Goal: Task Accomplishment & Management: Manage account settings

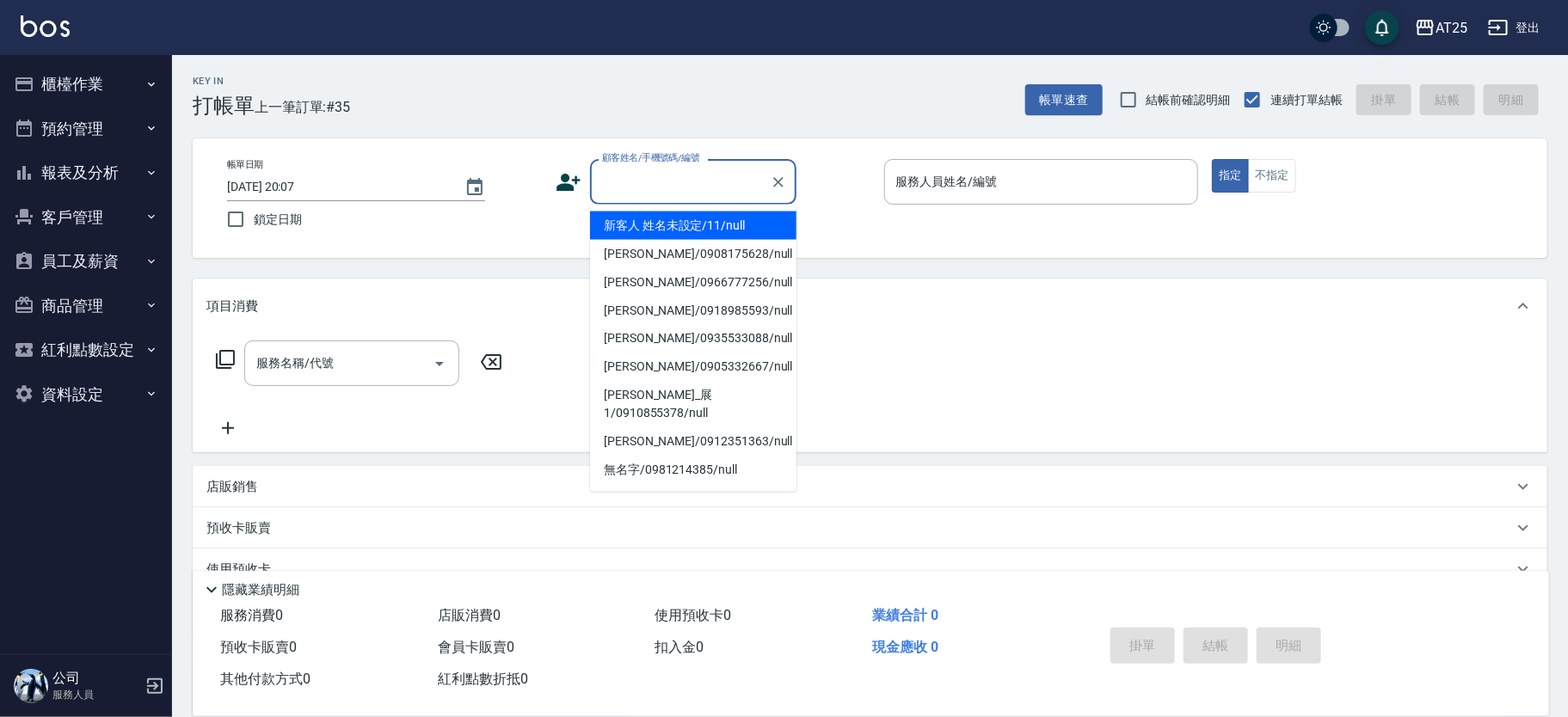
click at [635, 184] on input "顧客姓名/手機號碼/編號" at bounding box center [680, 182] width 165 height 30
click at [730, 224] on li "新客人 姓名未設定/11/null" at bounding box center [693, 226] width 206 height 29
type input "新客人 姓名未設定/11/null"
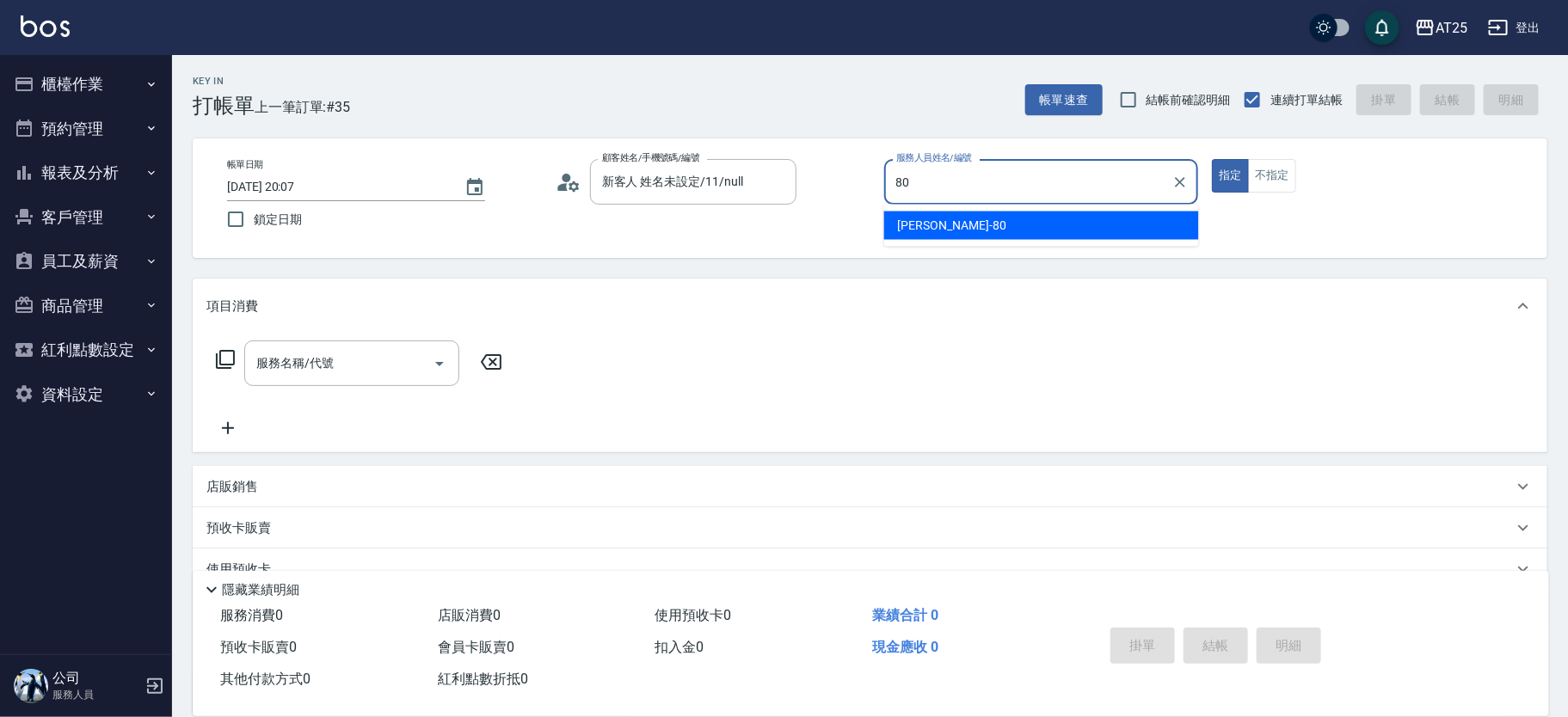
type input "Jessica-80"
type button "true"
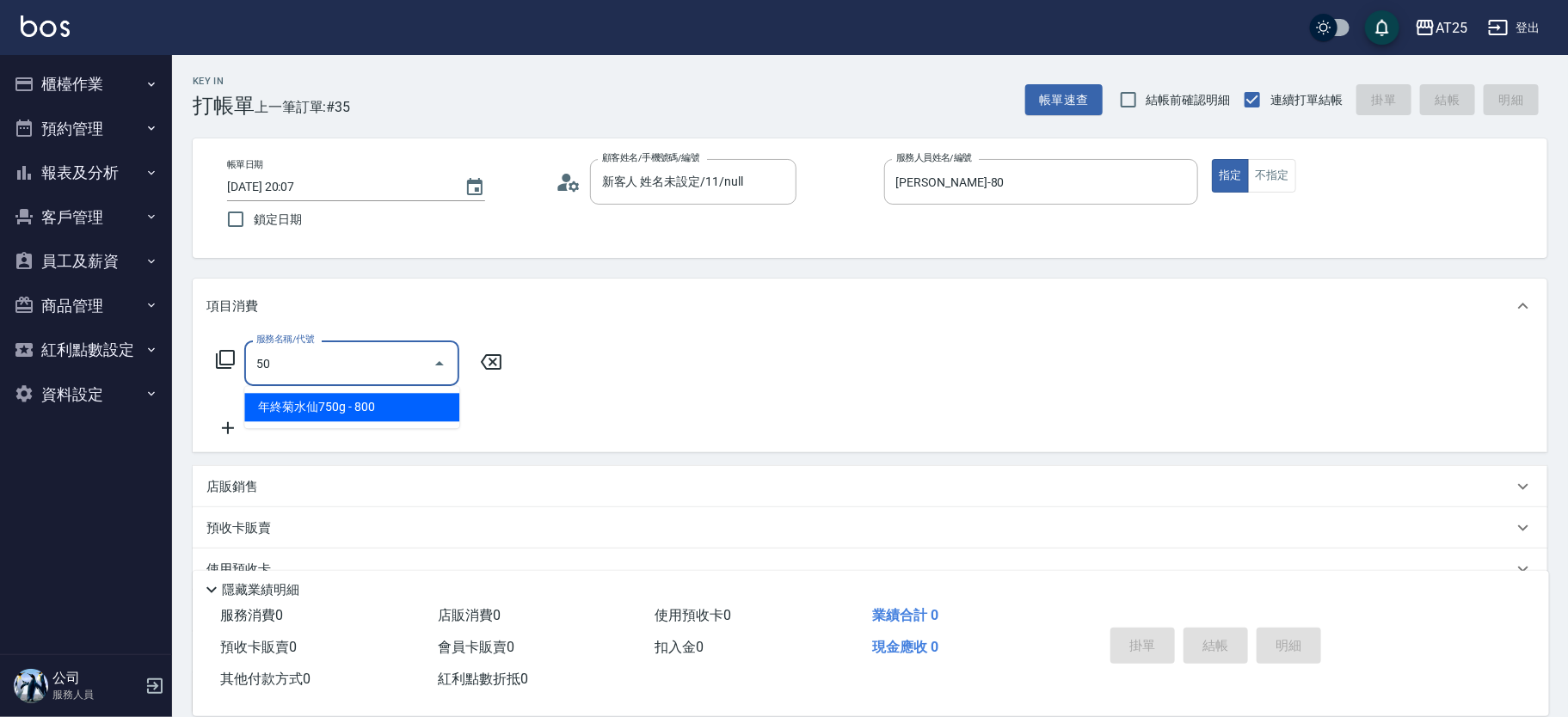
type input "501"
type input "100"
type input "染髮(501)"
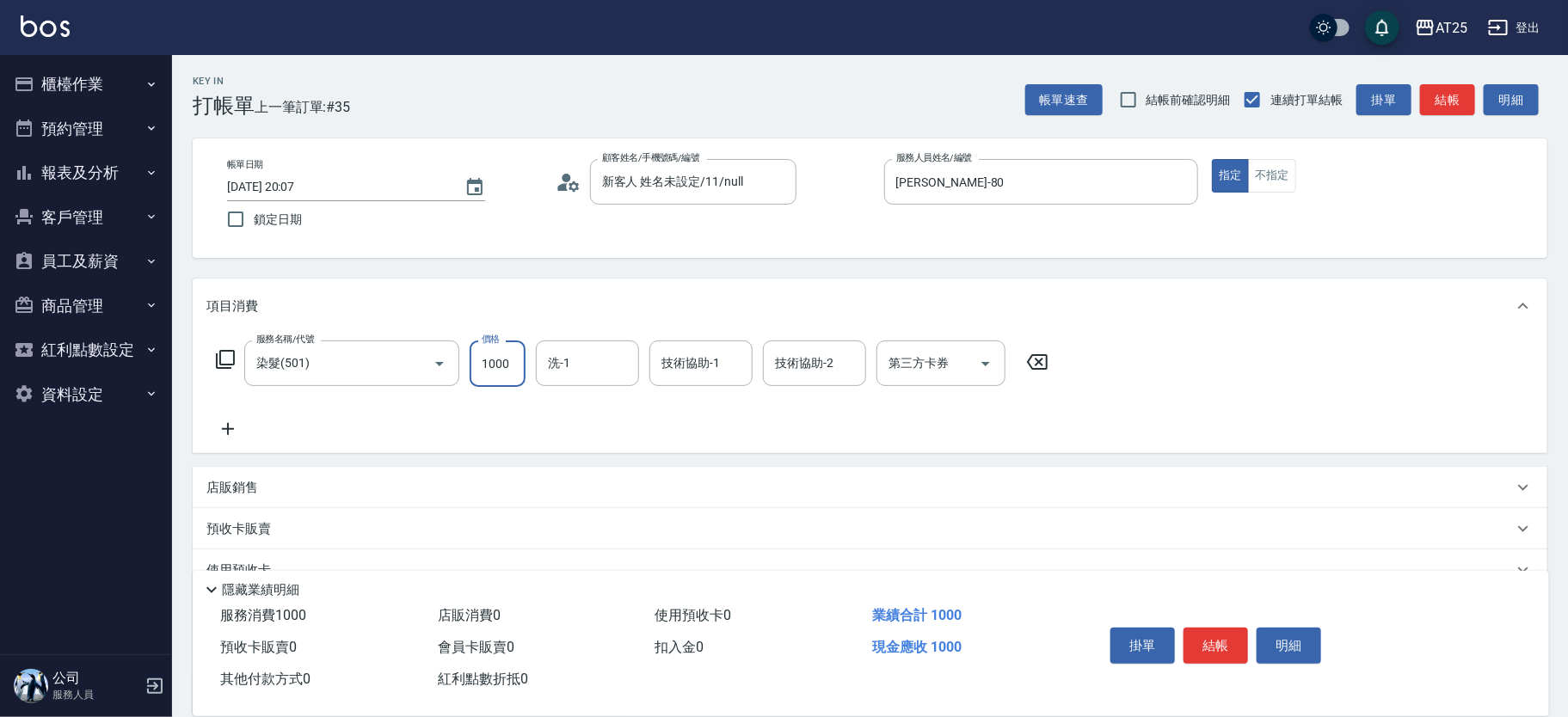
type input "0"
type input "12"
type input "10"
type input "120"
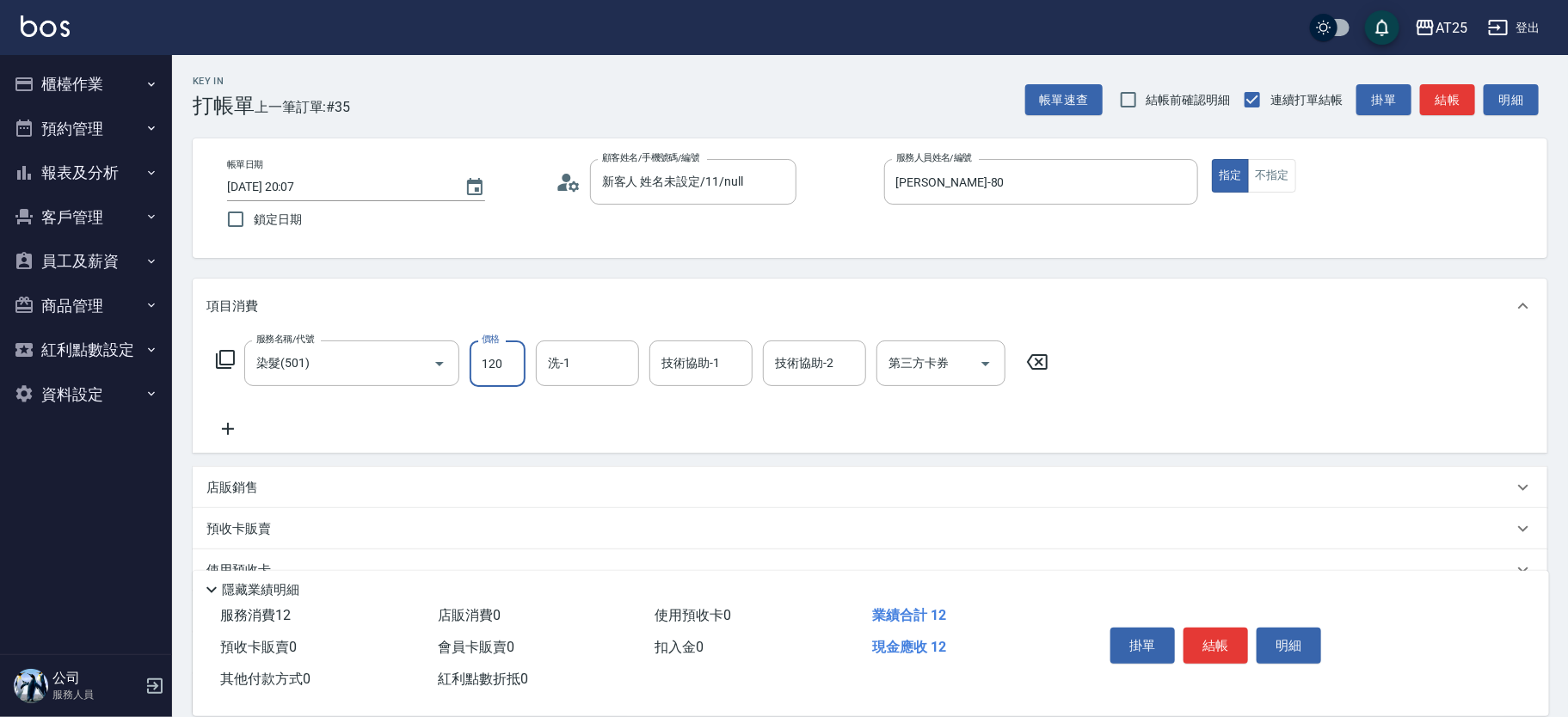
type input "1200"
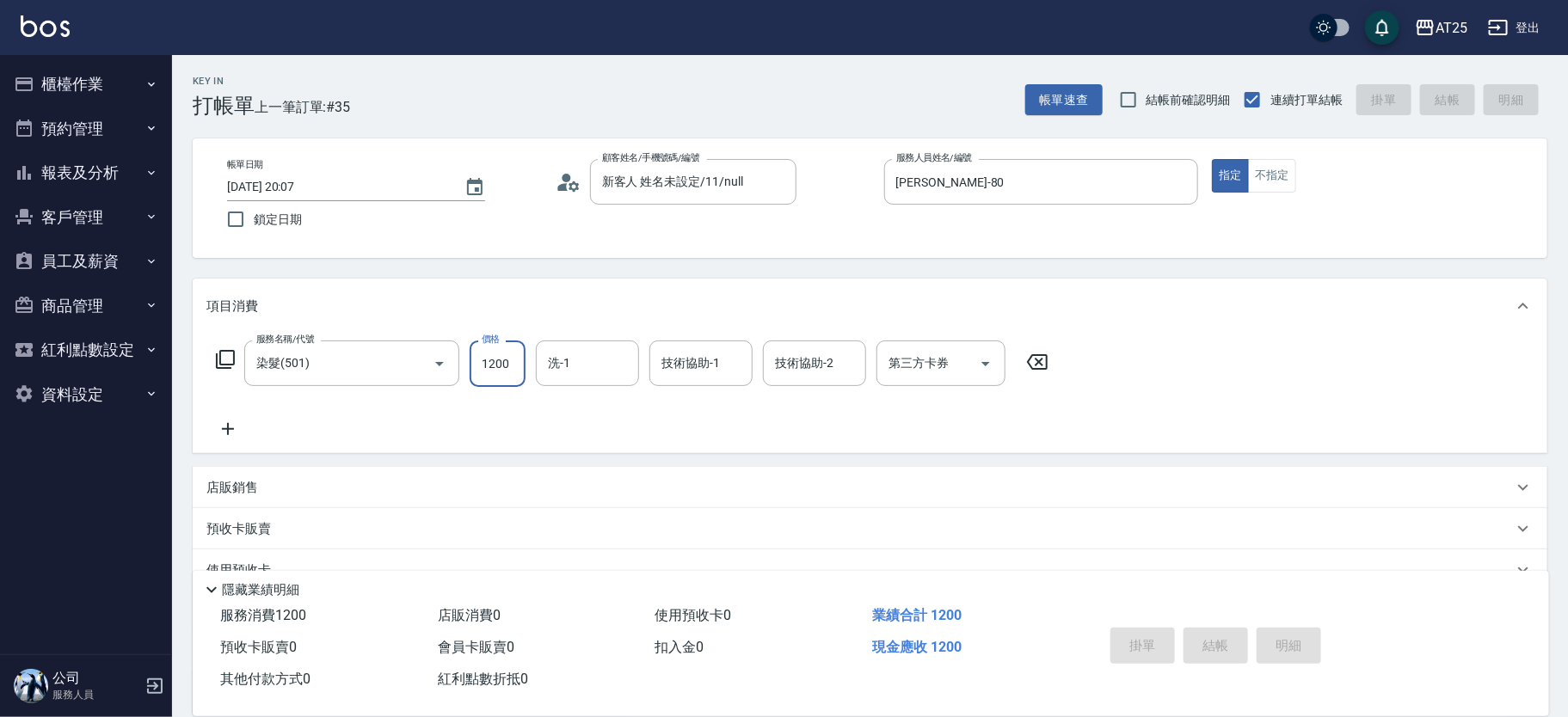
type input "2025/10/10 20:38"
type input "0"
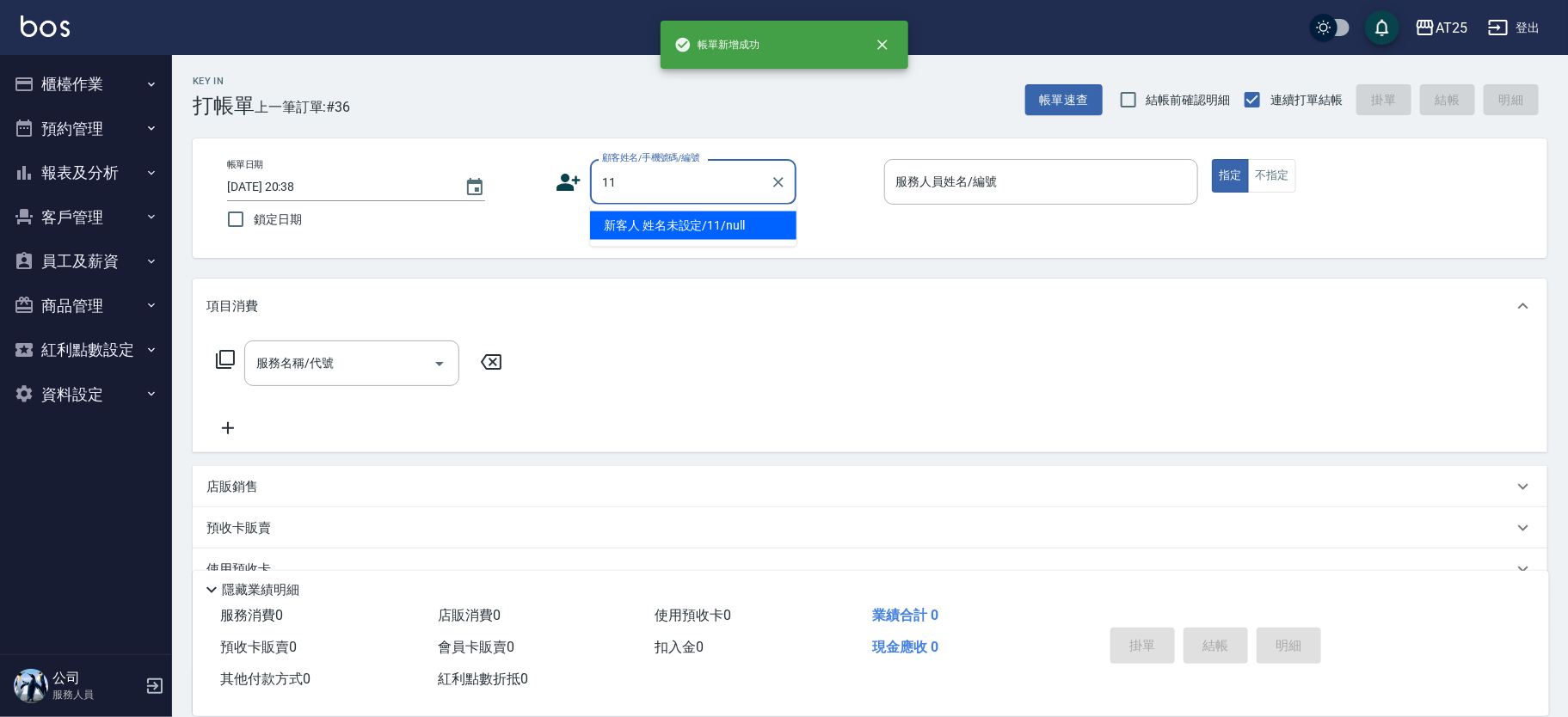
type input "新客人 姓名未設定/11/null"
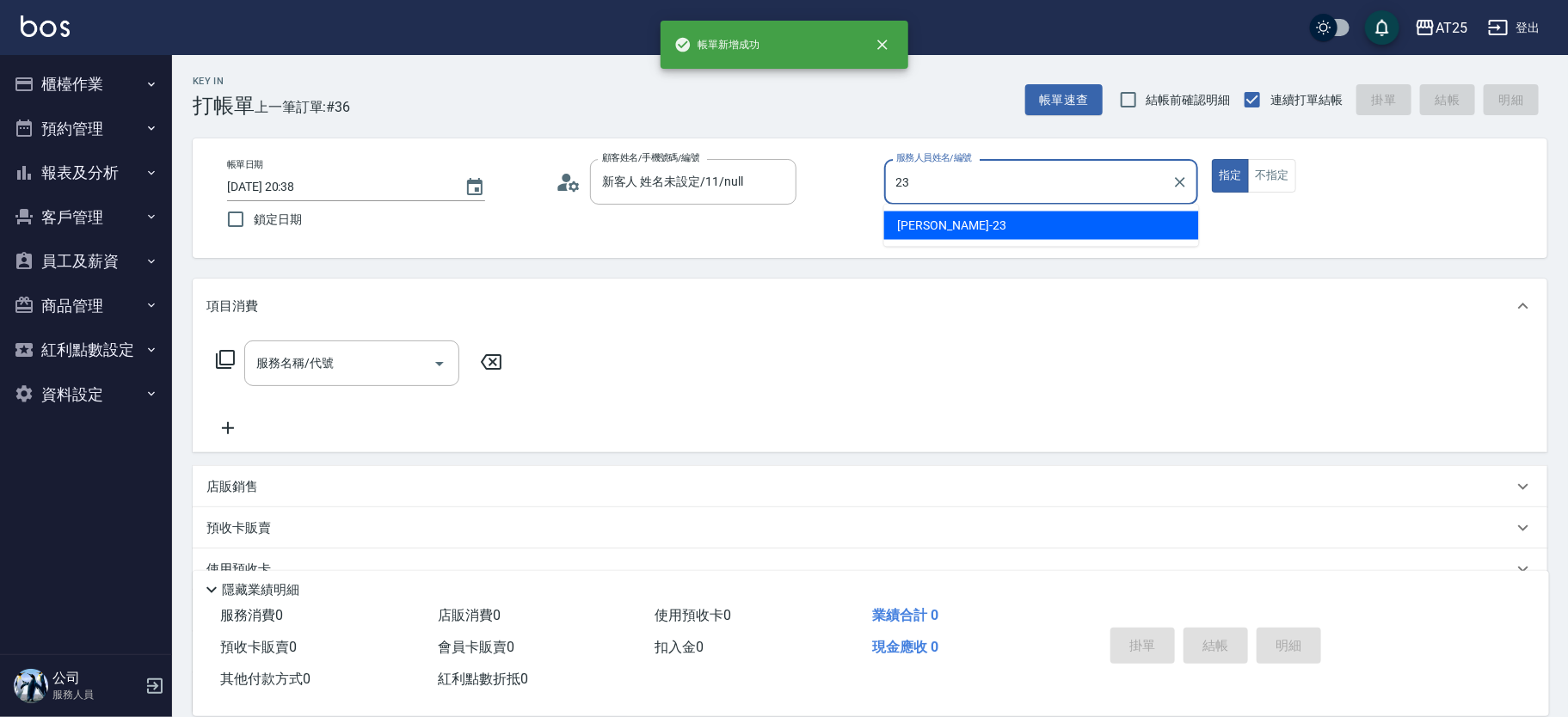
type input "Emma-23"
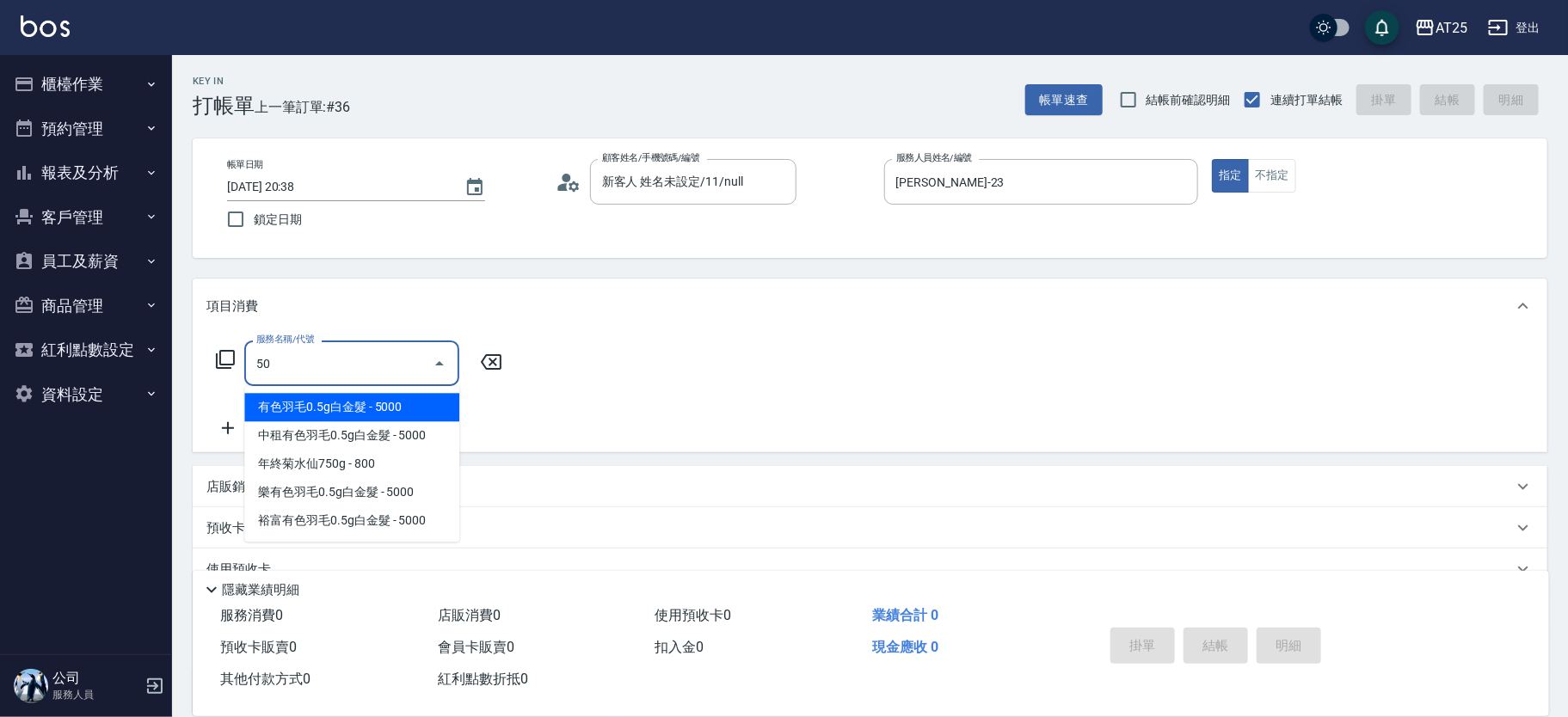
type input "501"
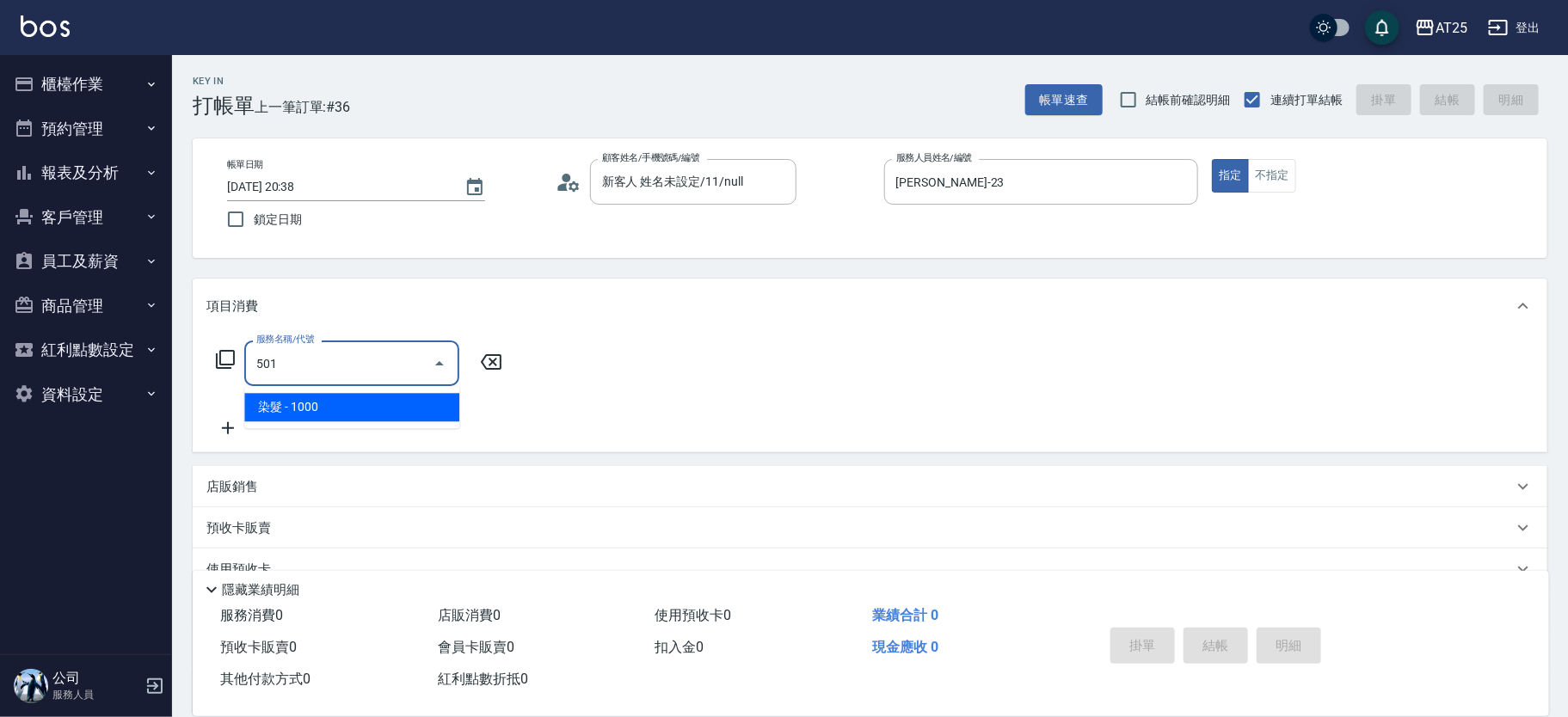
type input "100"
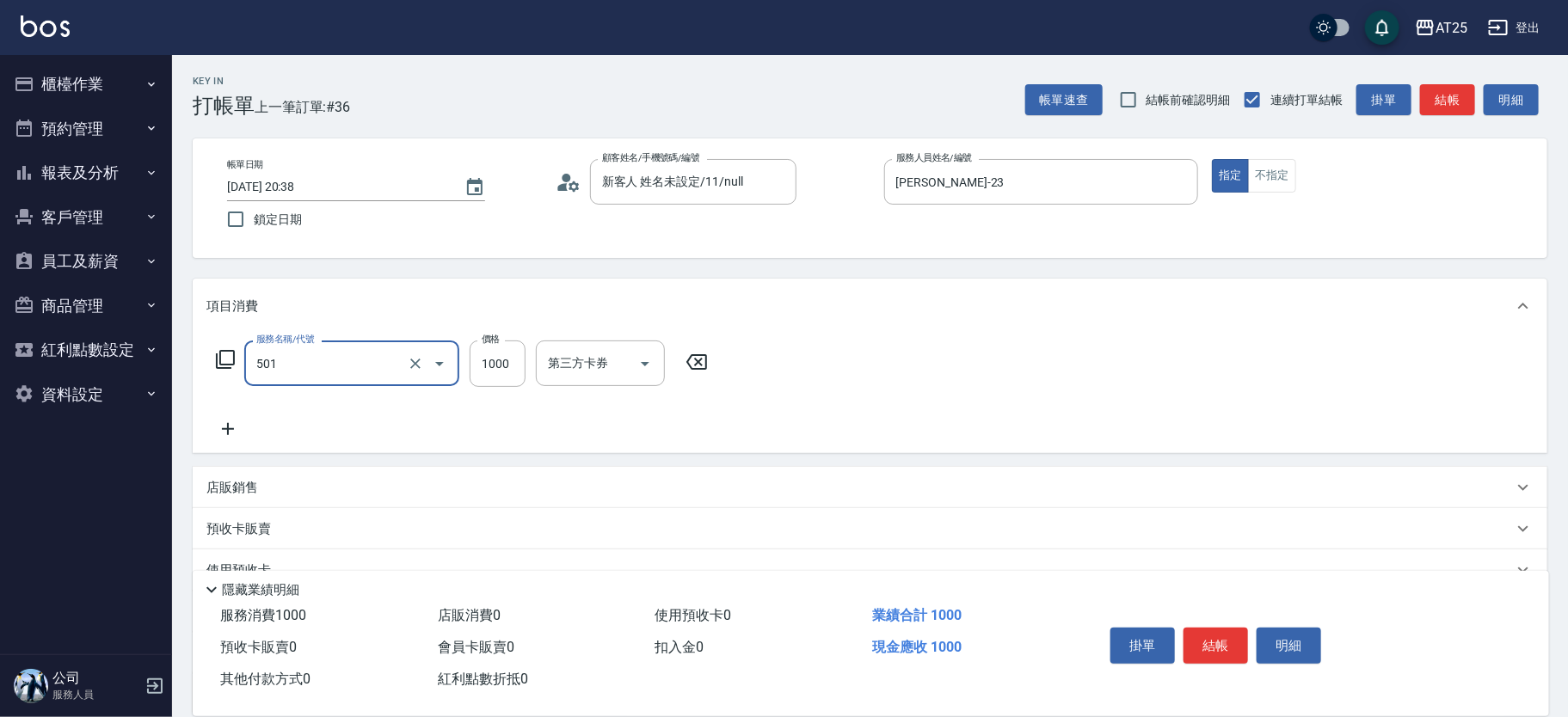
type input "染髮(501)"
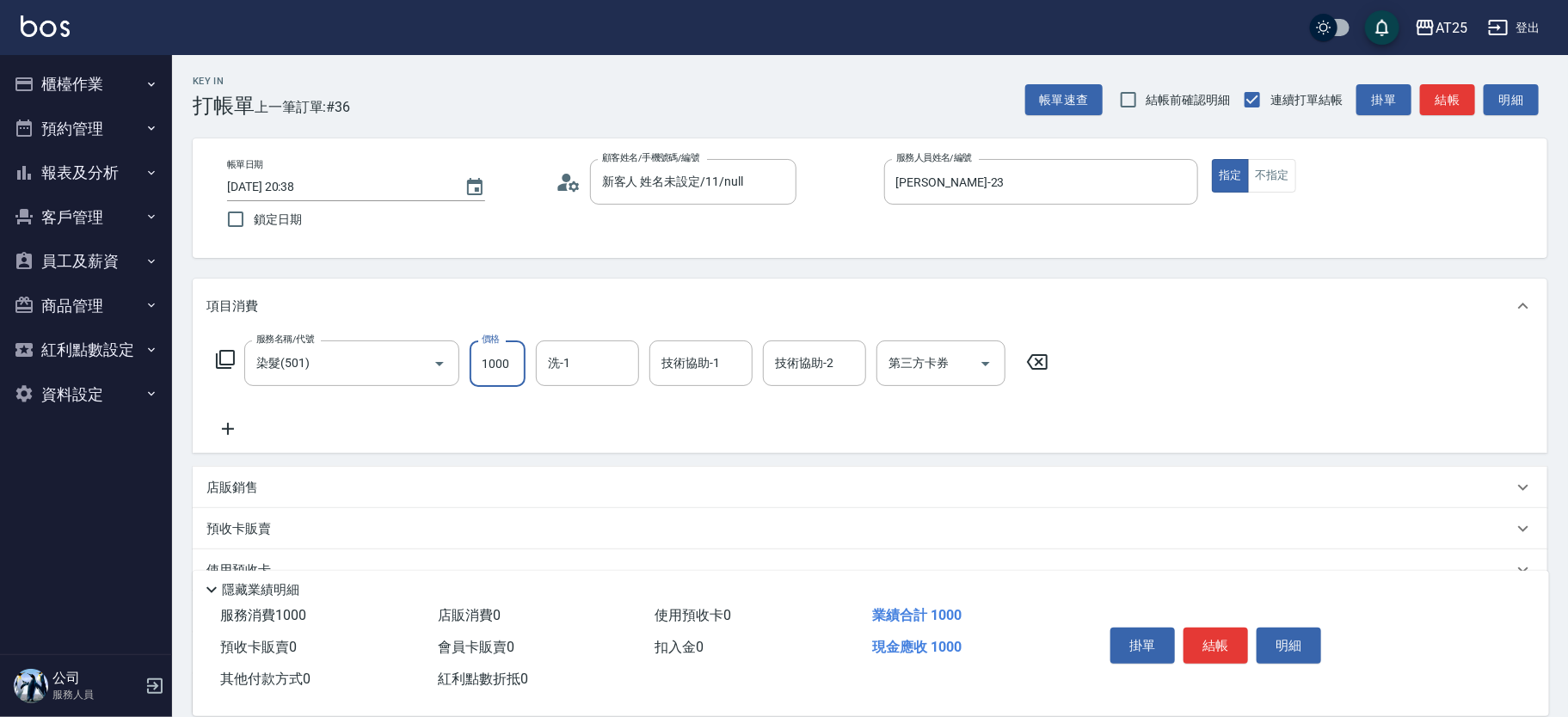
type input "0"
type input "19"
type input "10"
type input "1980"
type input "190"
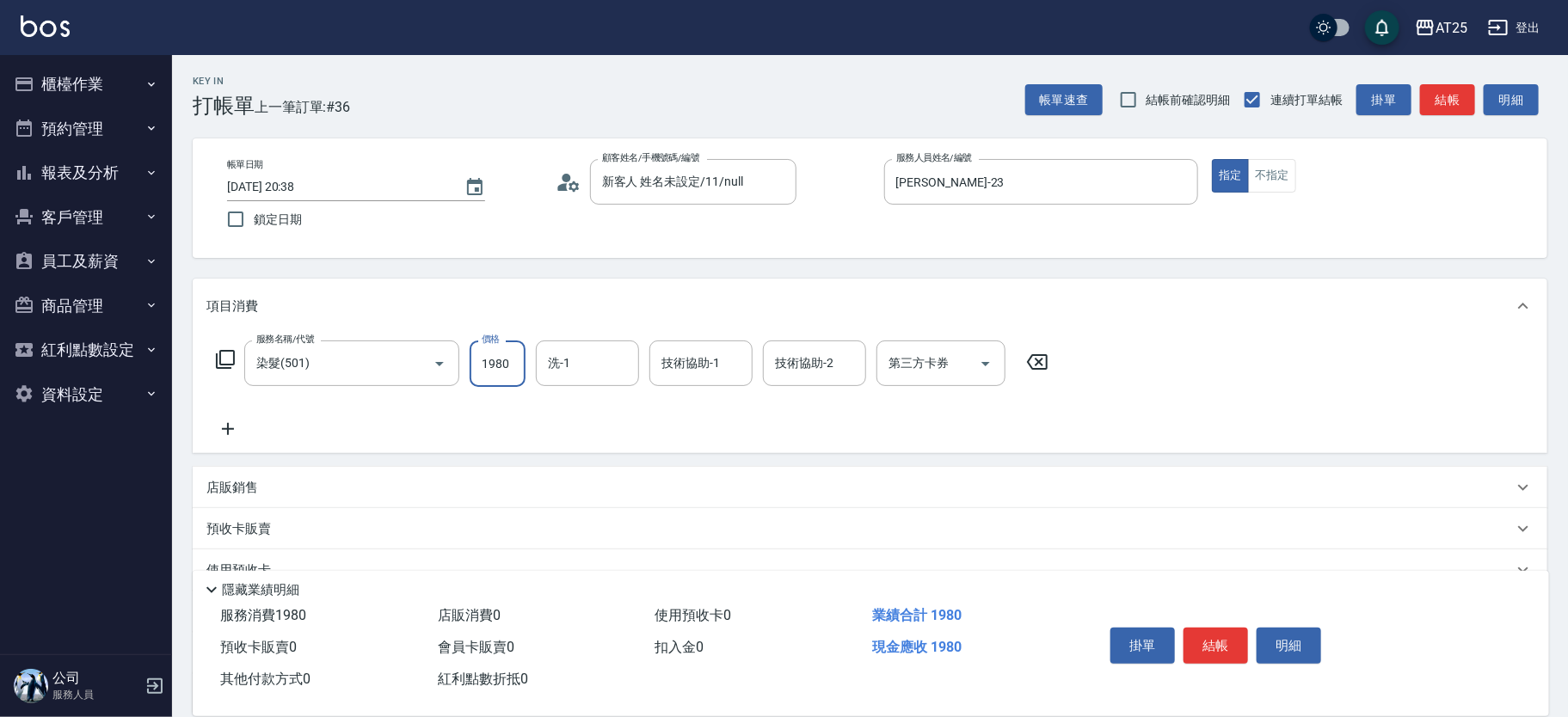
type input "1980"
type input "sandy-83"
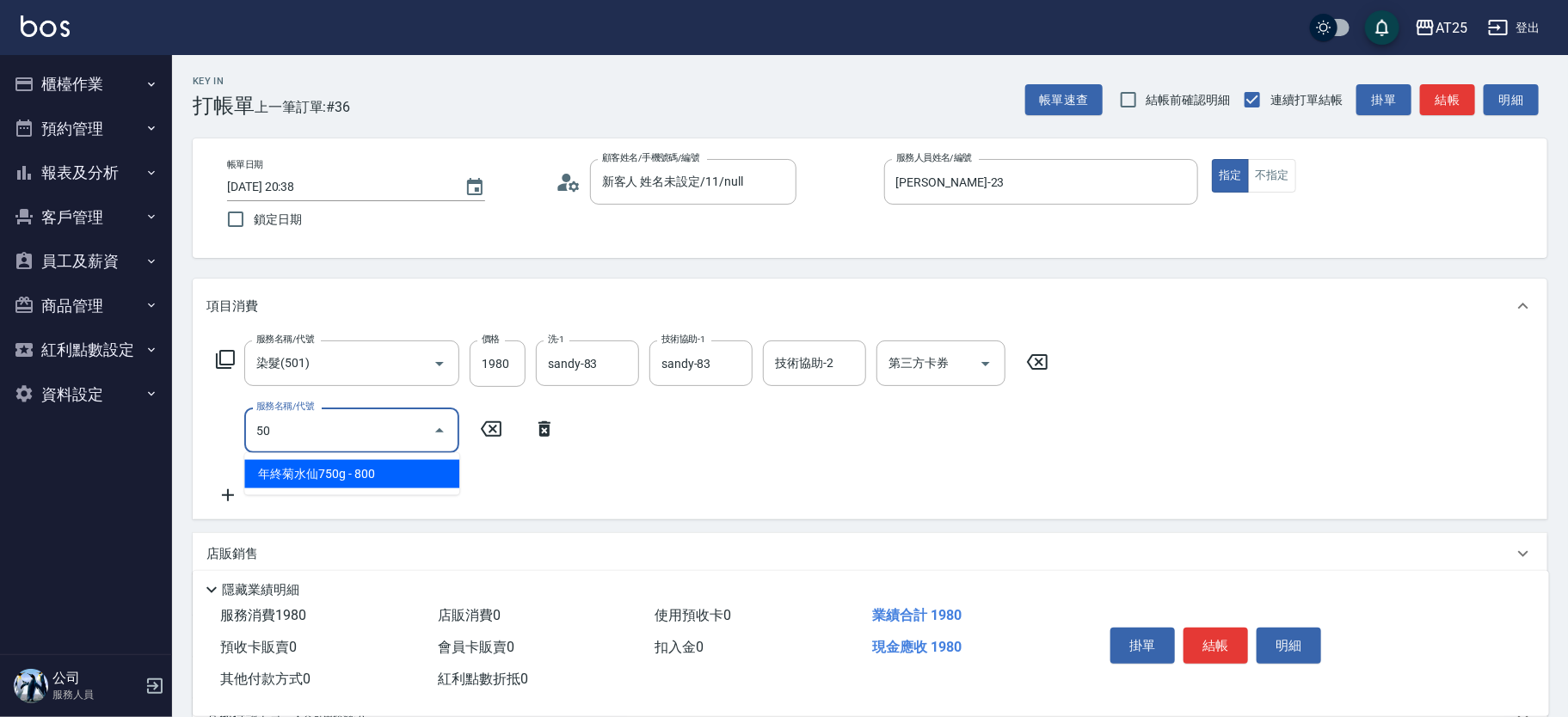
type input "502"
type input "240"
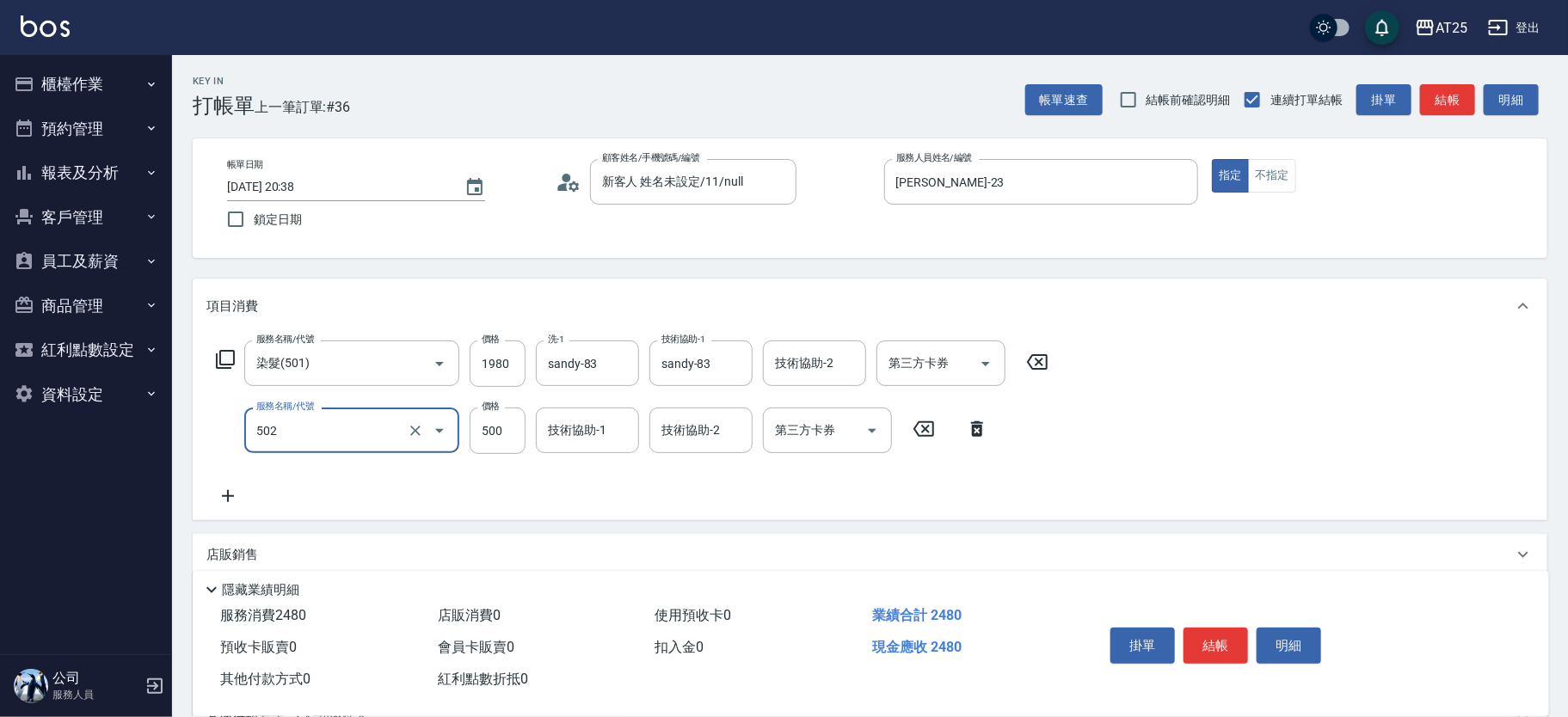
type input "漂髮(502)"
type input "190"
type input "0"
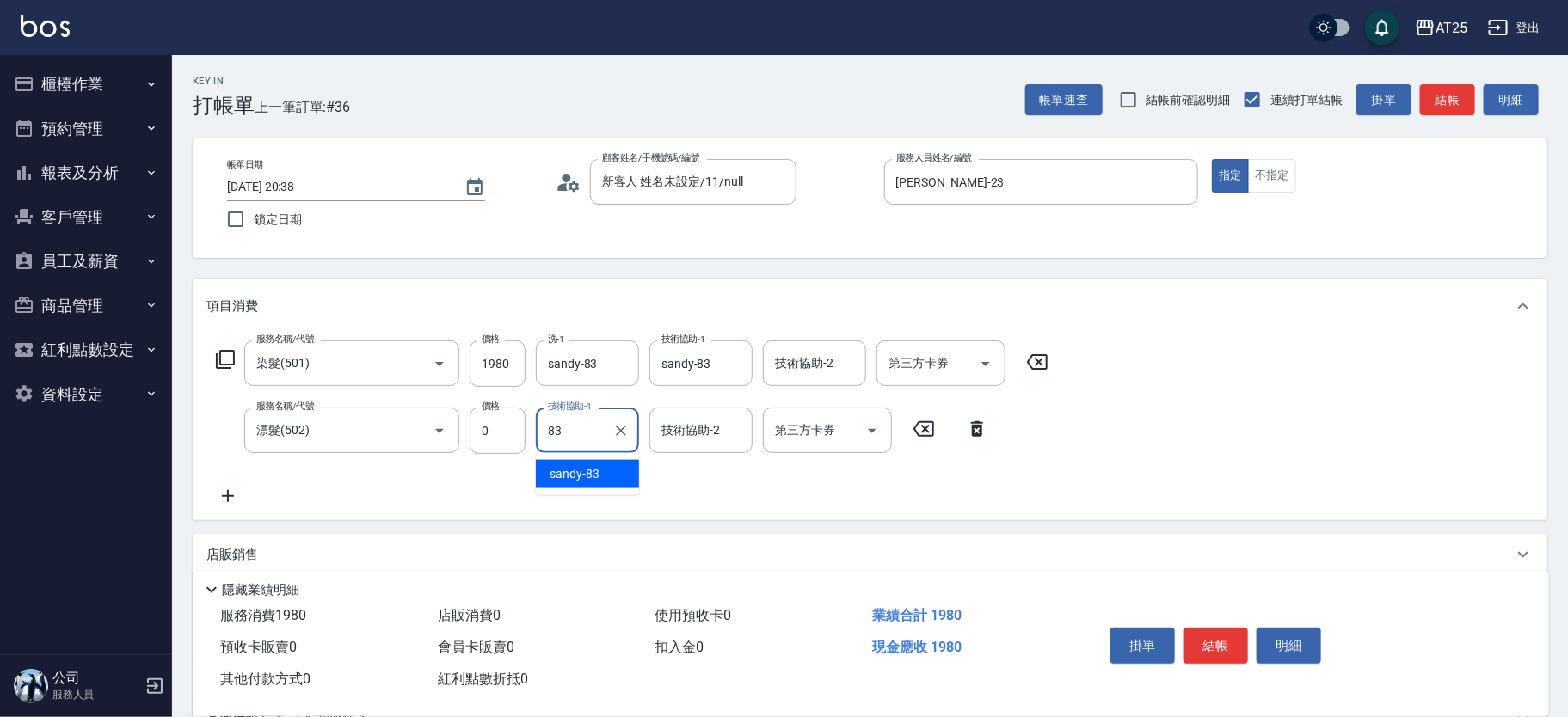
type input "sandy-83"
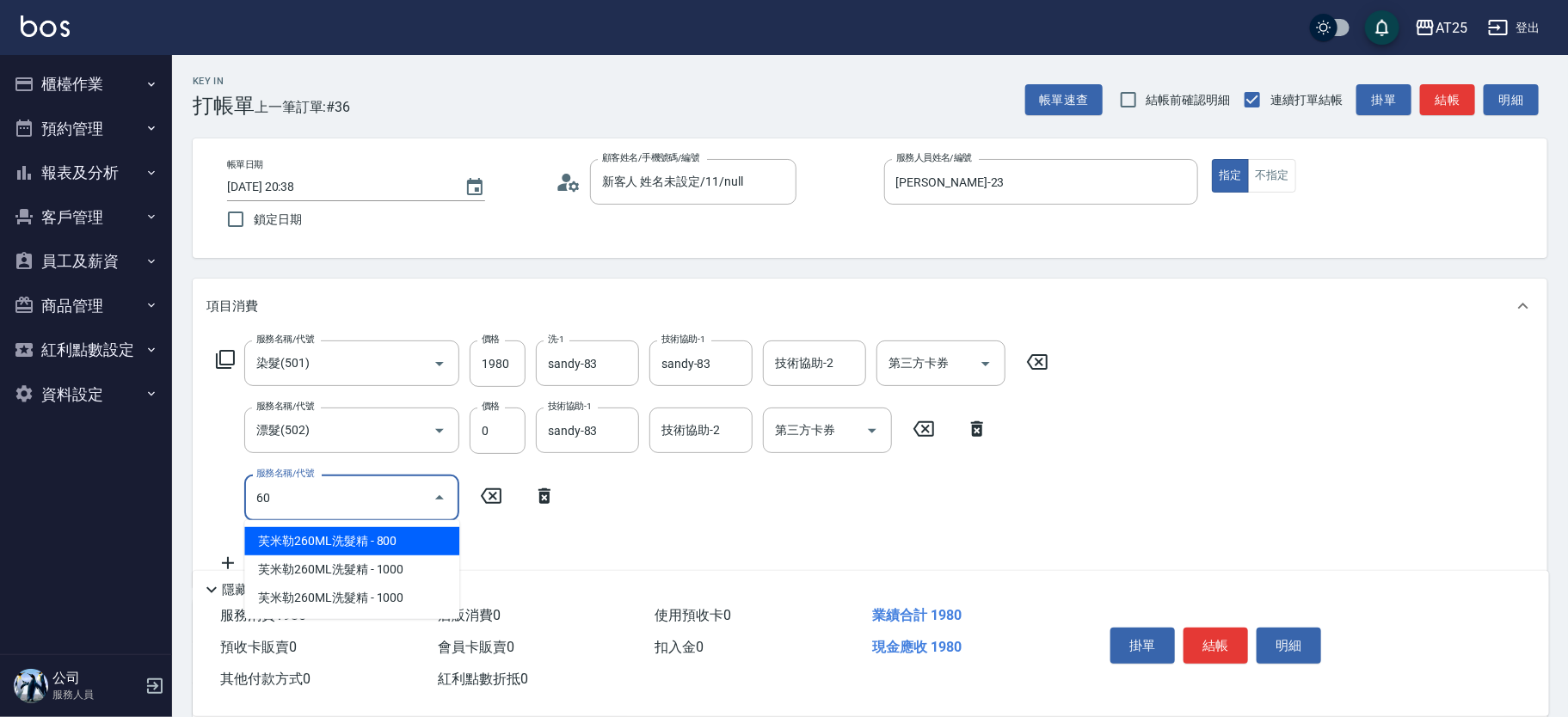
type input "601"
type input "290"
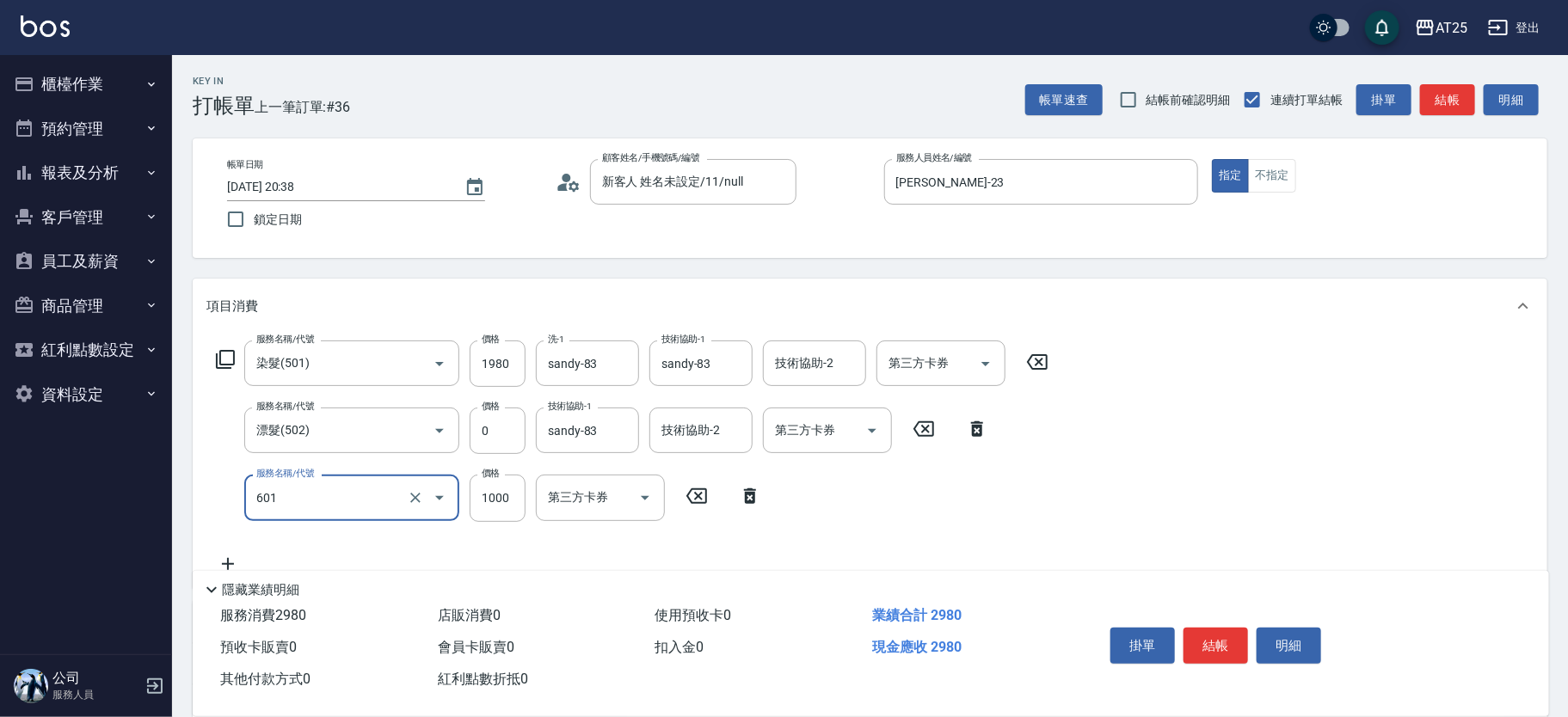
type input "自備護髮(1000上)(601)"
type input "190"
type input "180"
type input "370"
type input "1800"
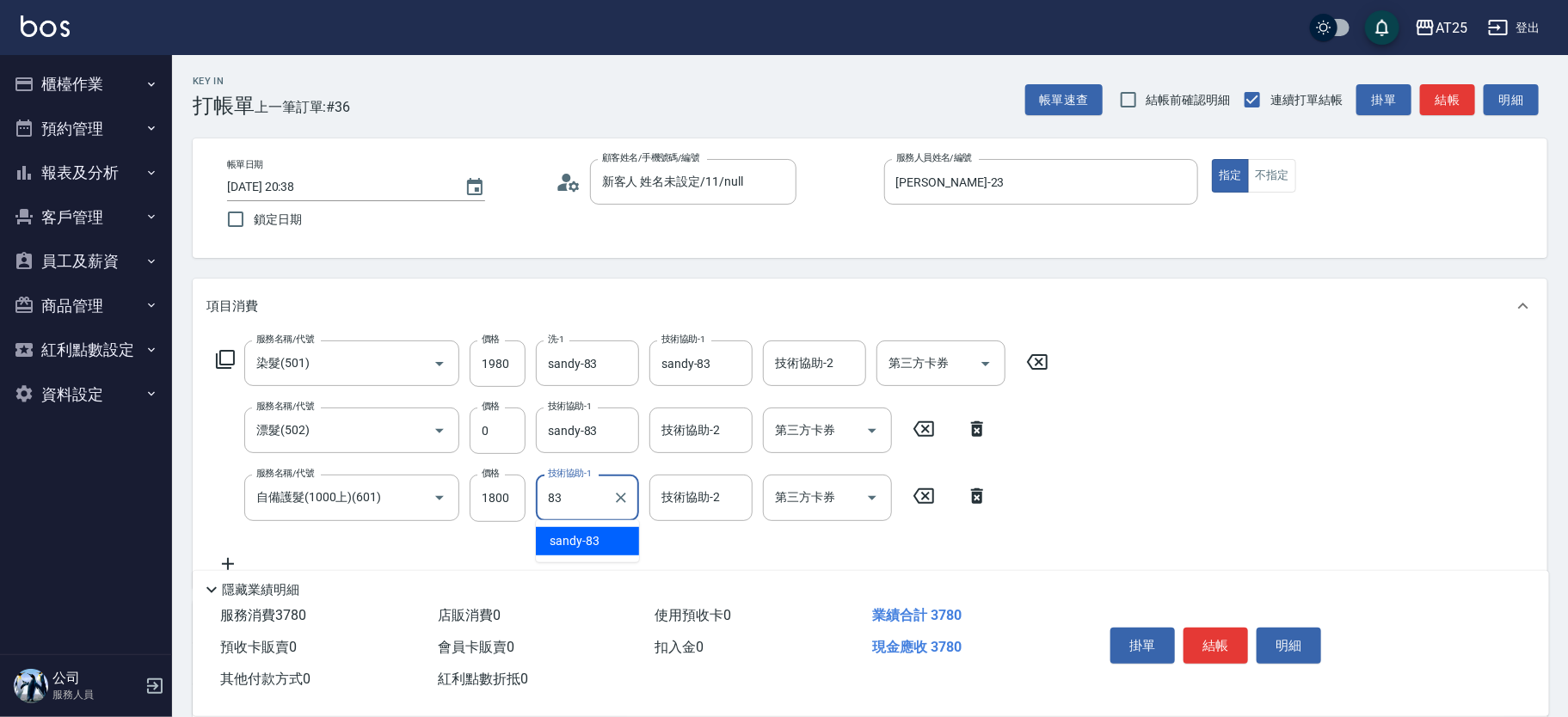
type input "sandy-83"
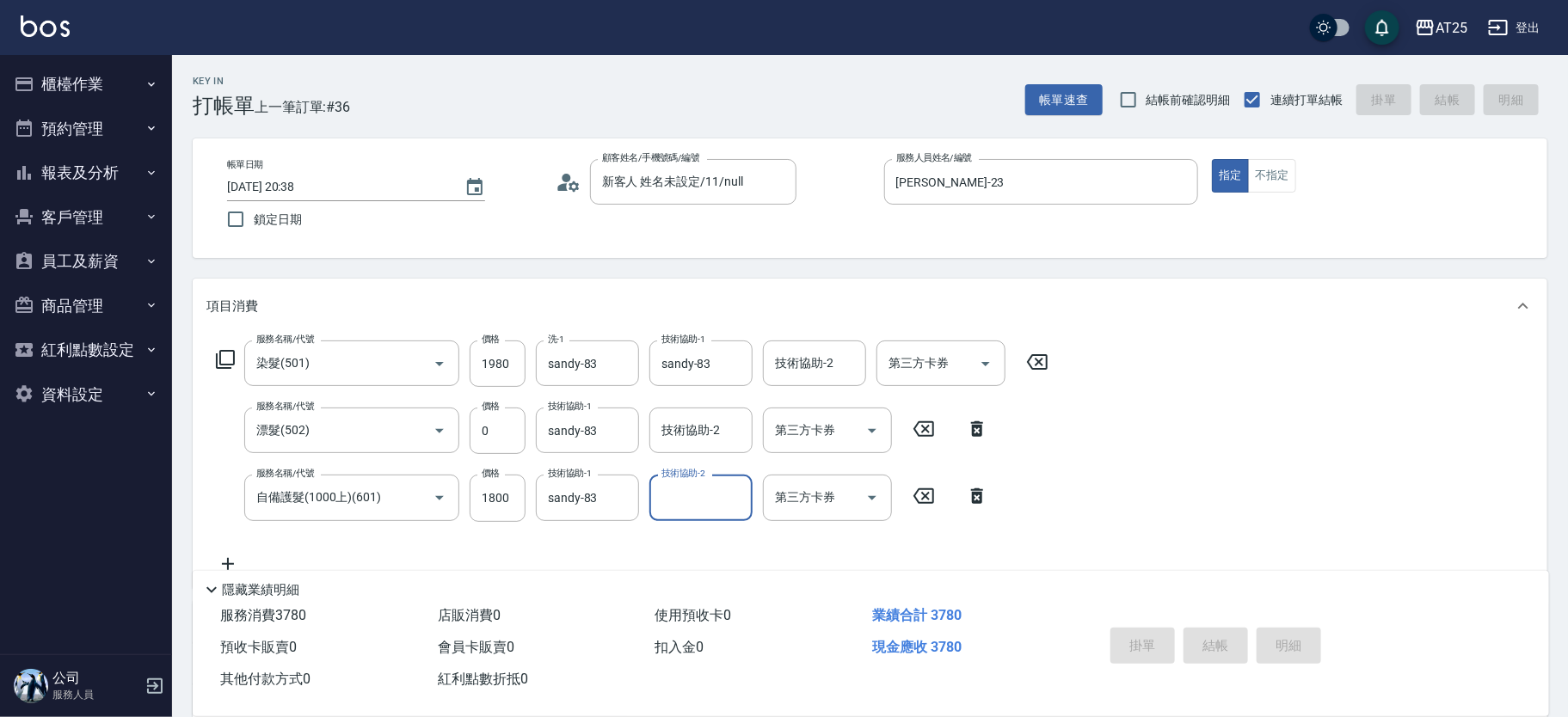
type input "2025/10/10 20:39"
type input "0"
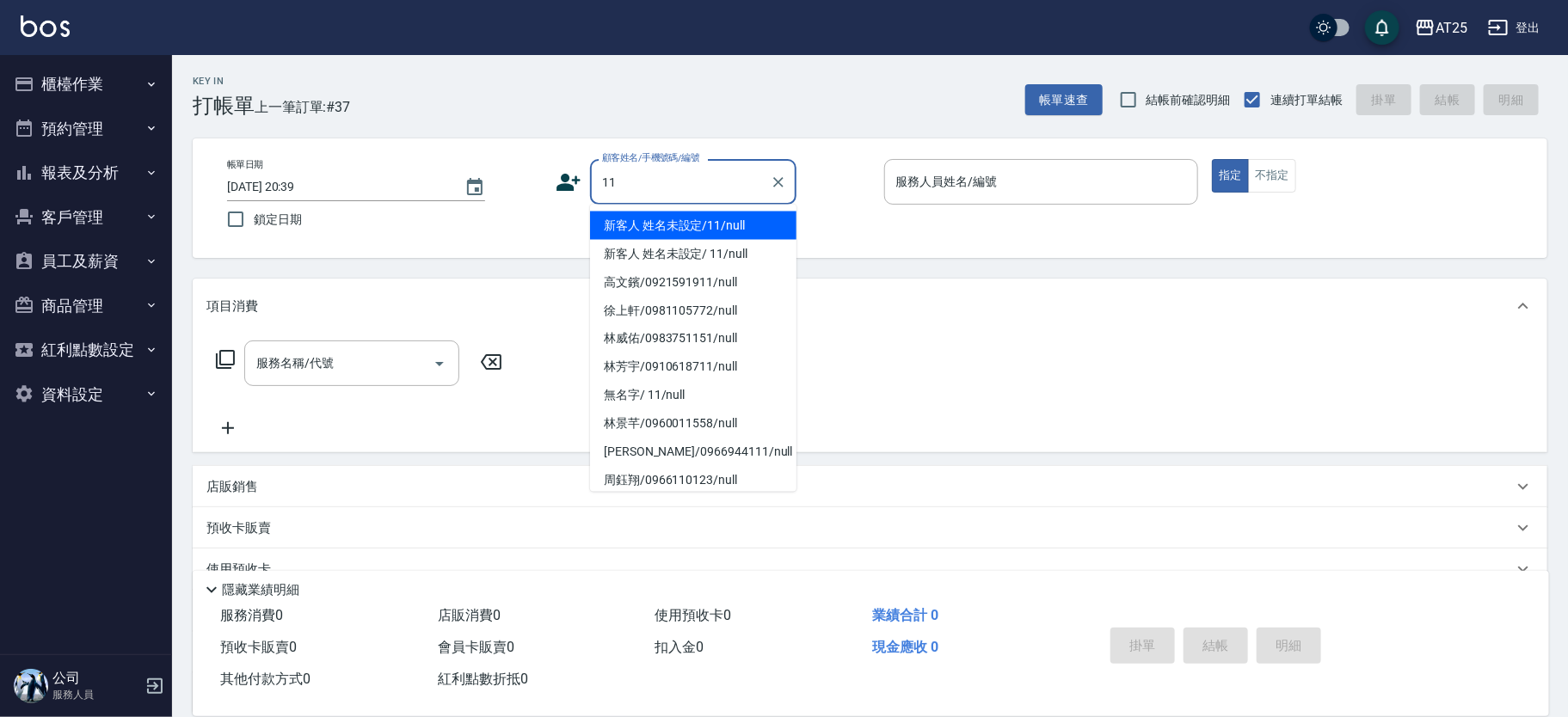
type input "新客人 姓名未設定/11/null"
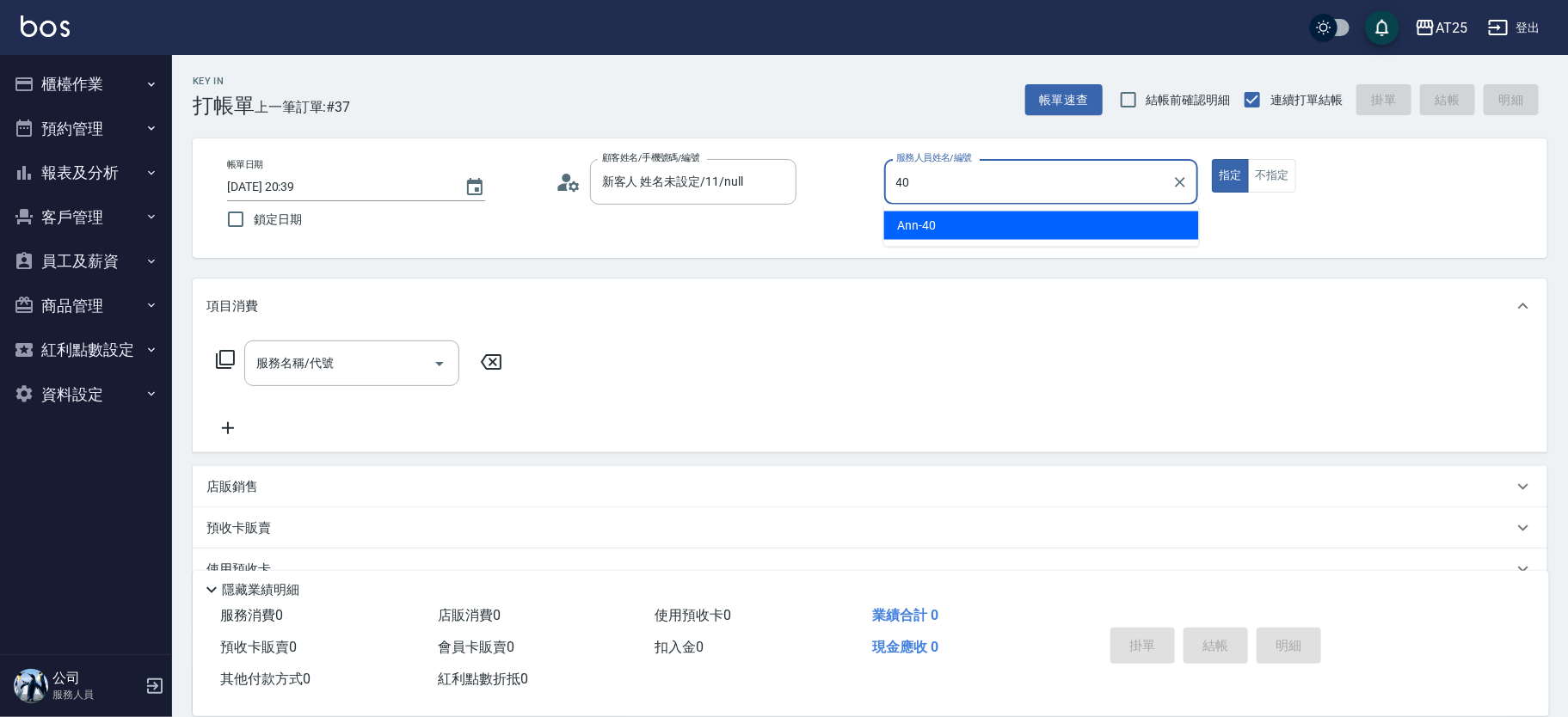
type input "Ann-40"
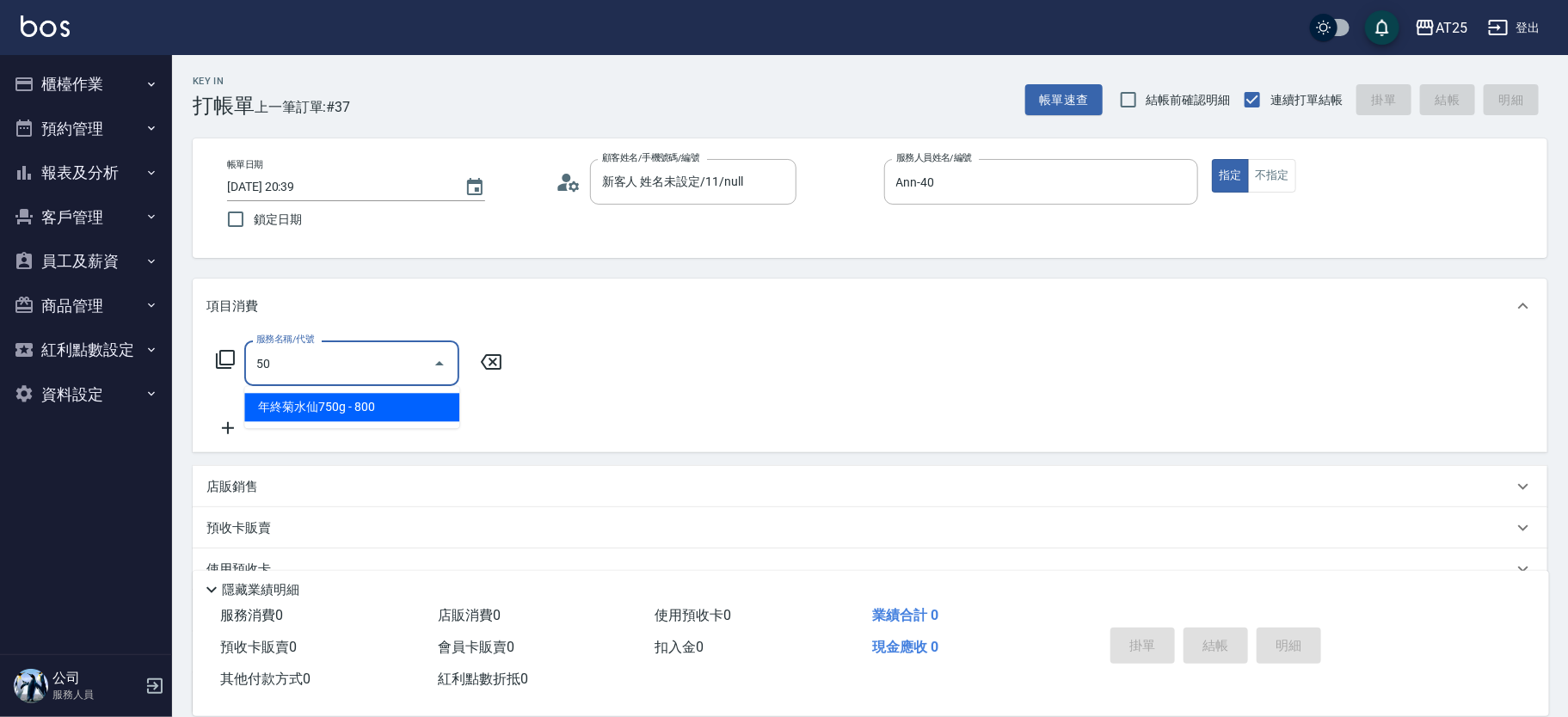
type input "501"
type input "100"
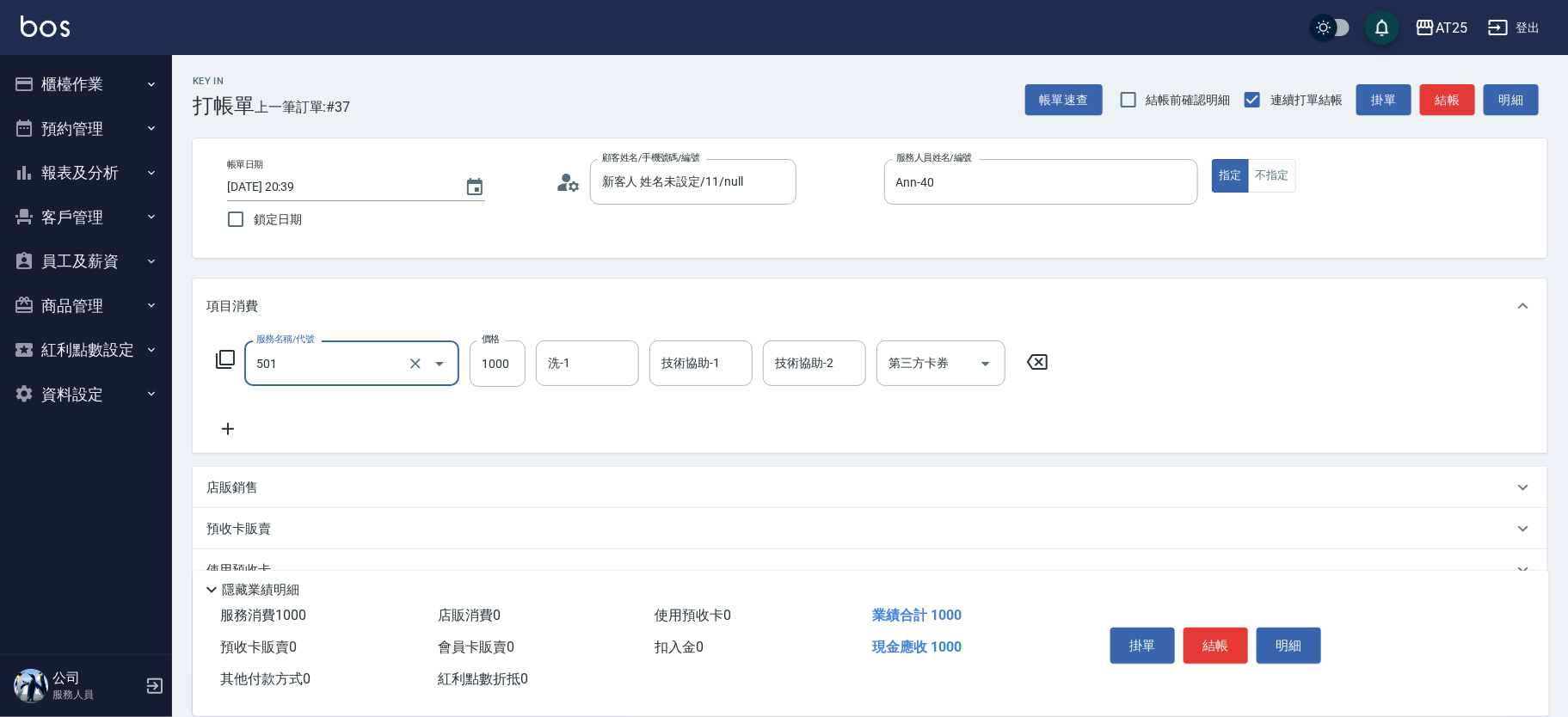
type input "染髮(501)"
type input "0"
type input "20"
type input "2080"
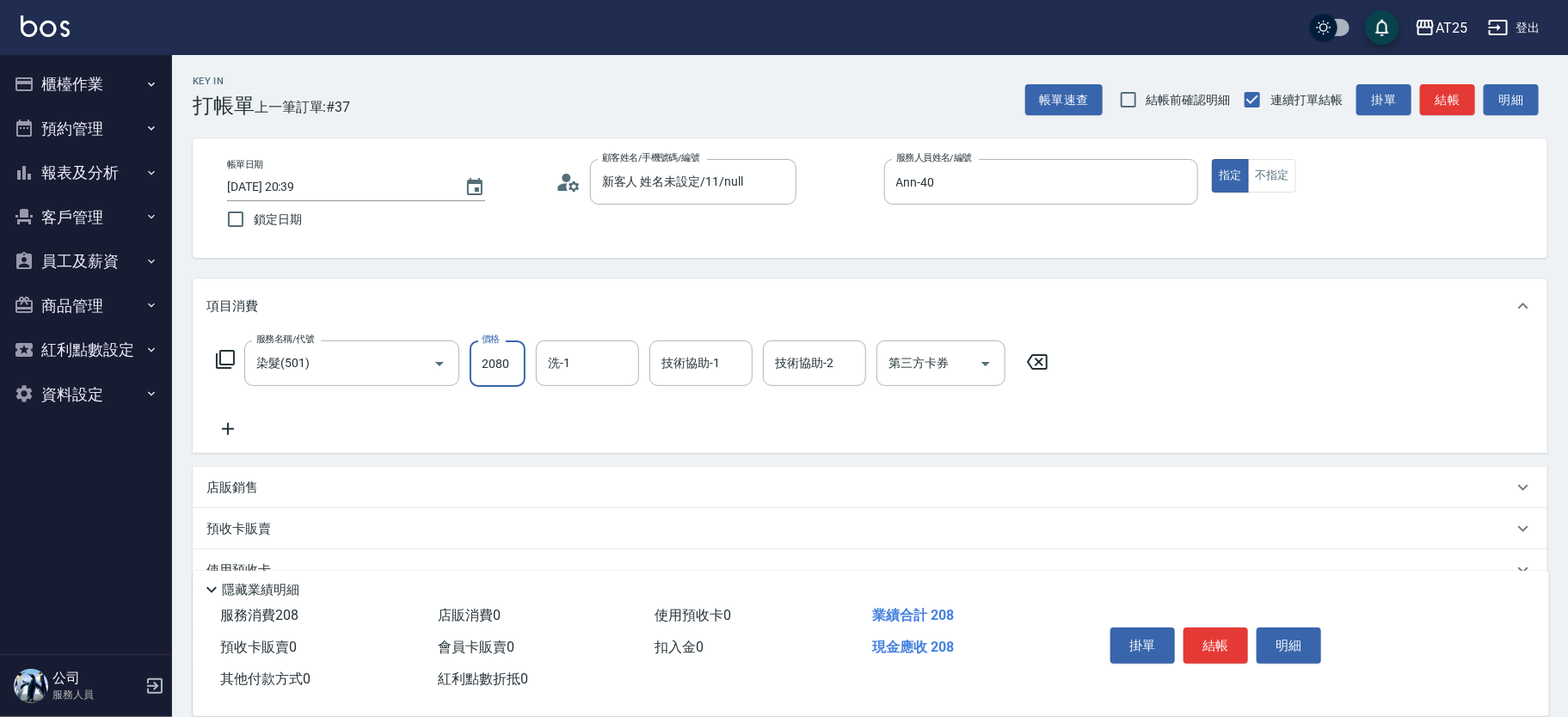
type input "200"
type input "2080"
type input "小恩-69"
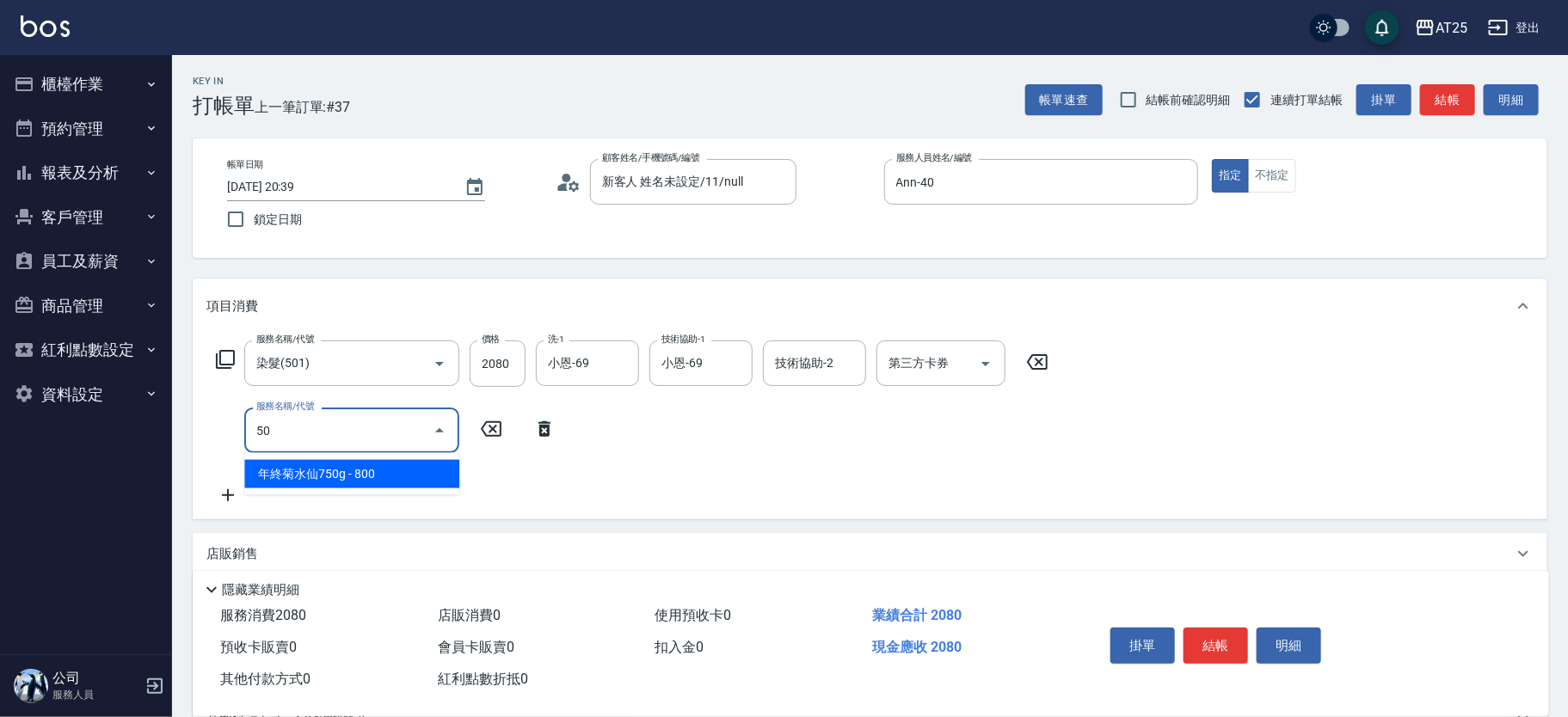
type input "502"
type input "250"
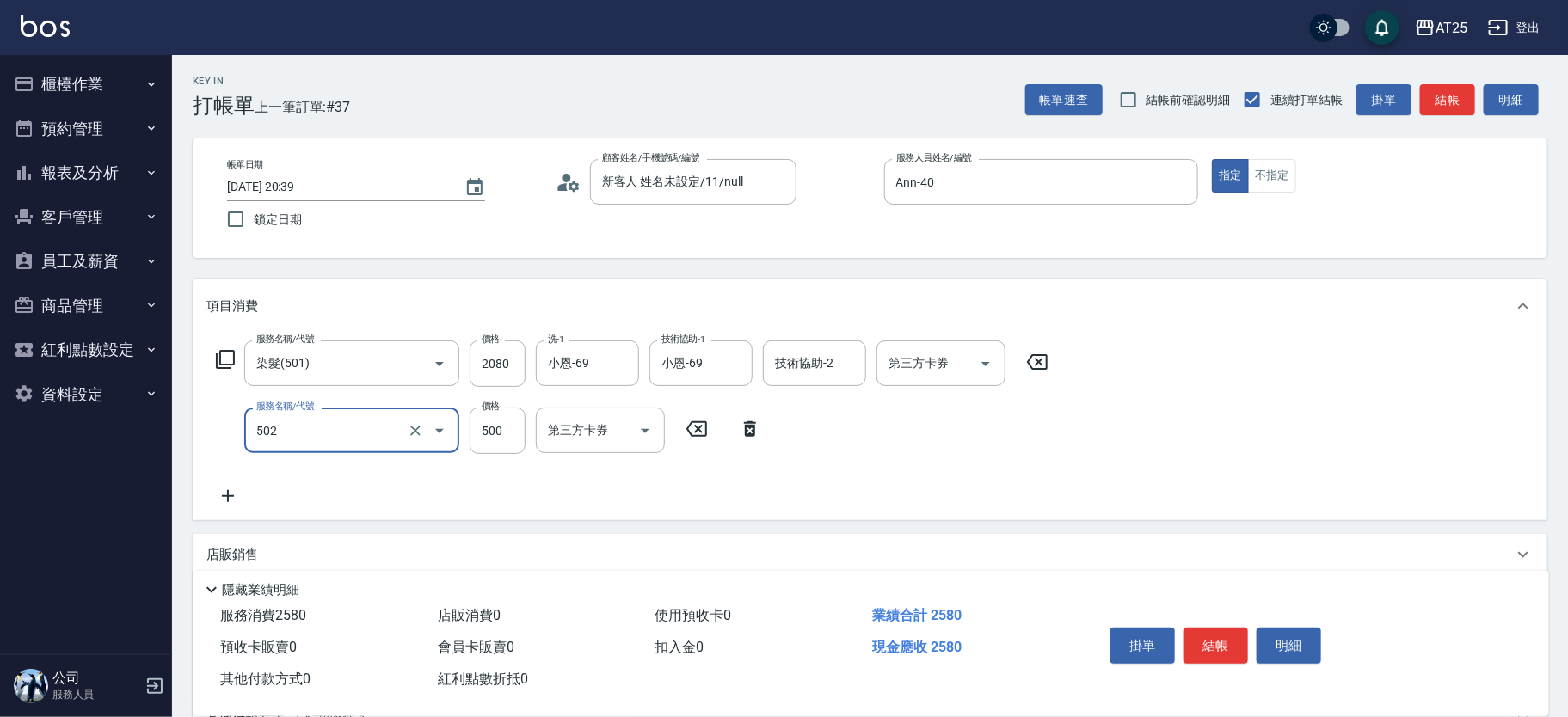
type input "漂髮(502)"
type input "200"
type input "0"
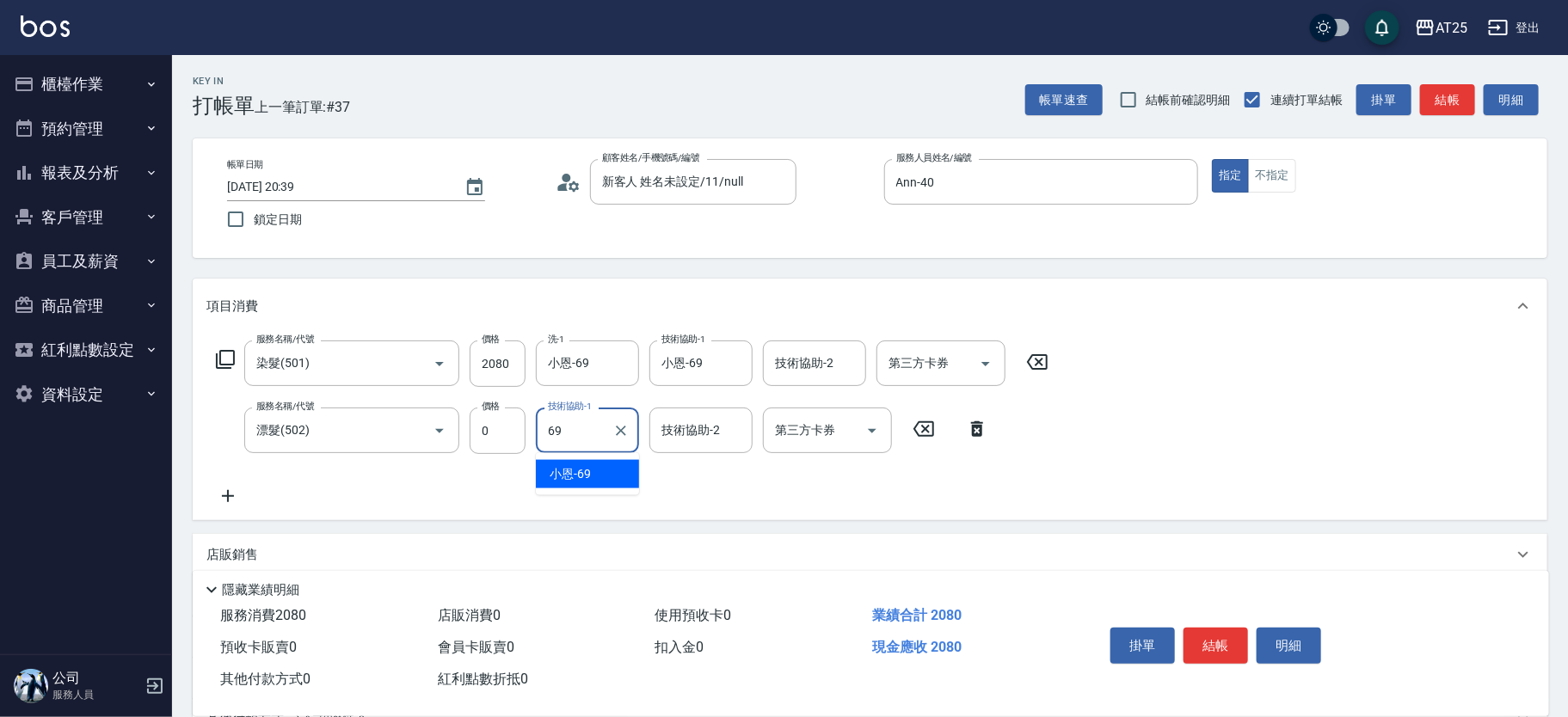
type input "小恩-69"
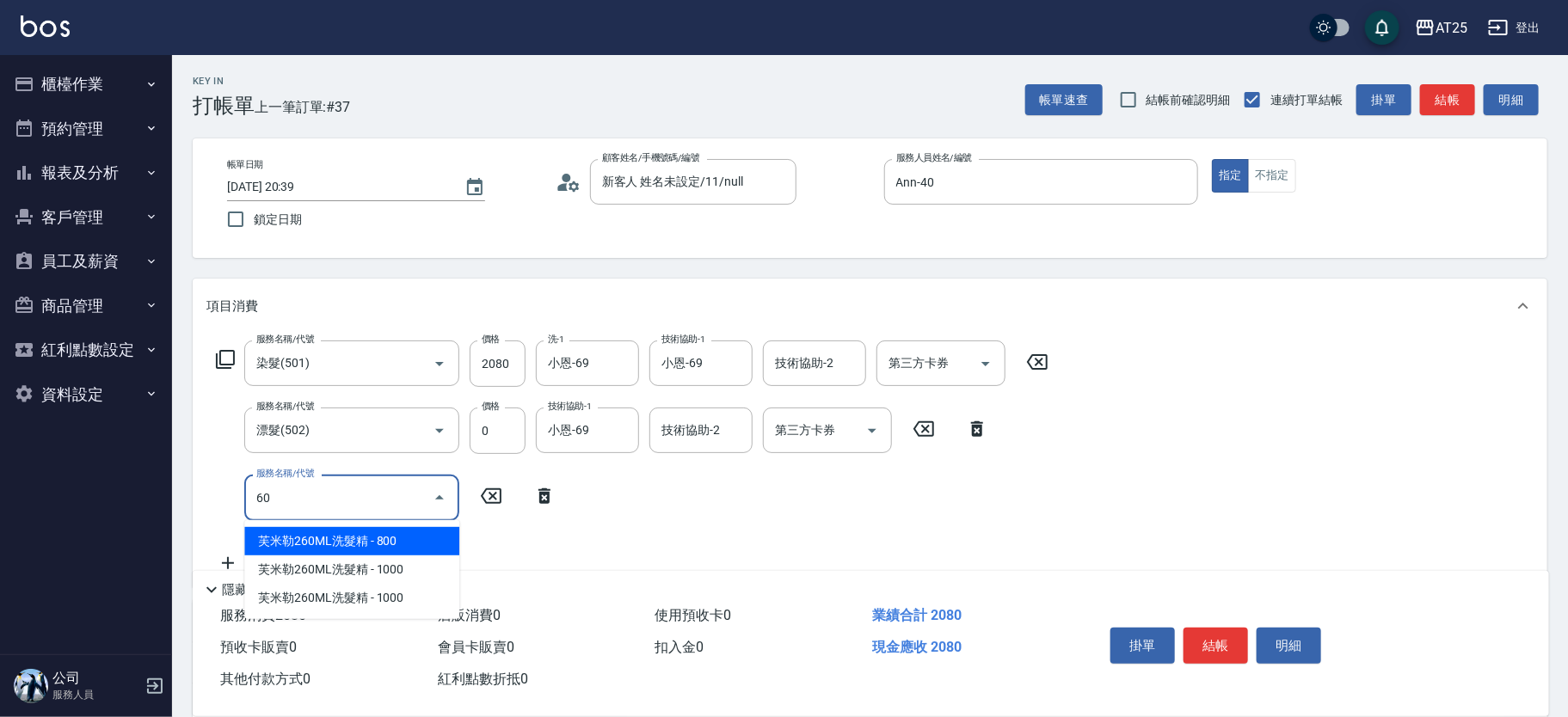
type input "601"
type input "300"
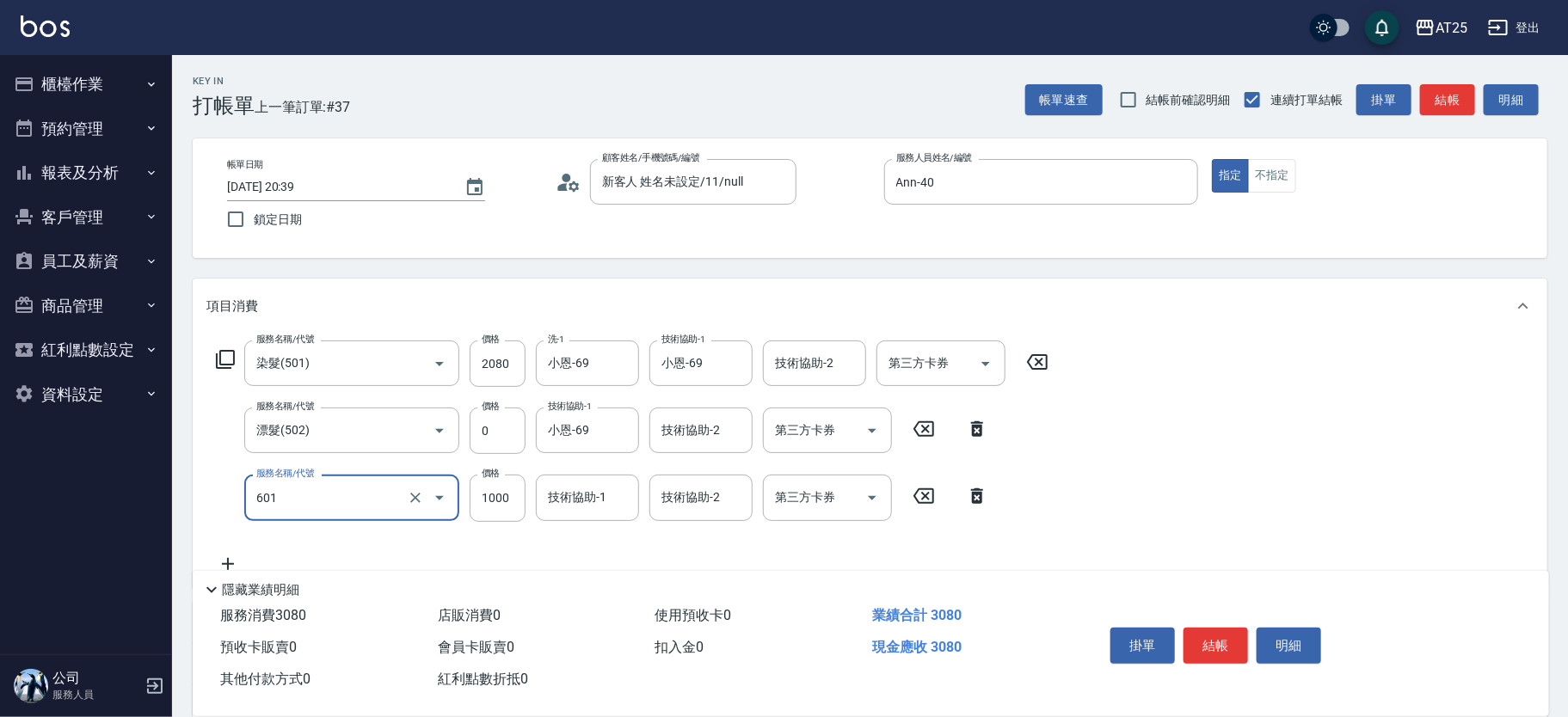
type input "自備護髮(1000上)(601)"
type input "200"
type input "2"
type input "210"
type input "21"
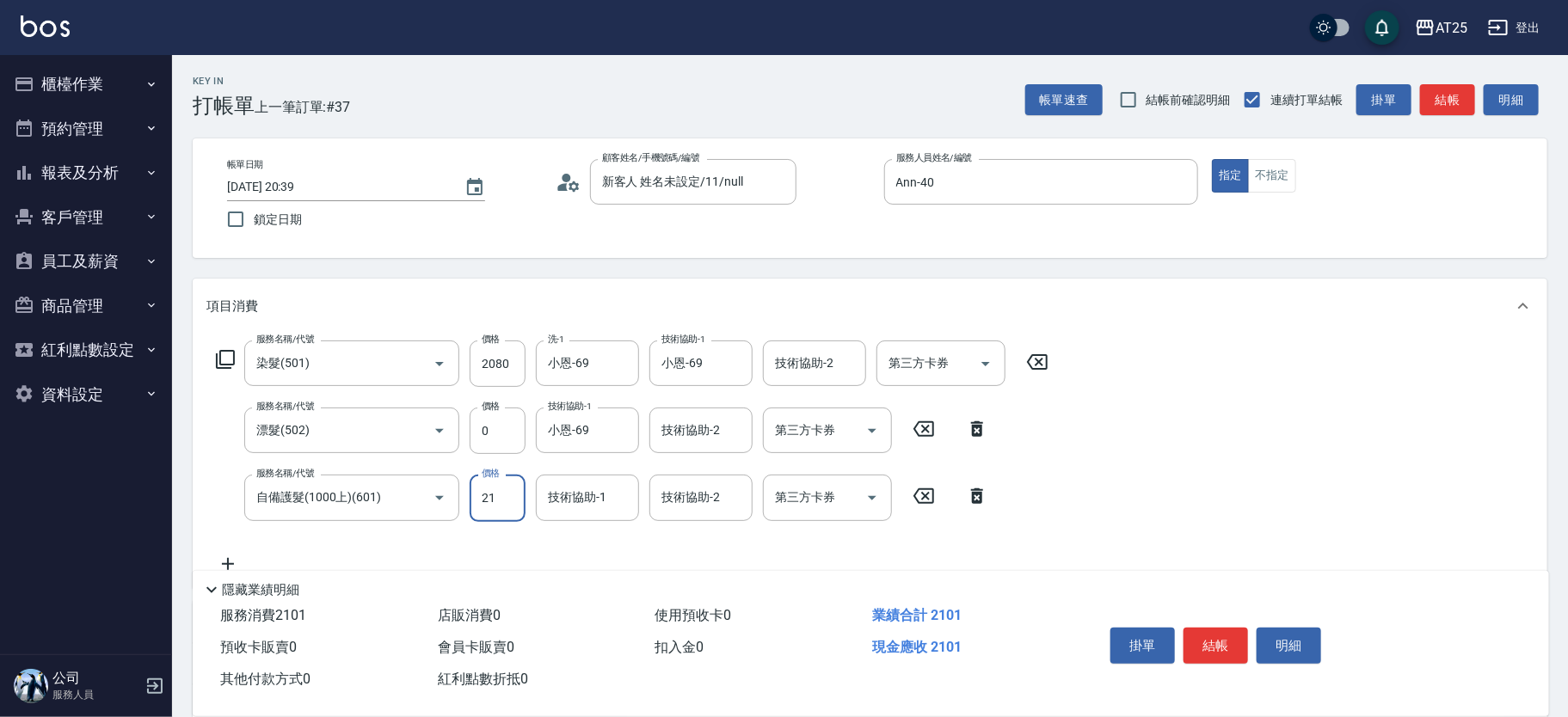
type input "220"
type input "218"
type input "420"
type input "2180"
type input "220"
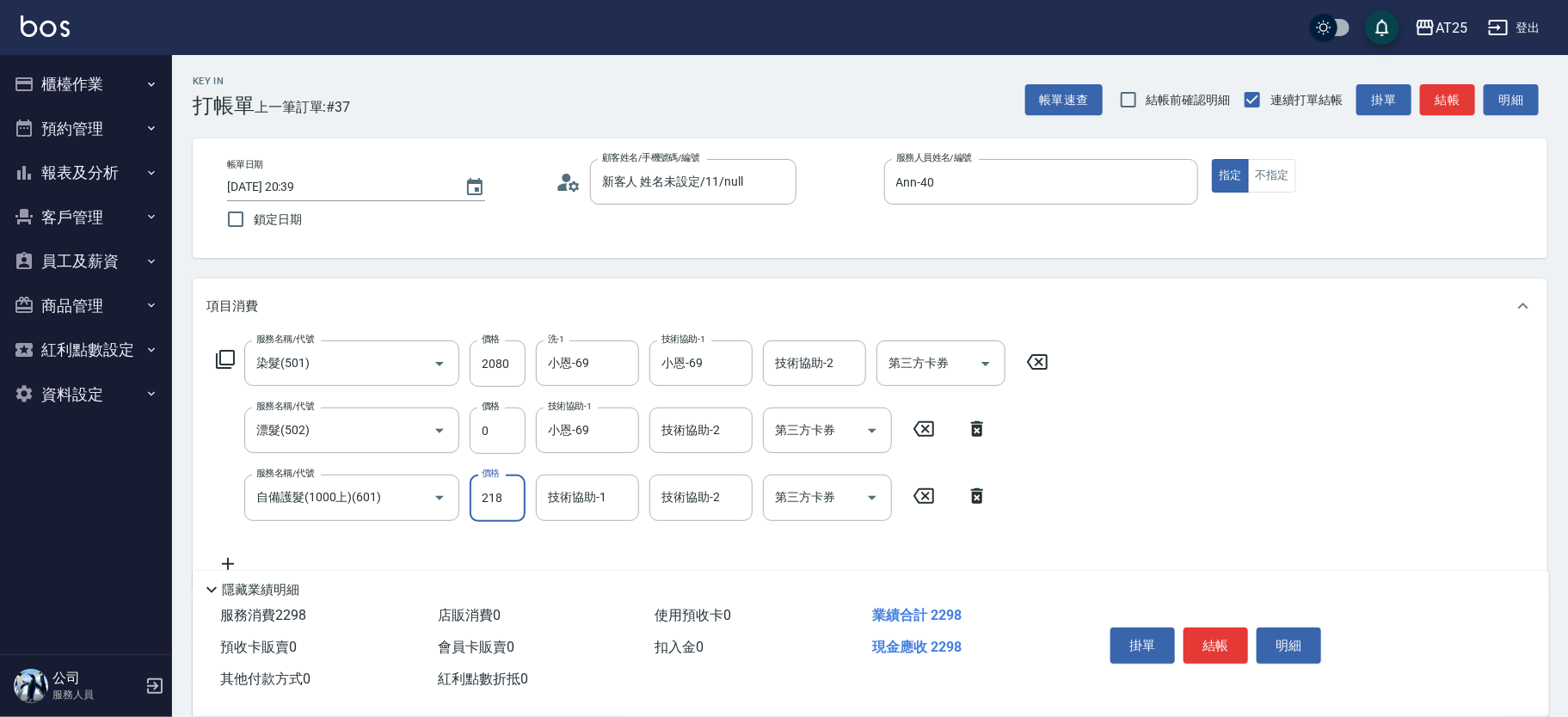
type input "21"
type input "200"
type input "2"
type input "210"
type input "200"
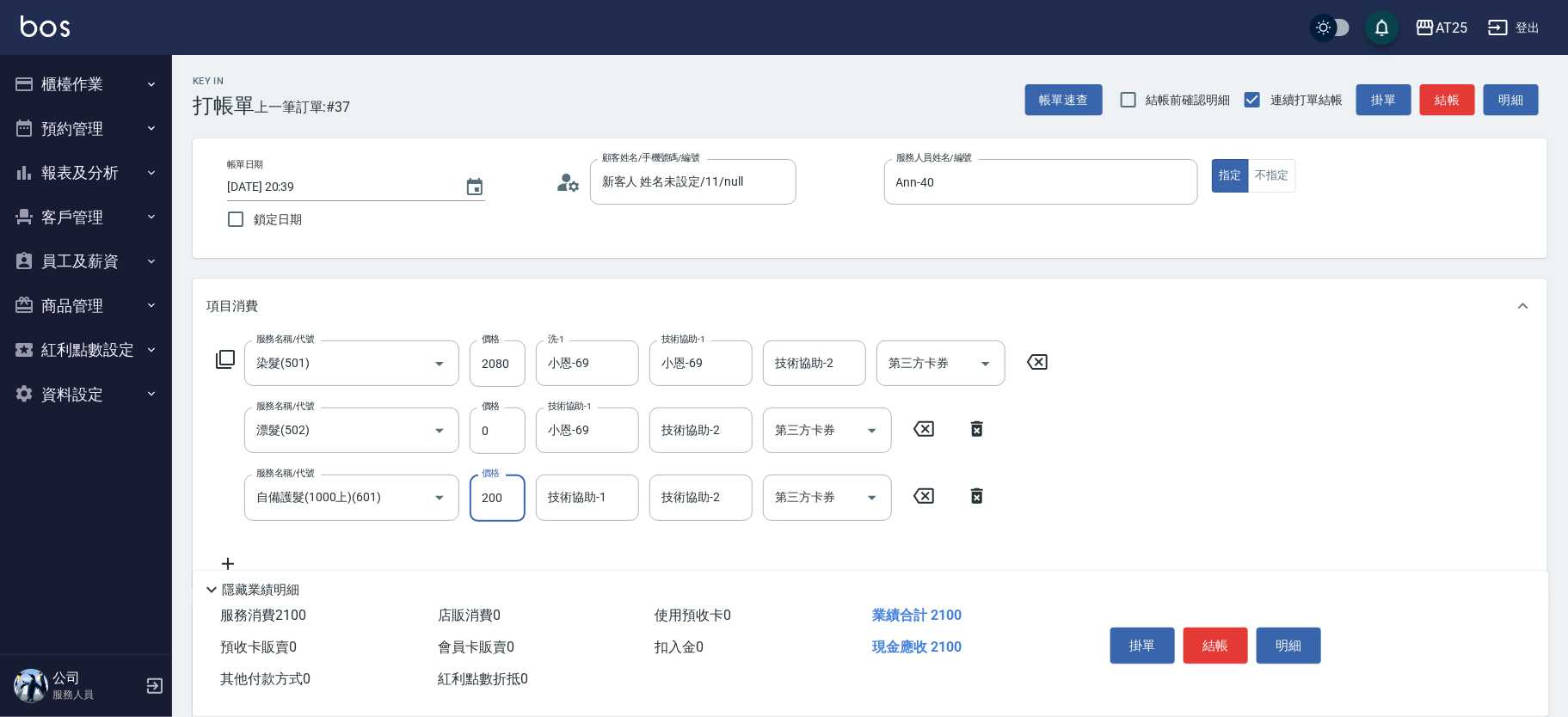
type input "400"
type input "200"
type input "220"
type input "20"
type input "200"
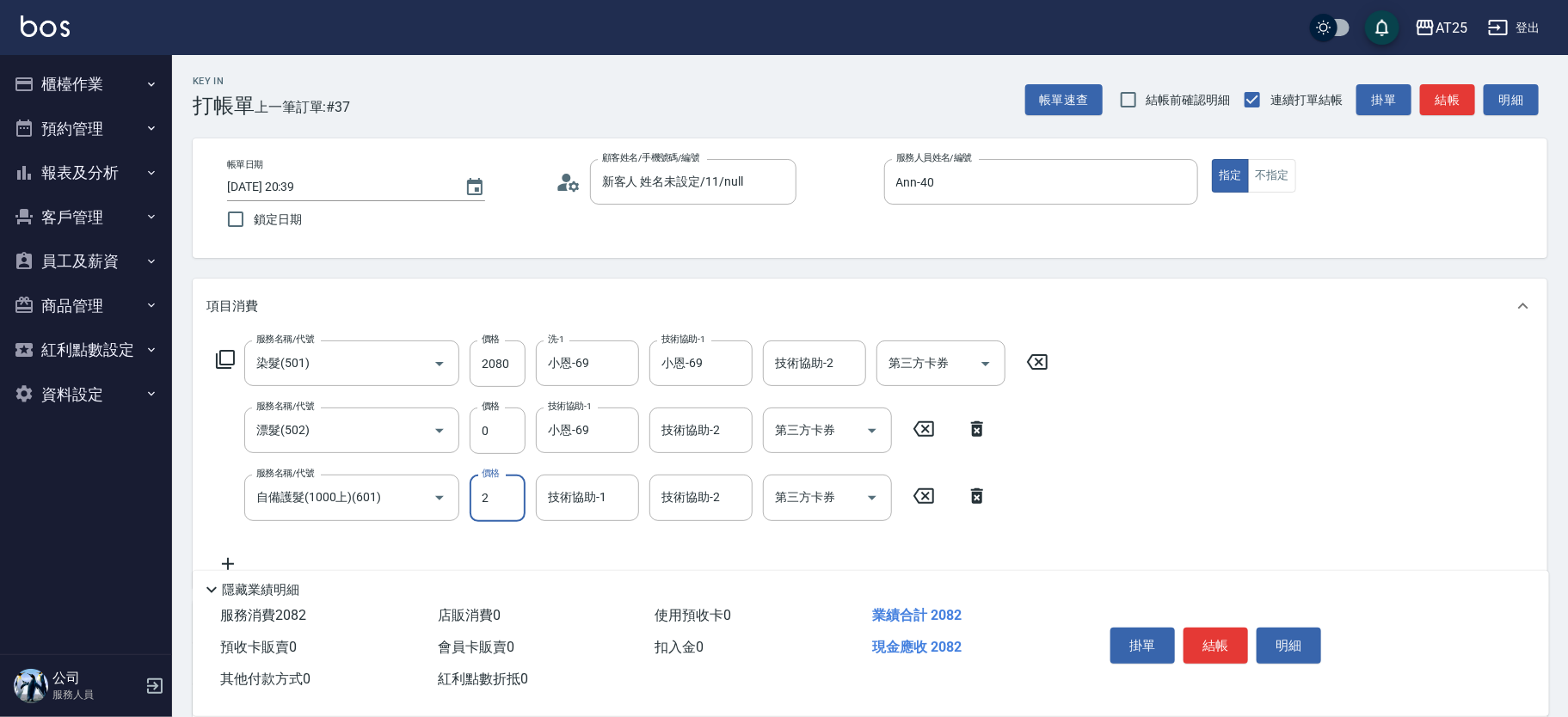
type input "21"
type input "210"
type input "410"
type input "2100"
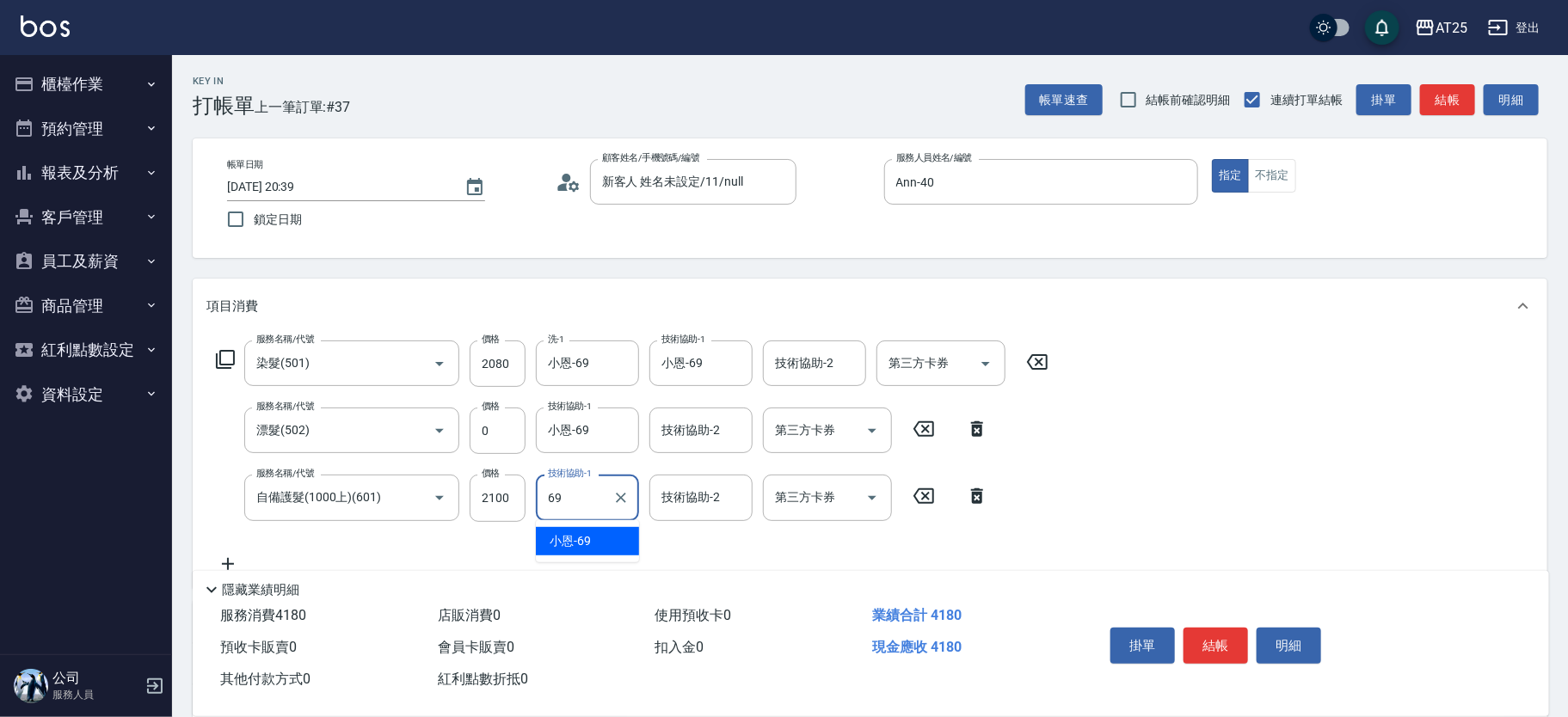
type input "小恩-69"
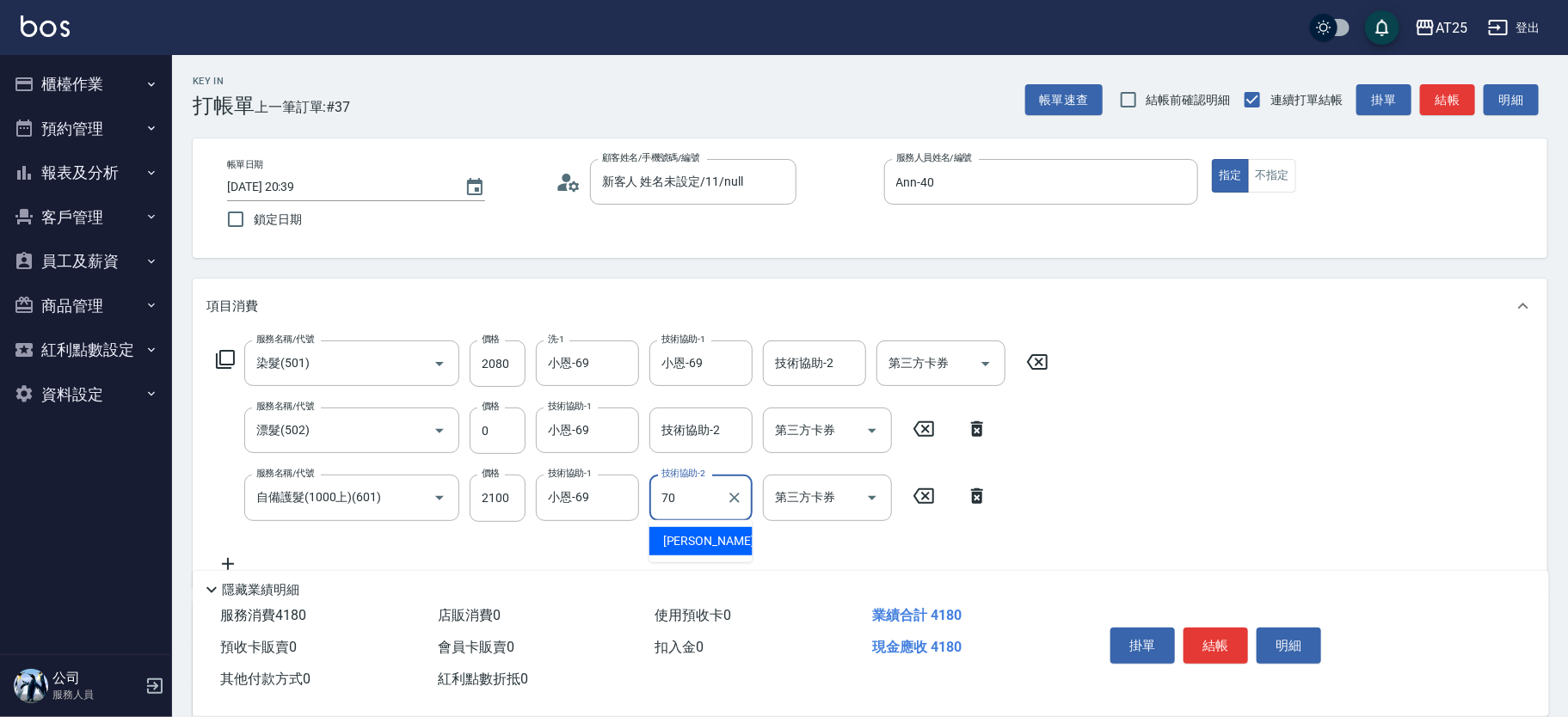
type input "惠均-70"
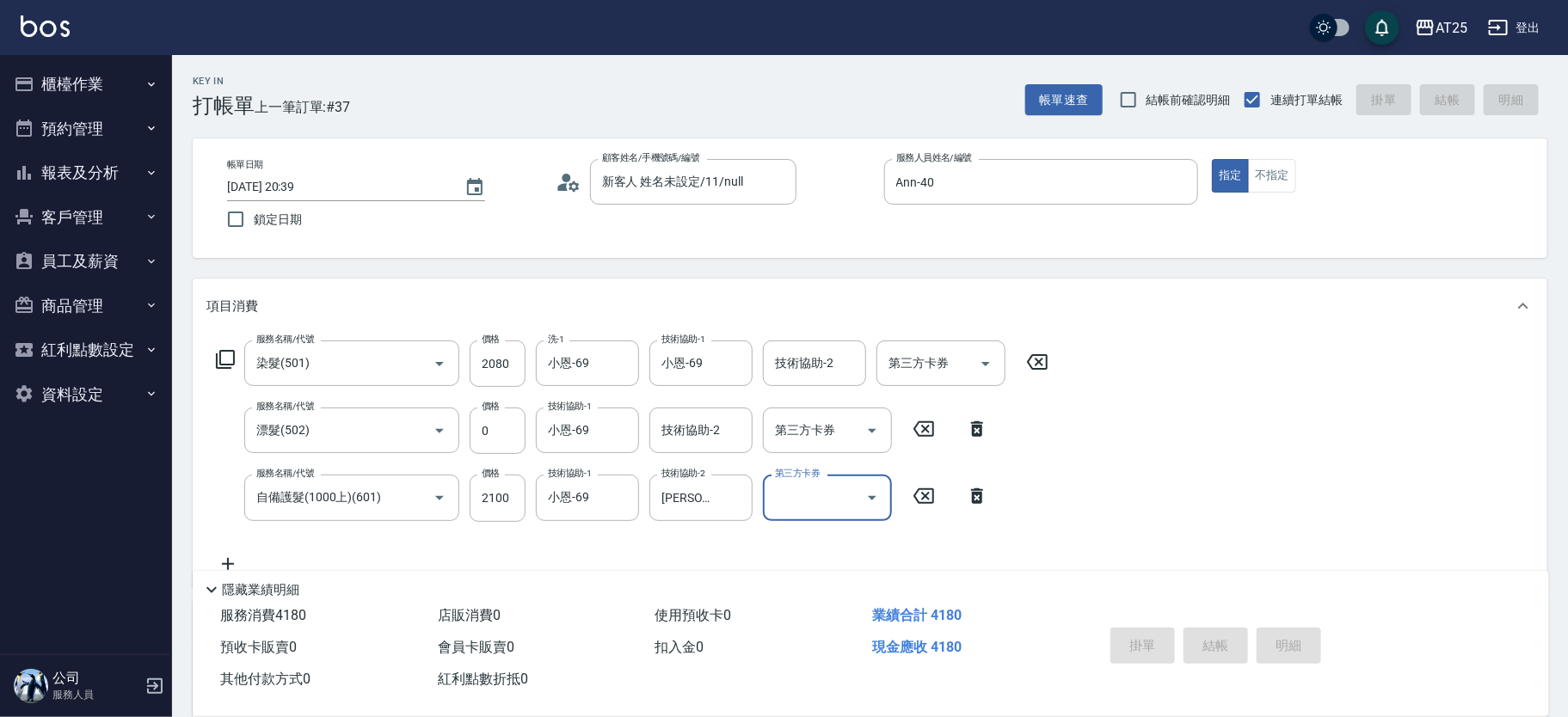
type input "0"
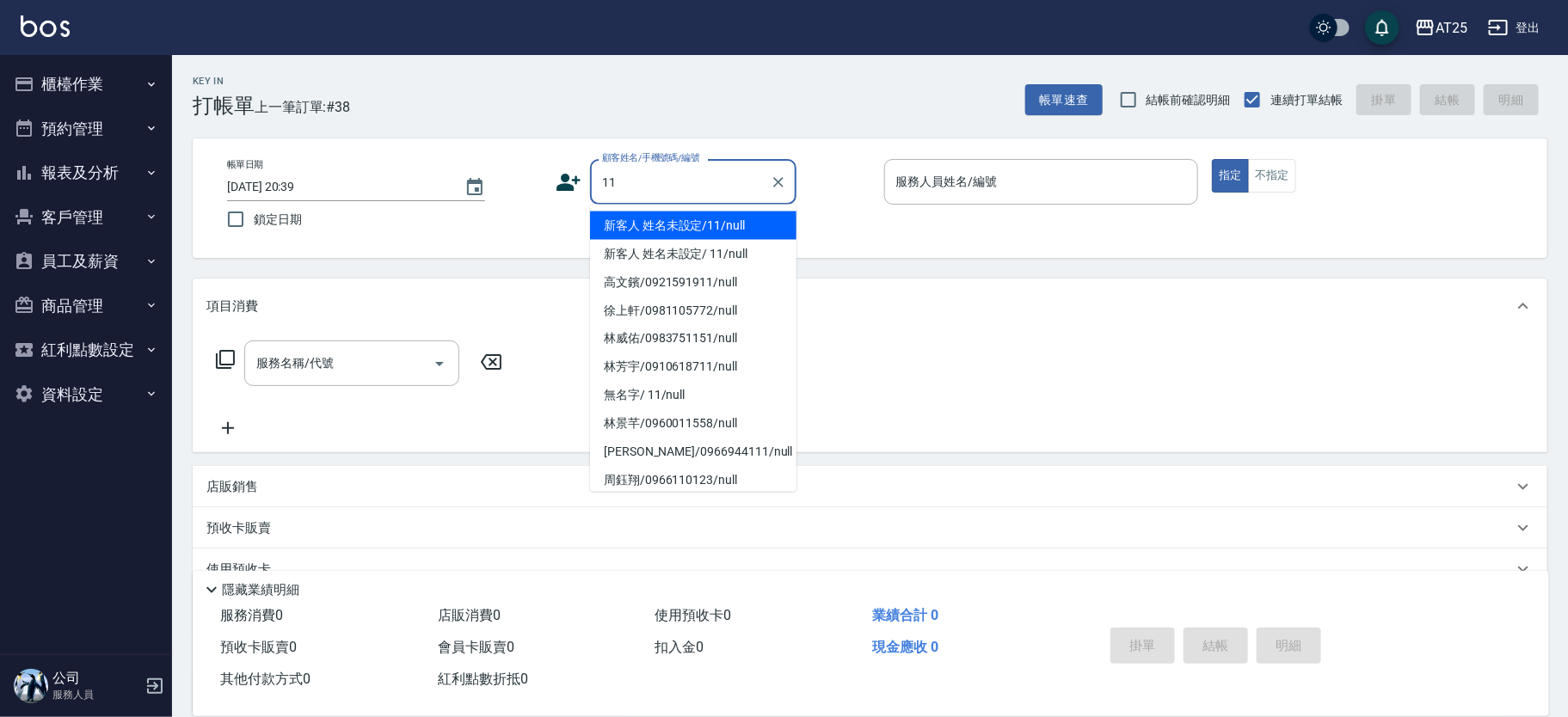
type input "新客人 姓名未設定/11/null"
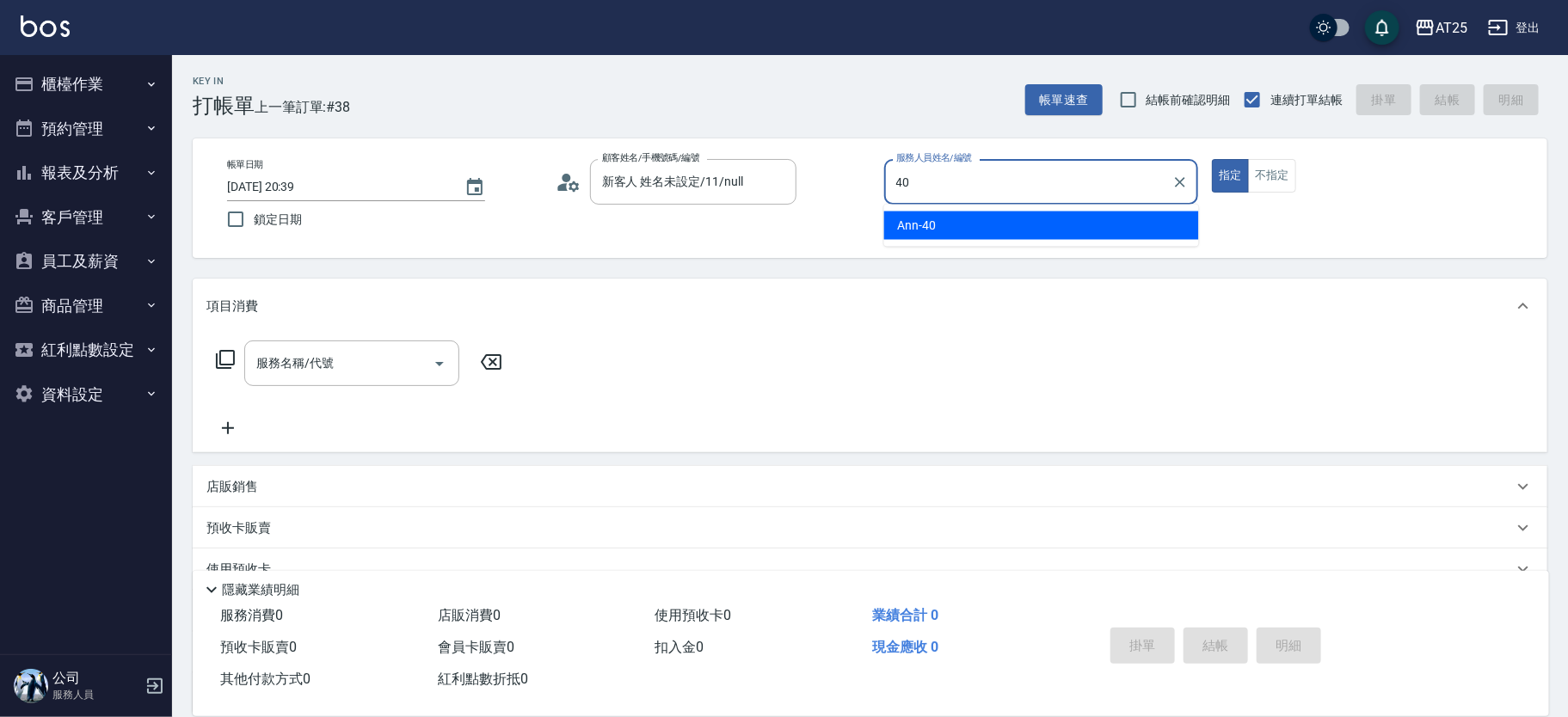
type input "Ann-40"
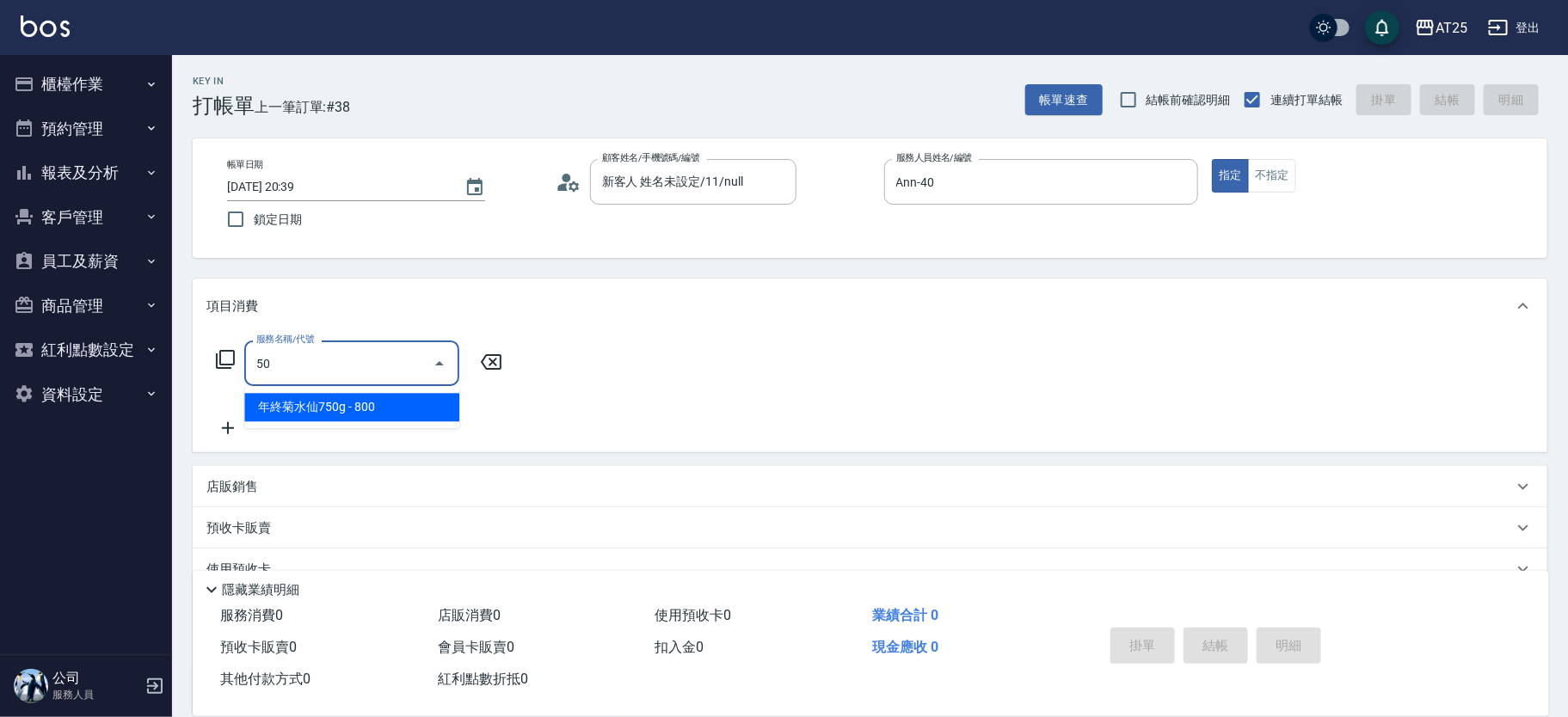
type input "501"
type input "100"
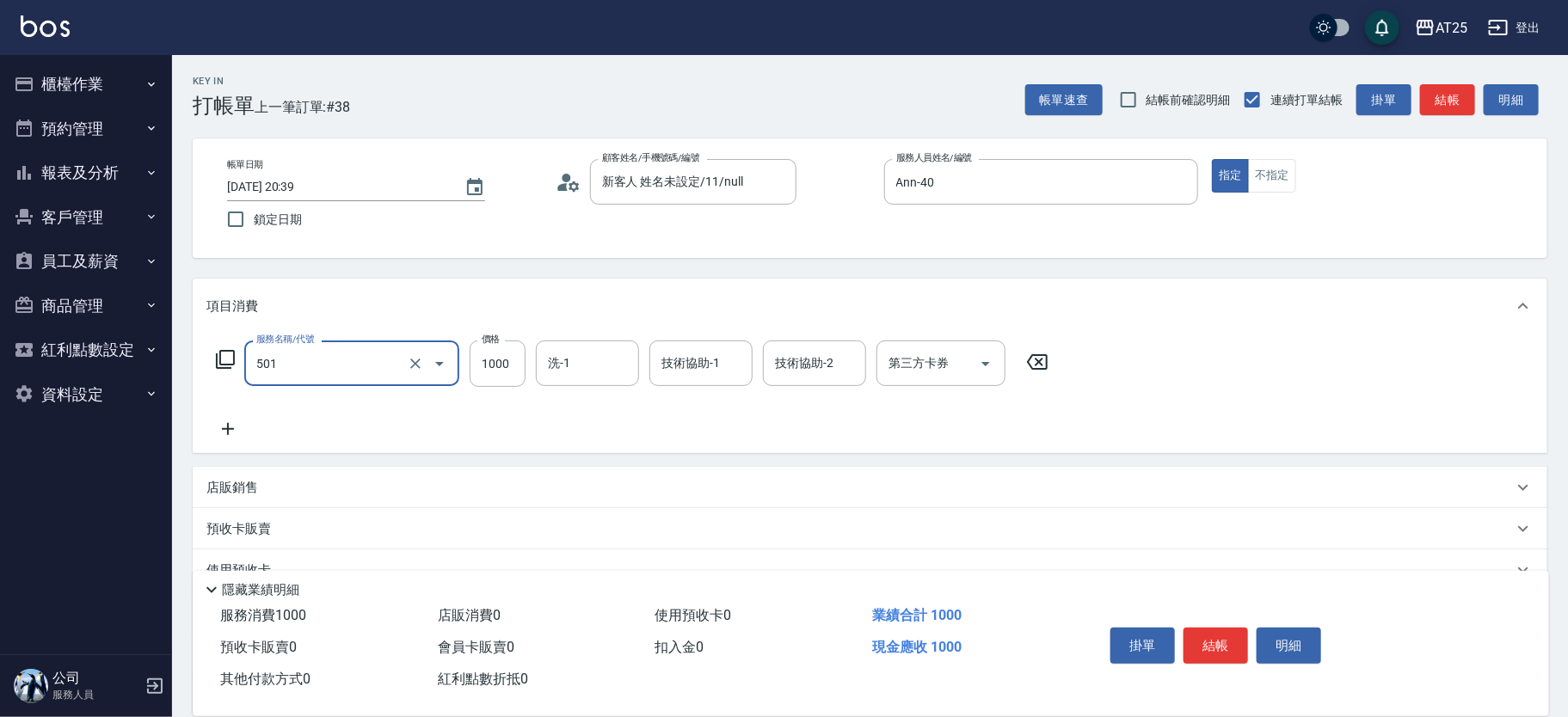
type input "染髮(501)"
type input "0"
type input "28"
type input "20"
type input "288"
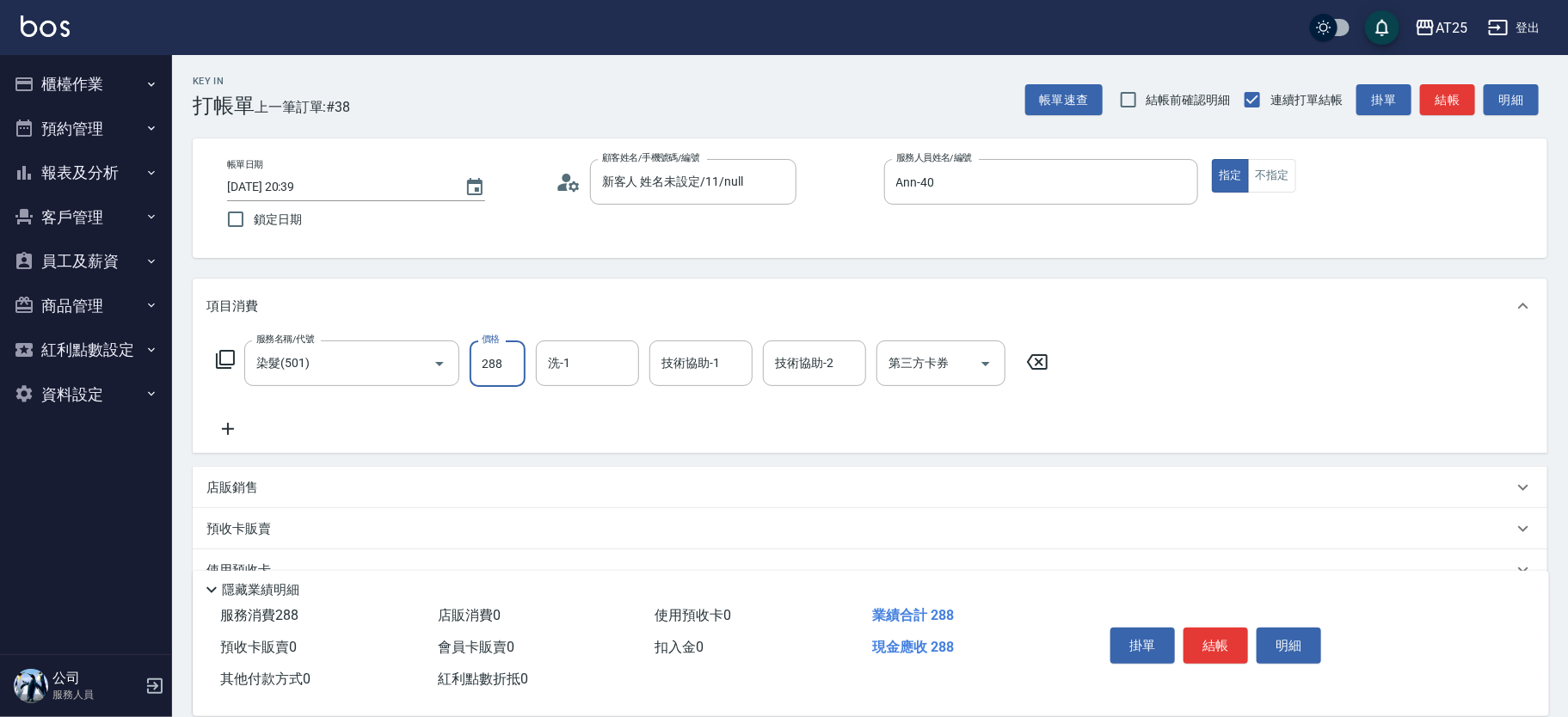
type input "280"
type input "2880"
type input "小恩-69"
type input "小宇-58"
type input "惠均-70"
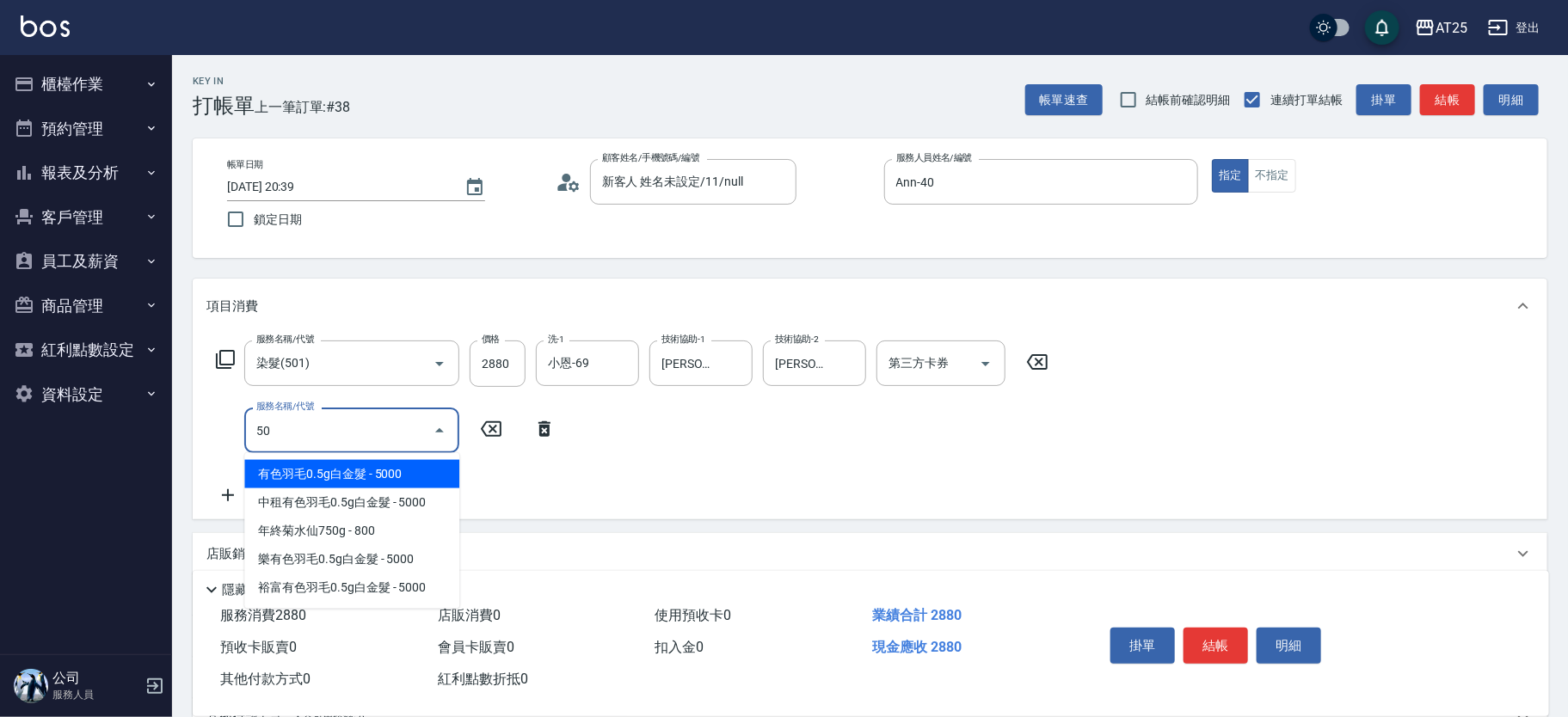
type input "502"
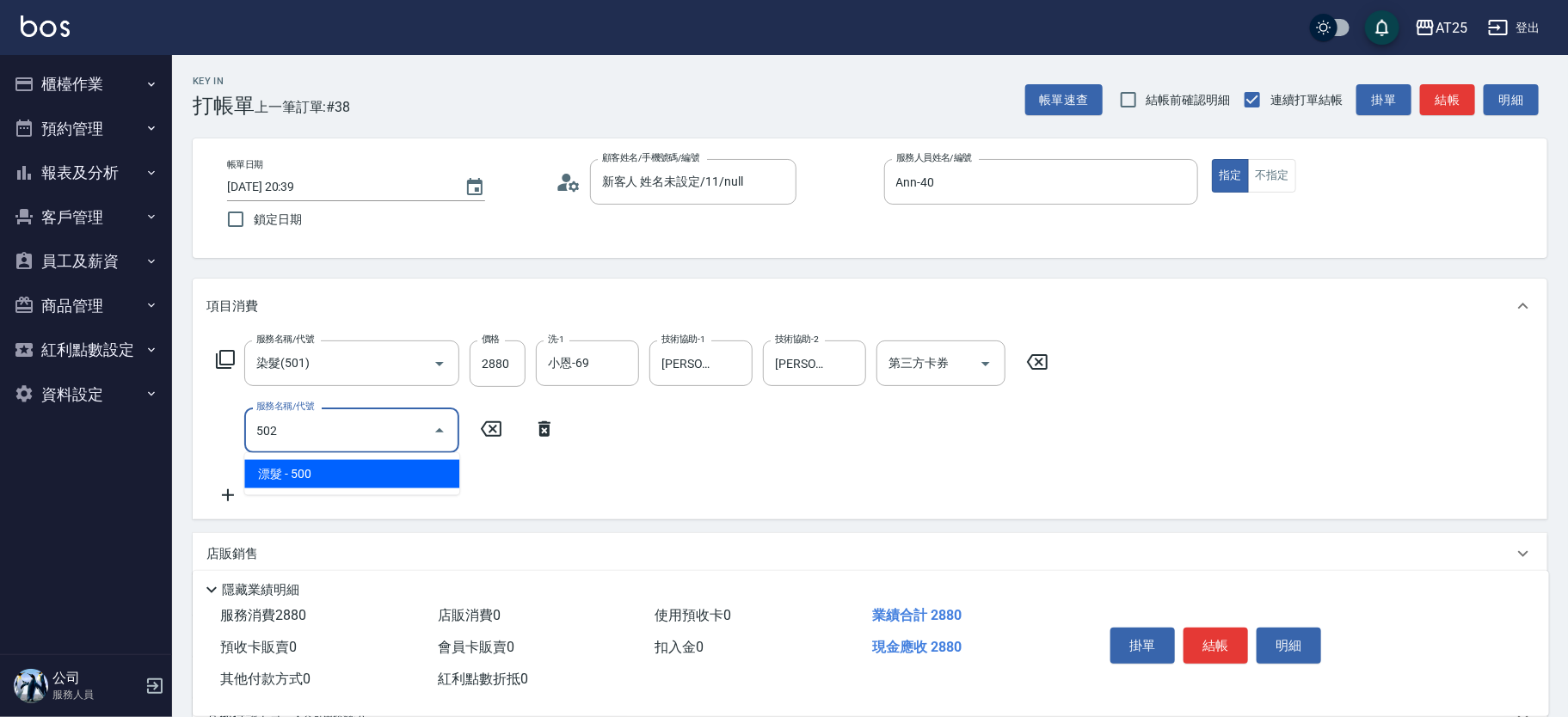
type input "330"
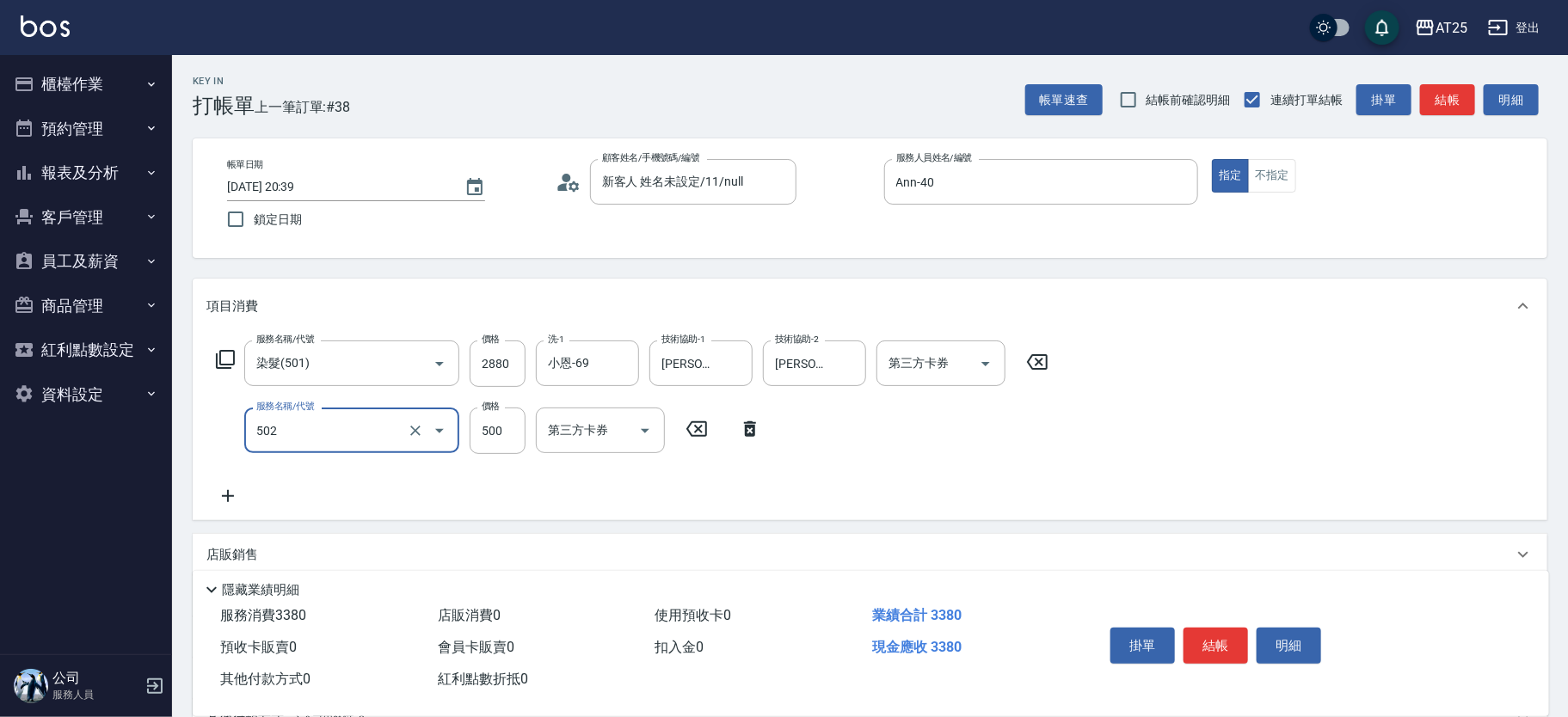
type input "漂髮(502)"
type input "280"
type input "0"
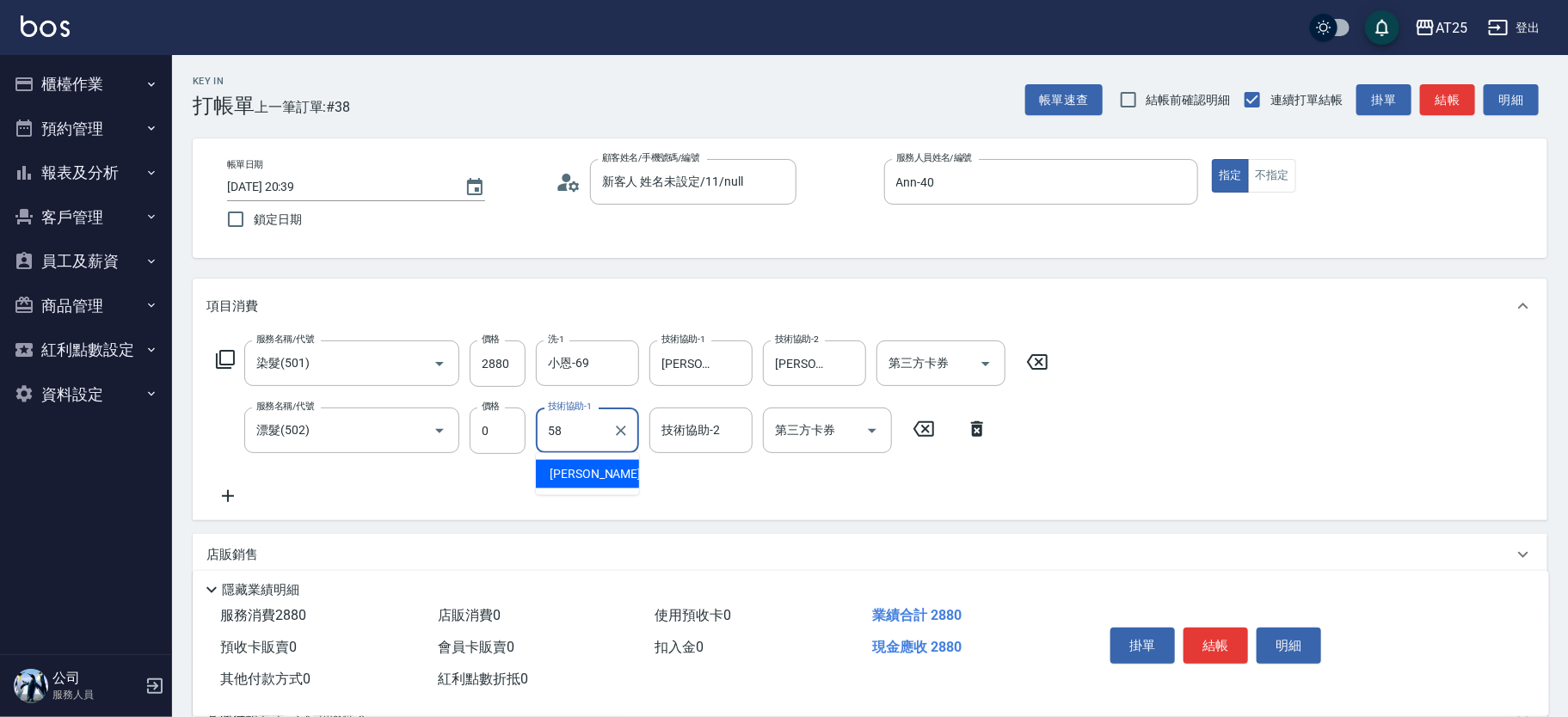
type input "小宇-58"
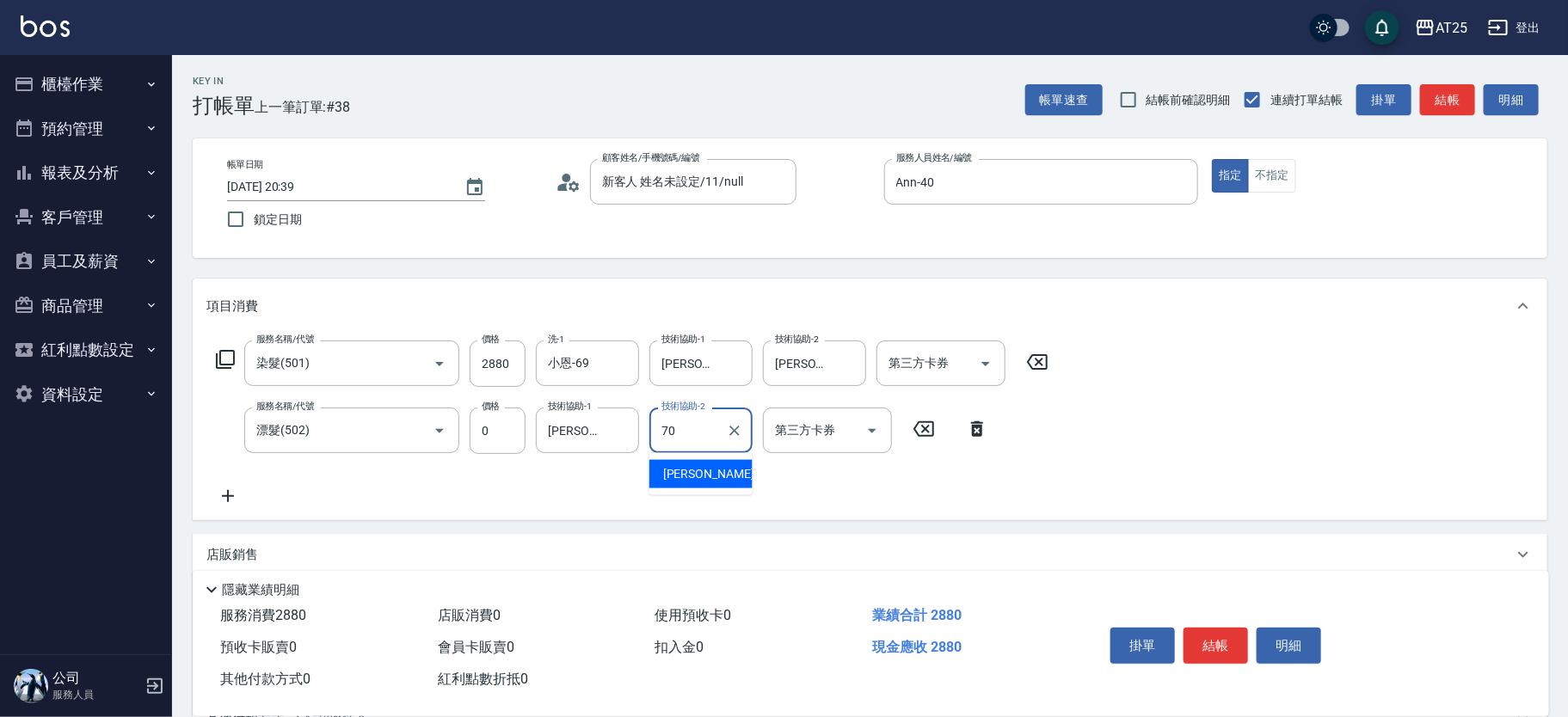
type input "惠均-70"
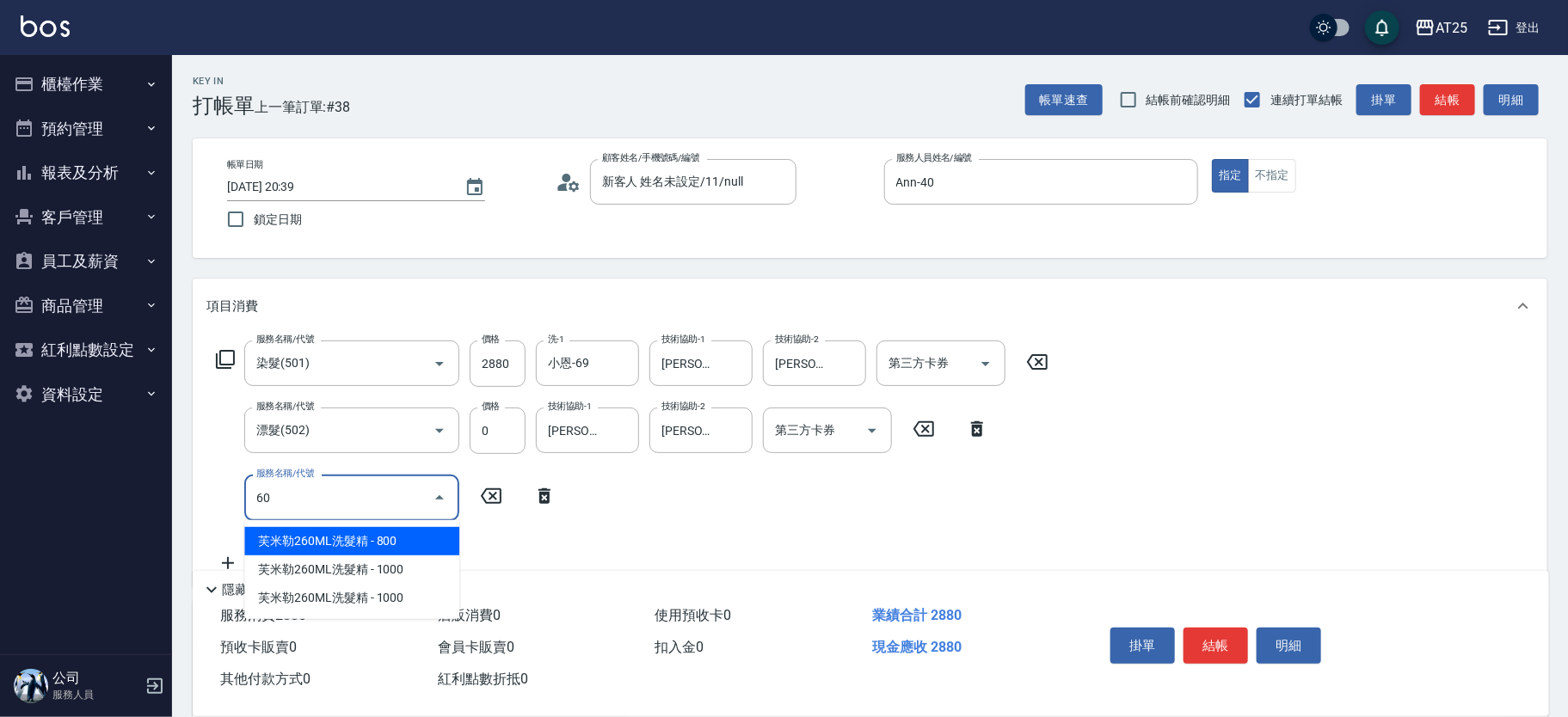
type input "601"
type input "380"
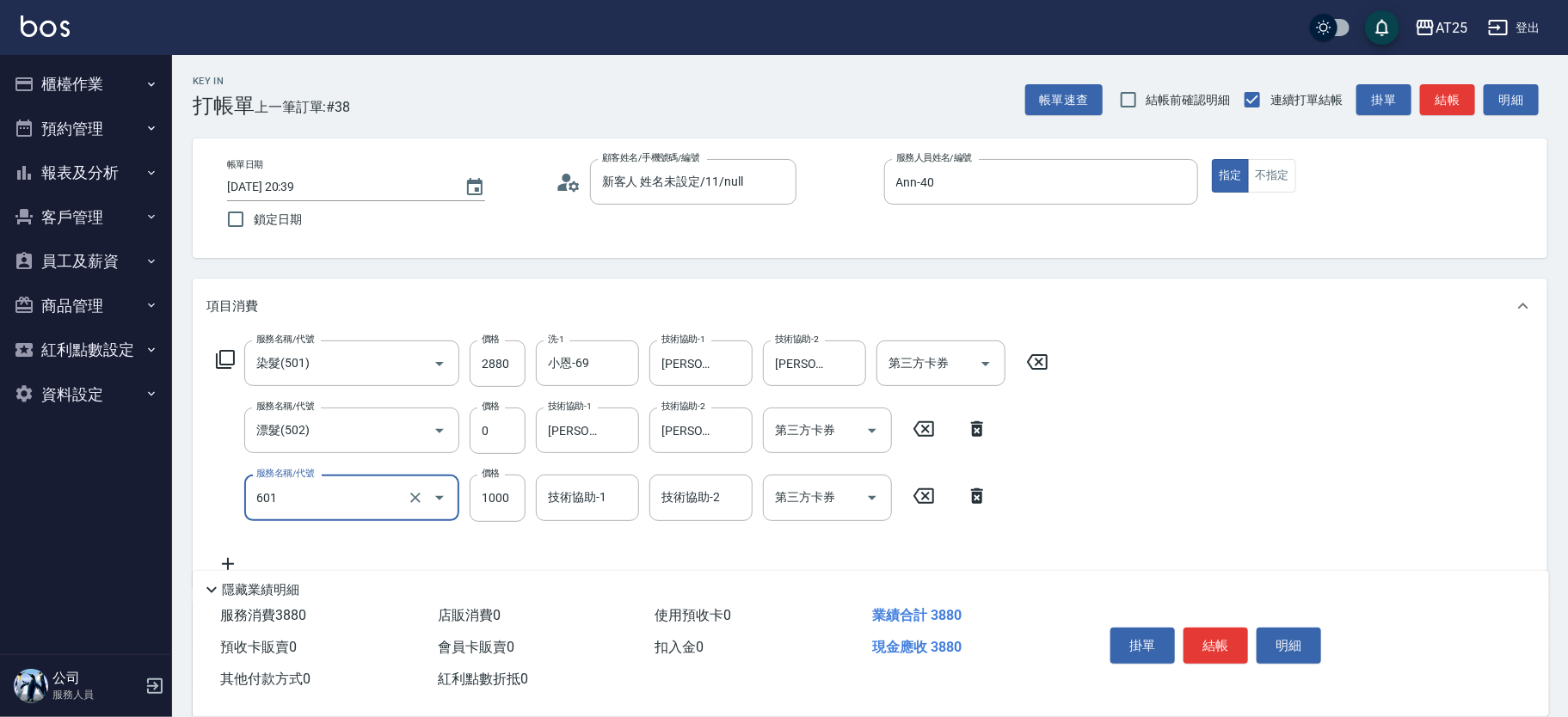
type input "自備護髮(1000上)(601)"
type input "280"
type input "3"
type input "290"
type input "30"
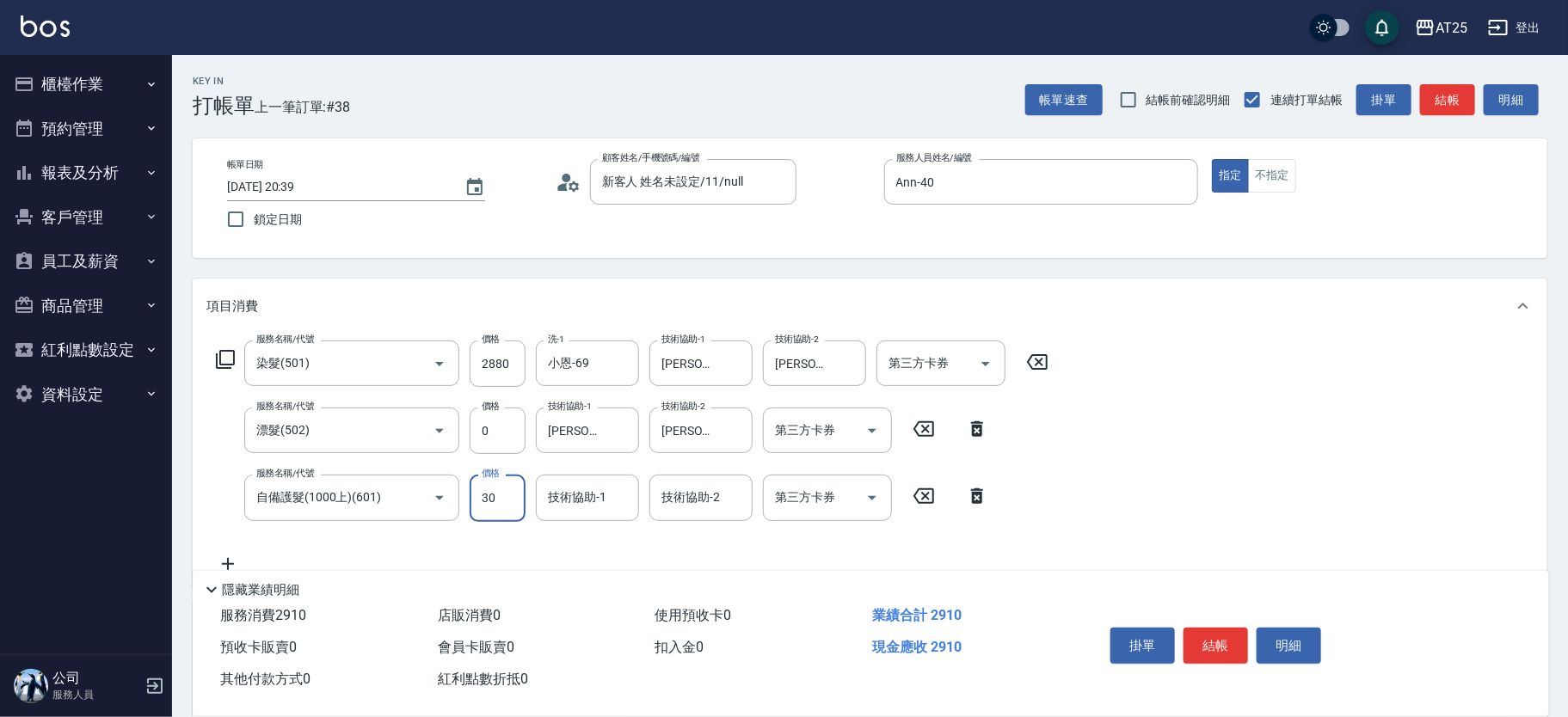
type input "310"
type input "300"
type input "580"
type input "3000"
type input "惠均-70"
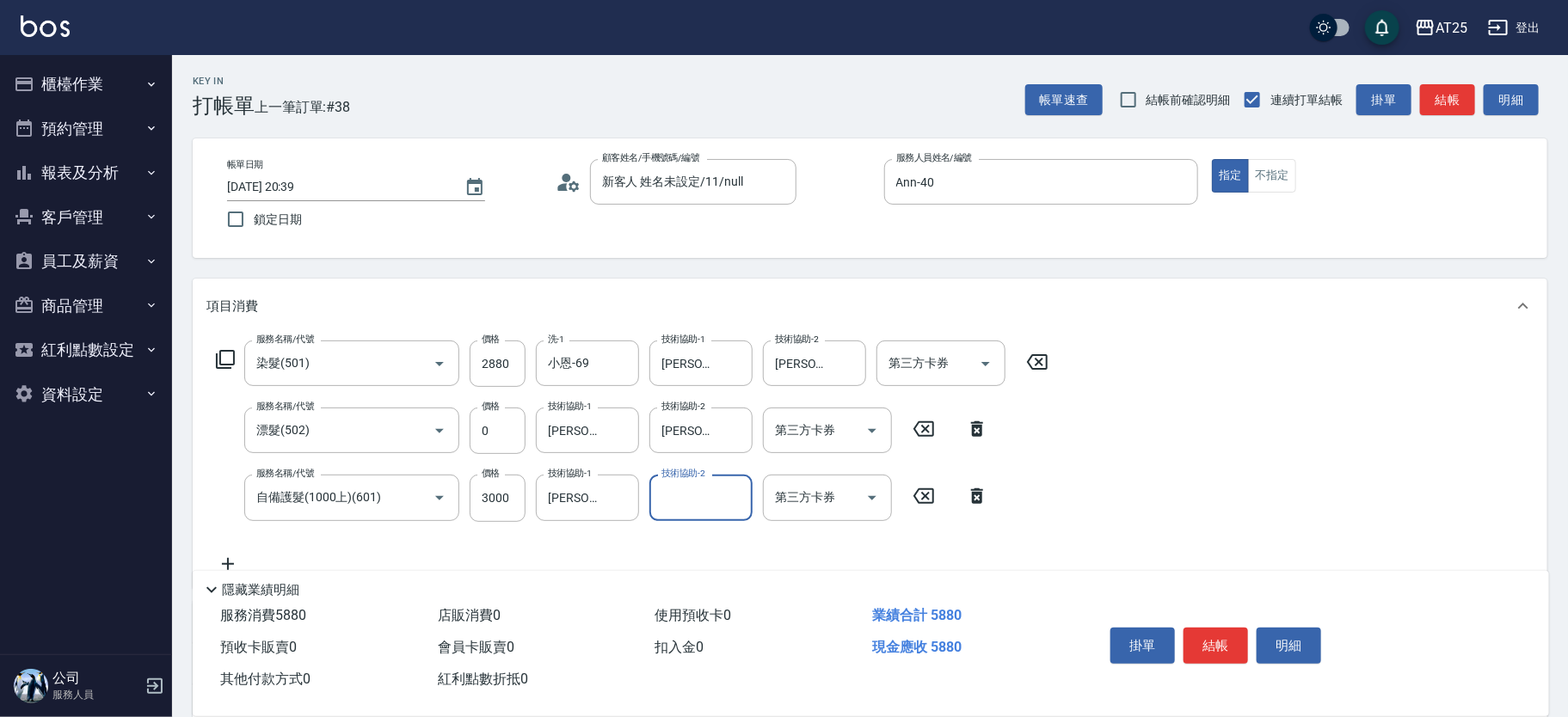
scroll to position [294, 0]
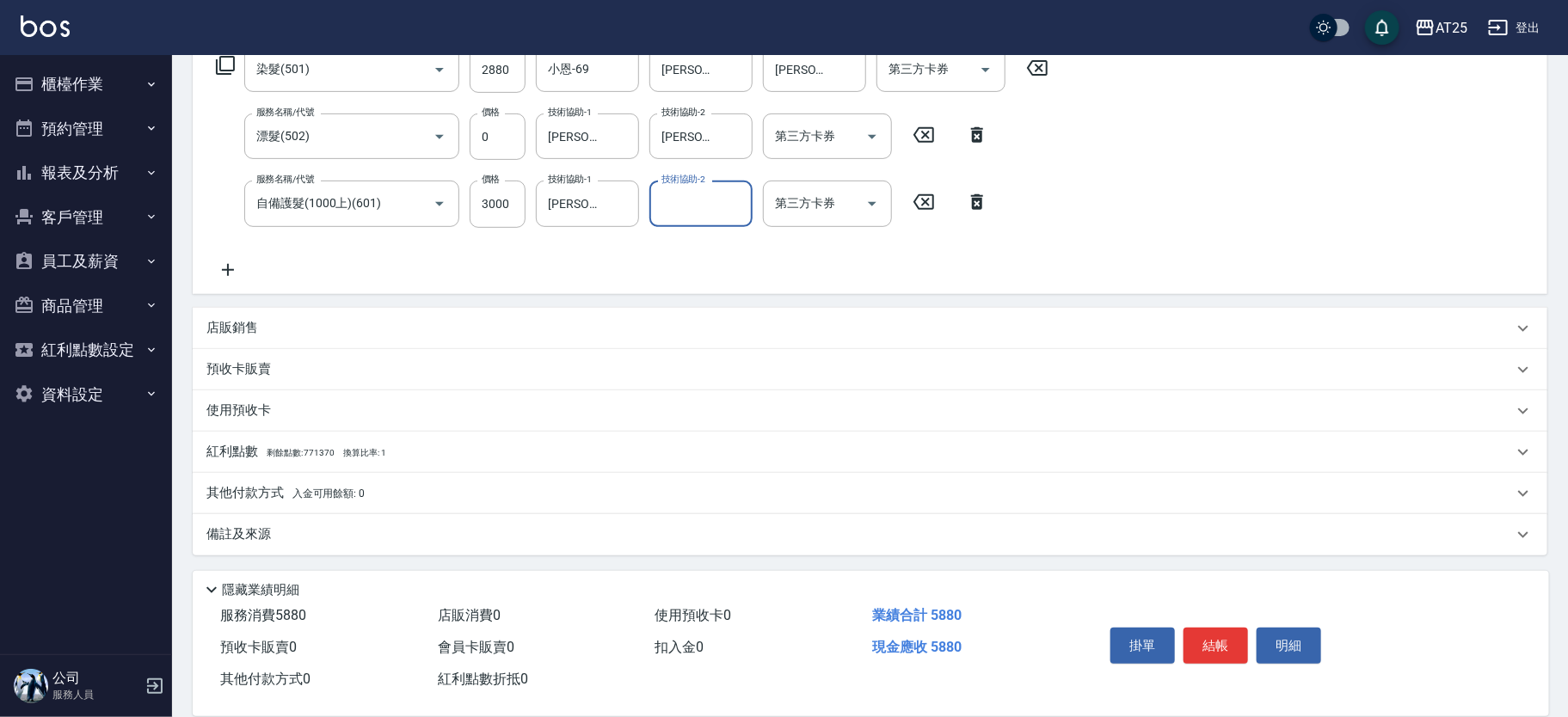
click at [243, 491] on p "其他付款方式 入金可用餘額: 0" at bounding box center [285, 493] width 159 height 19
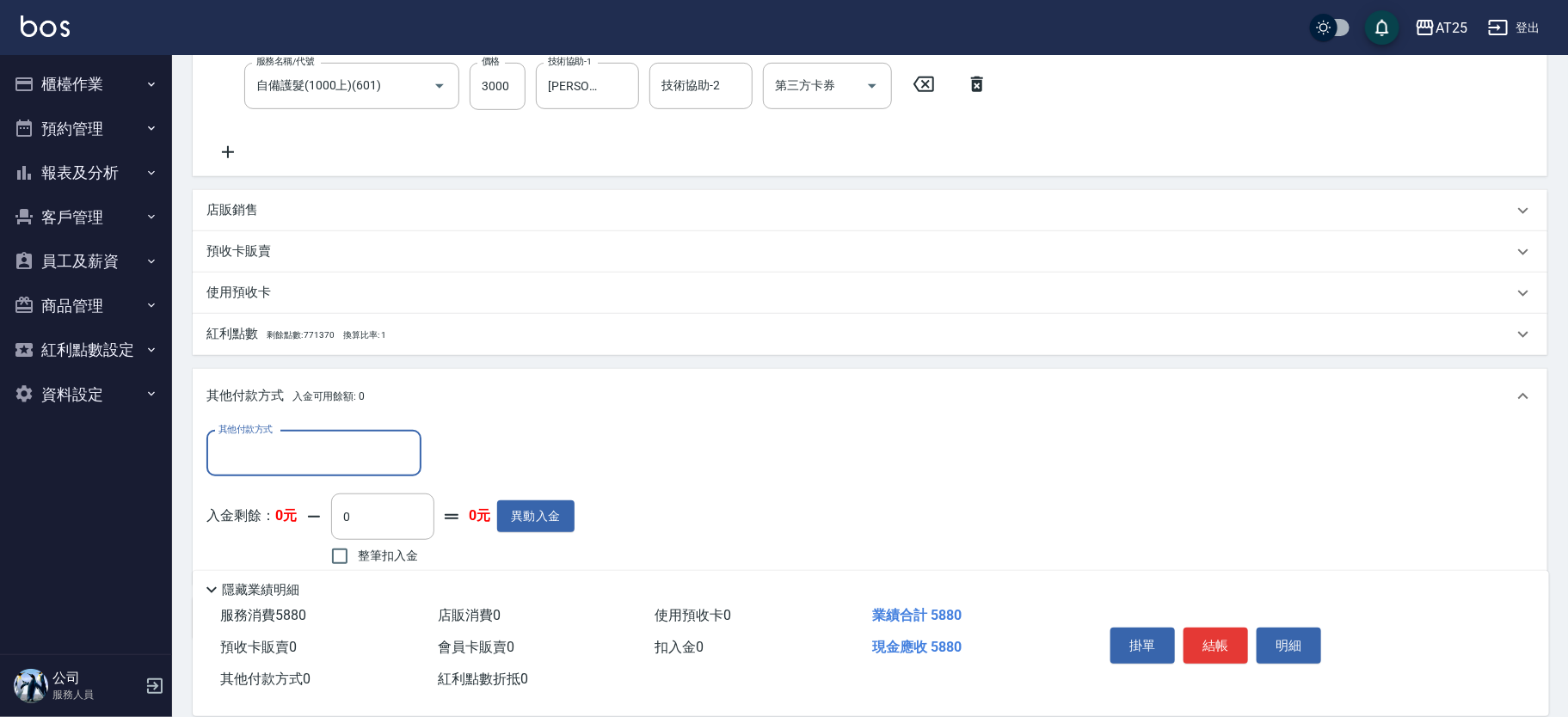
scroll to position [425, 0]
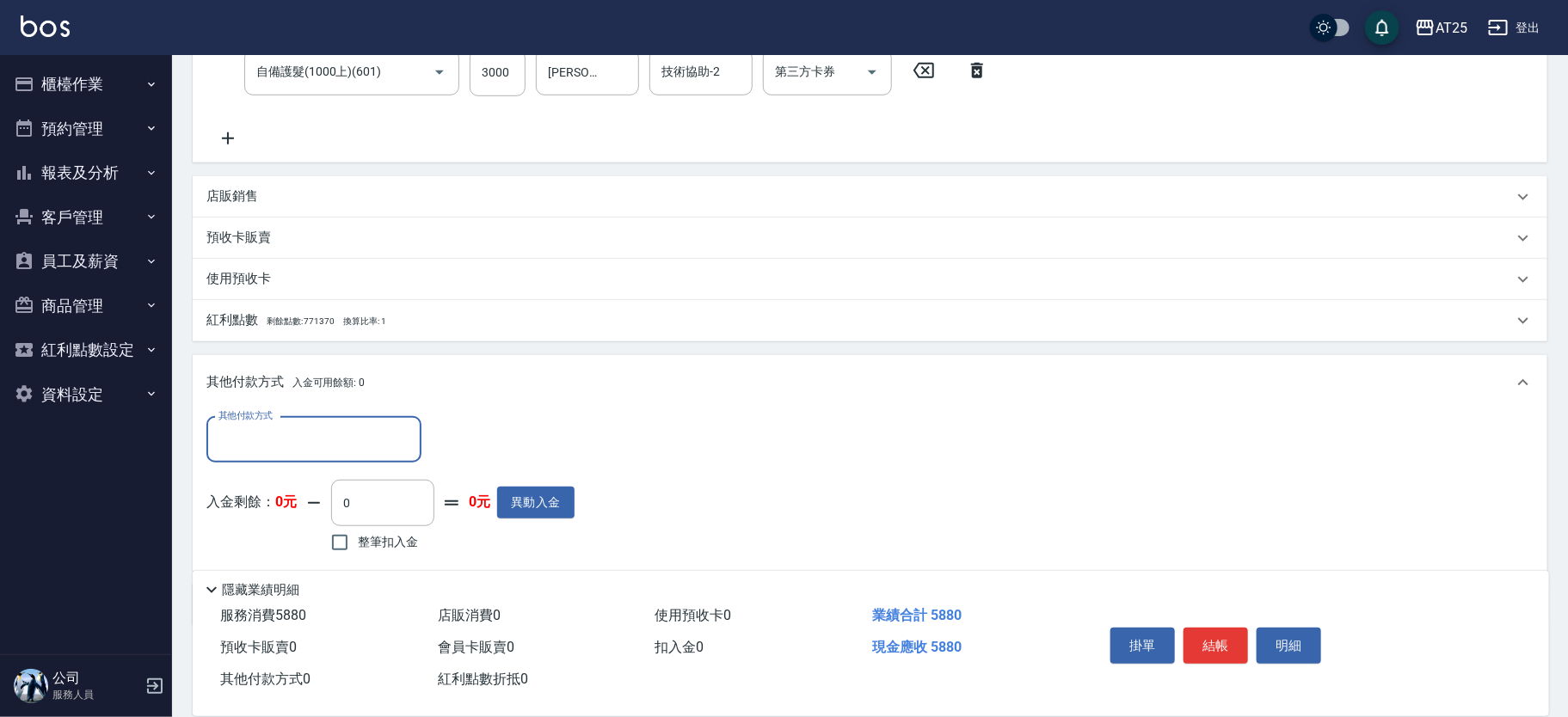
click at [284, 433] on input "其他付款方式" at bounding box center [313, 440] width 200 height 30
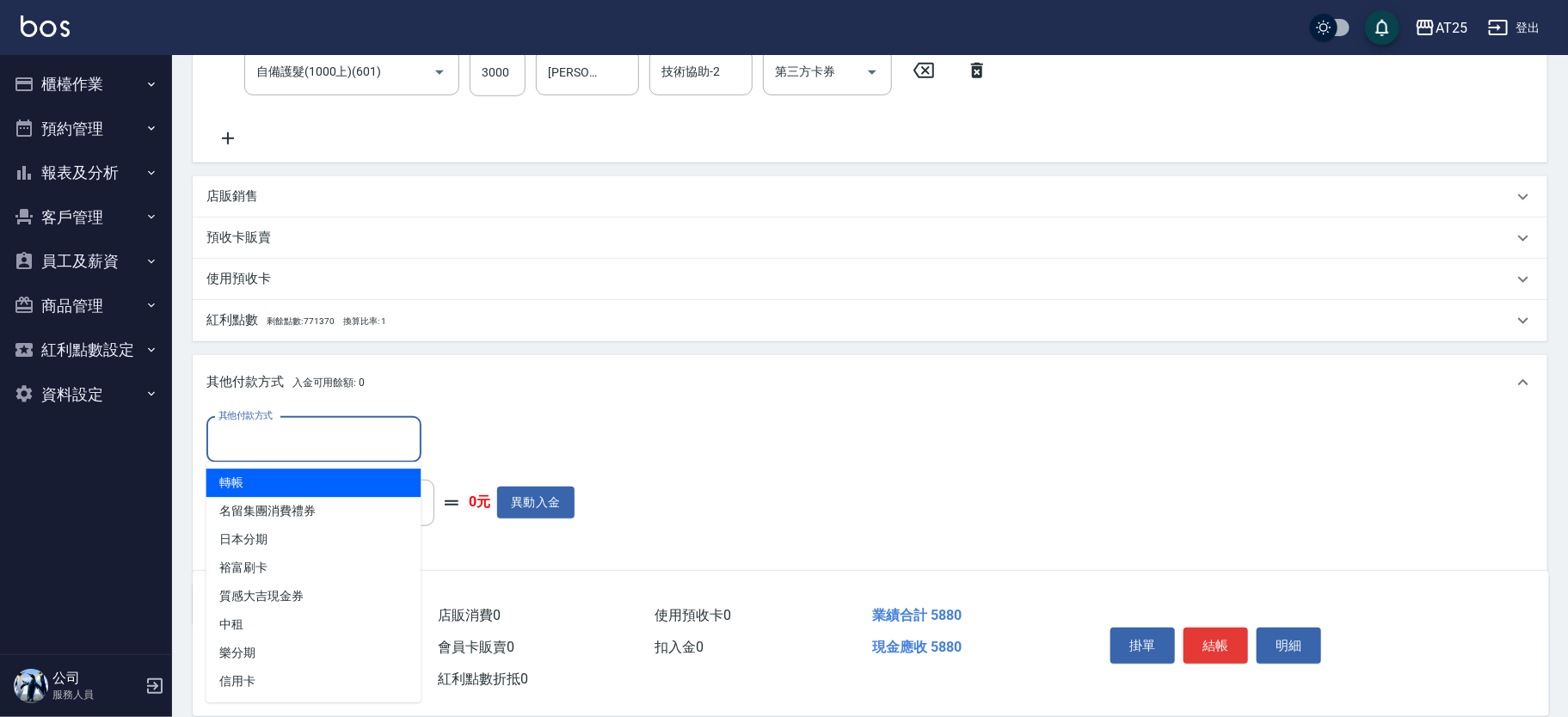
click at [266, 476] on span "轉帳" at bounding box center [313, 482] width 215 height 29
type input "轉帳"
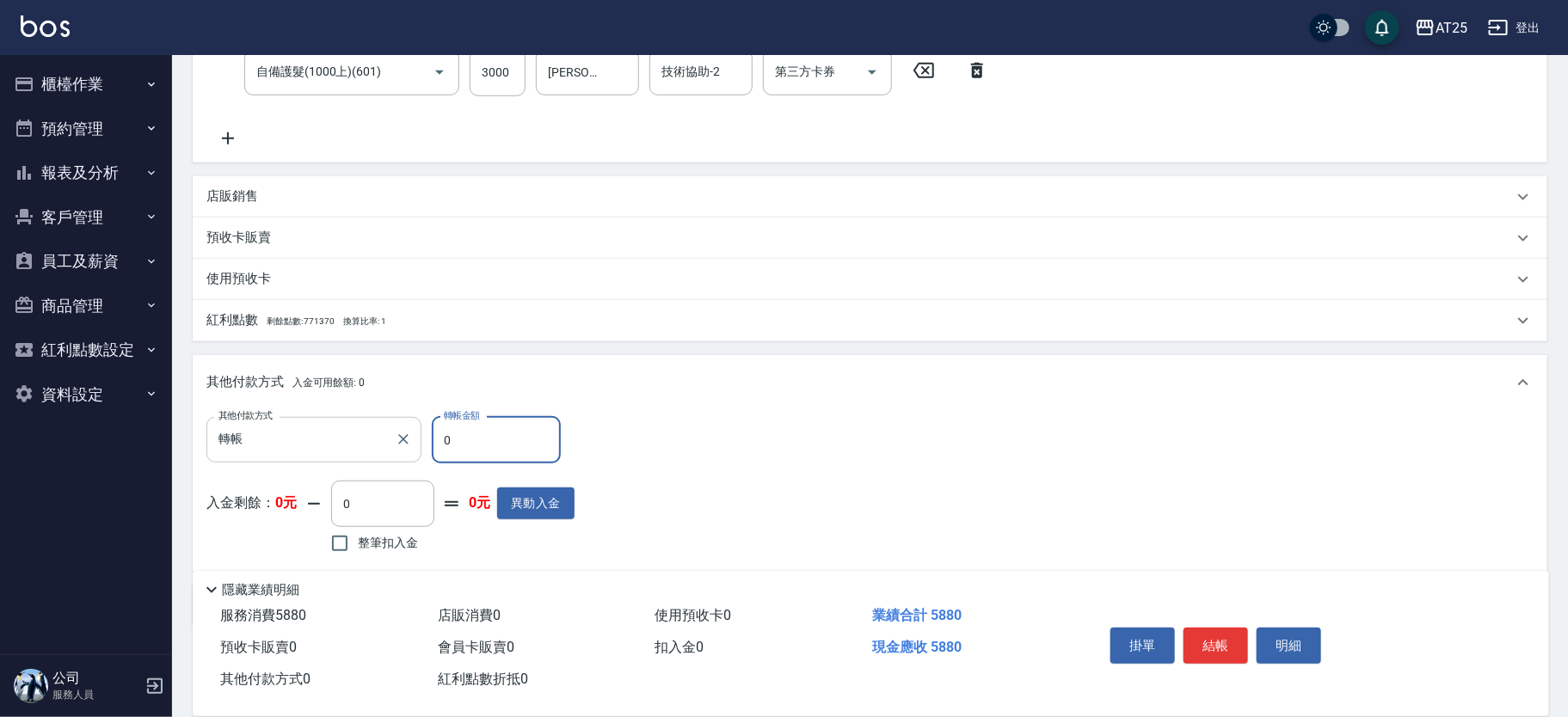
drag, startPoint x: 453, startPoint y: 453, endPoint x: 364, endPoint y: 444, distance: 89.5
click at [364, 444] on div "其他付款方式 轉帳 其他付款方式 轉帳金額 0 轉帳金額" at bounding box center [390, 440] width 368 height 47
type input "58"
type input "520"
type input "588"
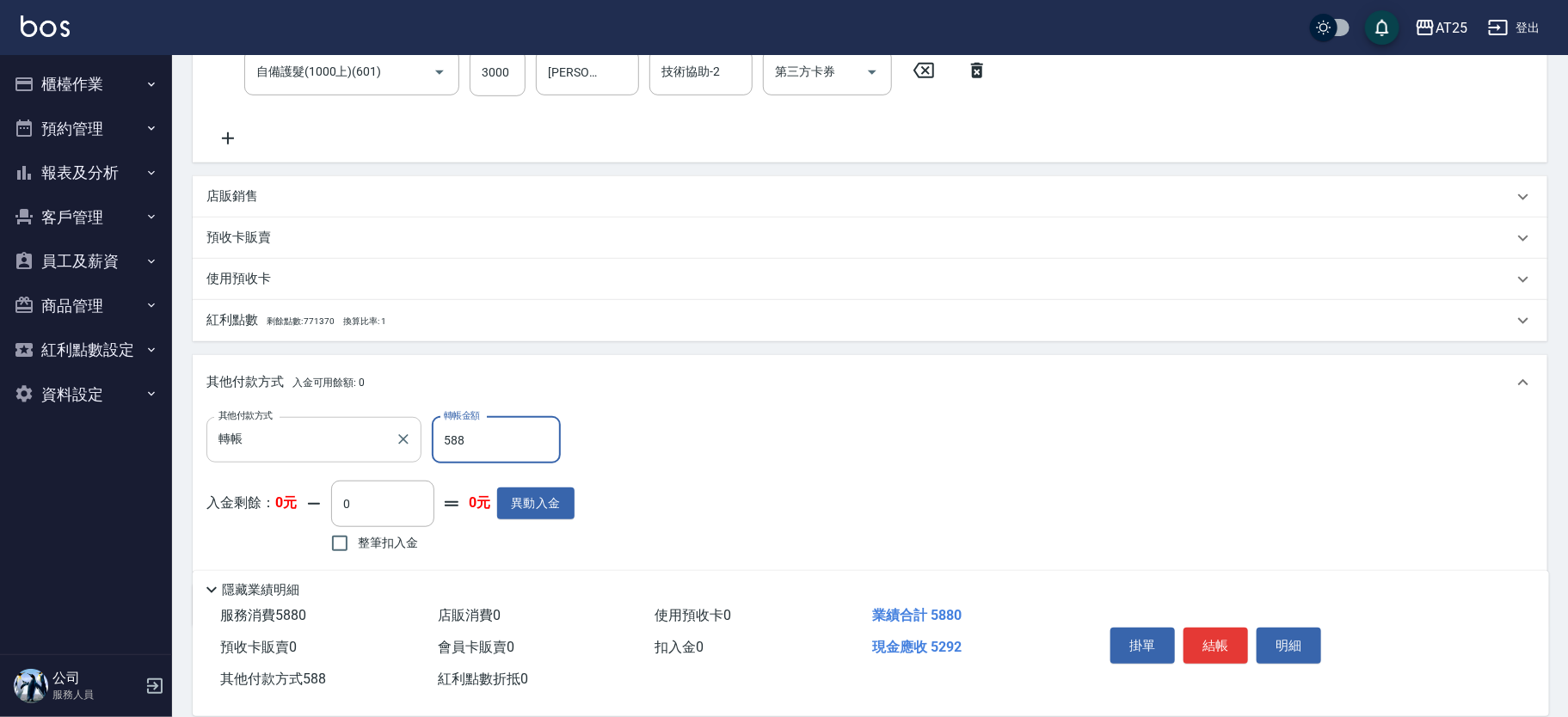
type input "0"
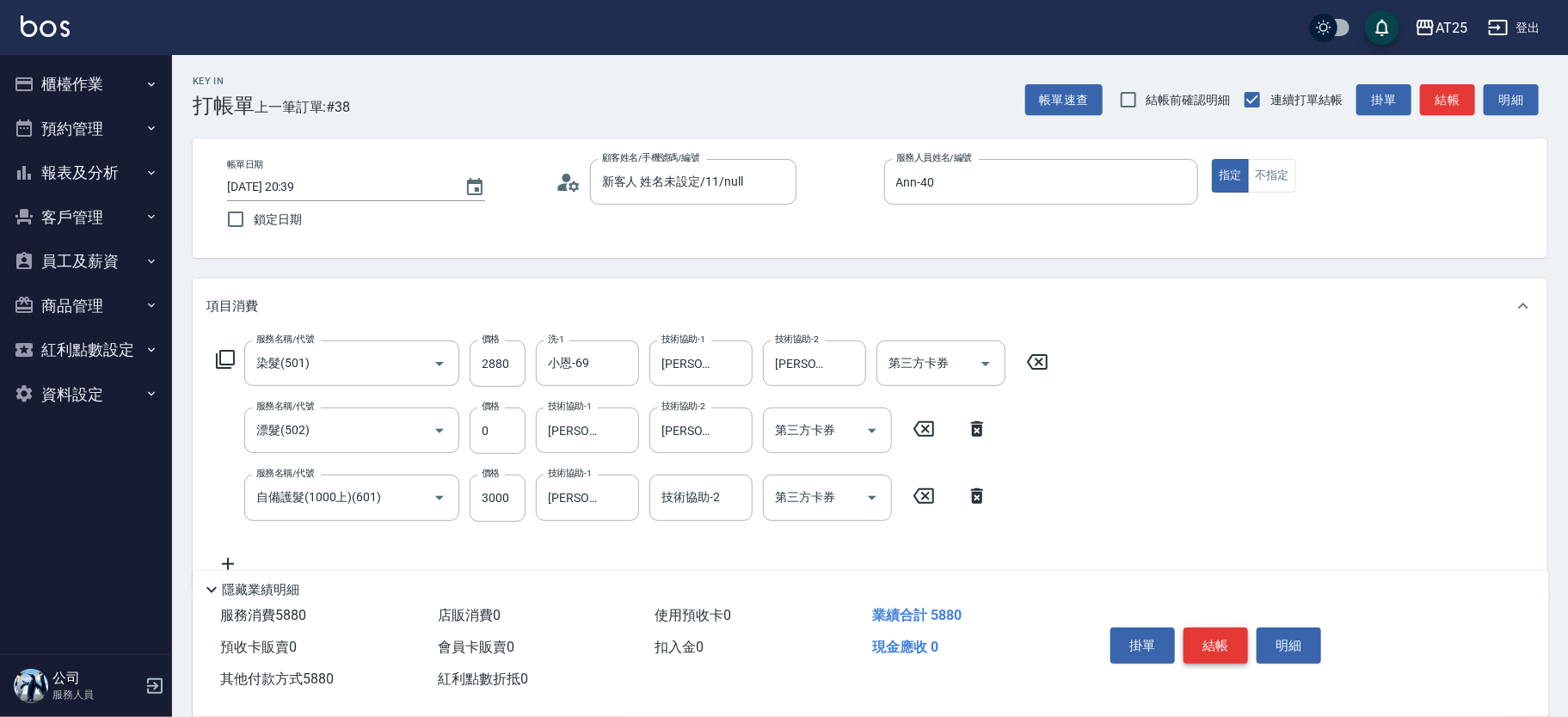
type input "5880"
click at [1209, 636] on button "結帳" at bounding box center [1215, 645] width 64 height 36
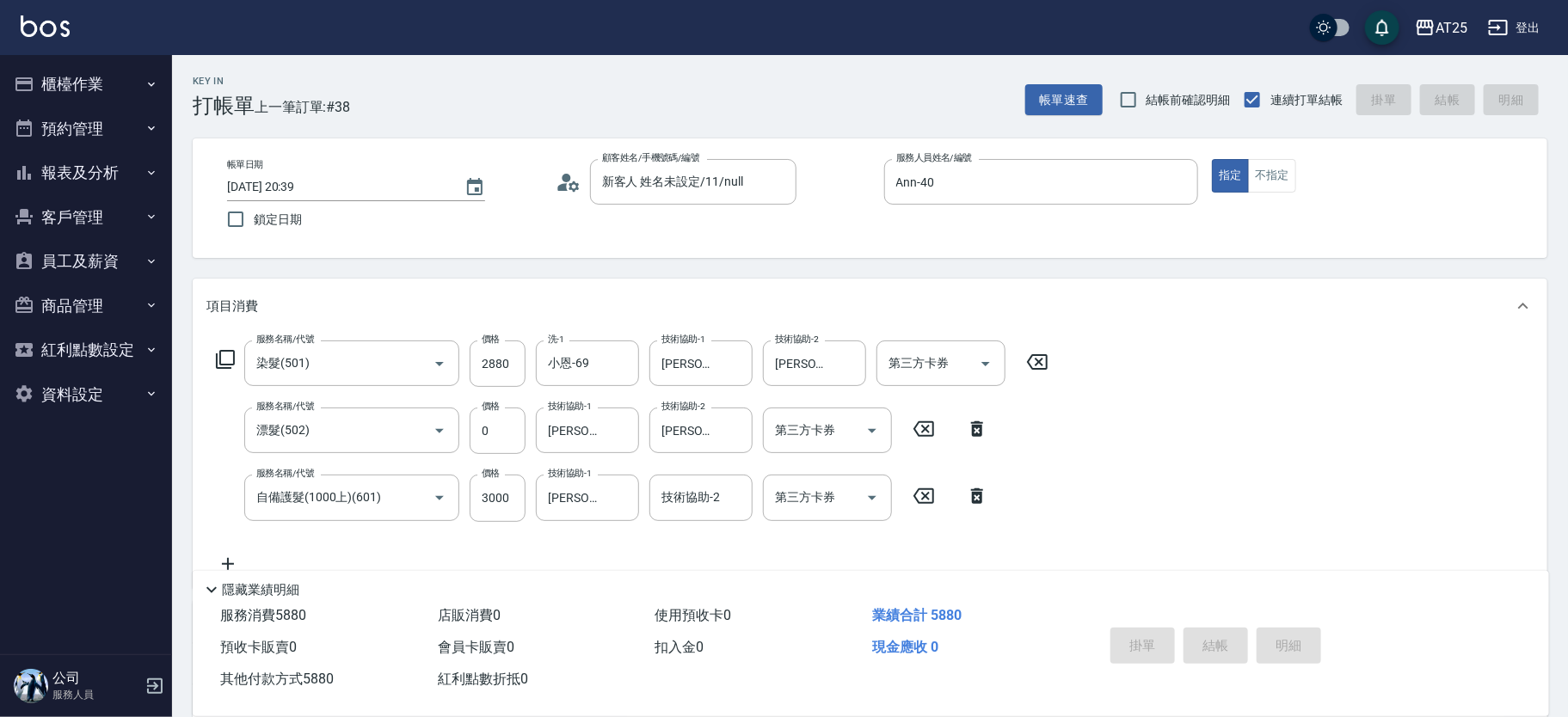
type input "2025/10/10 20:40"
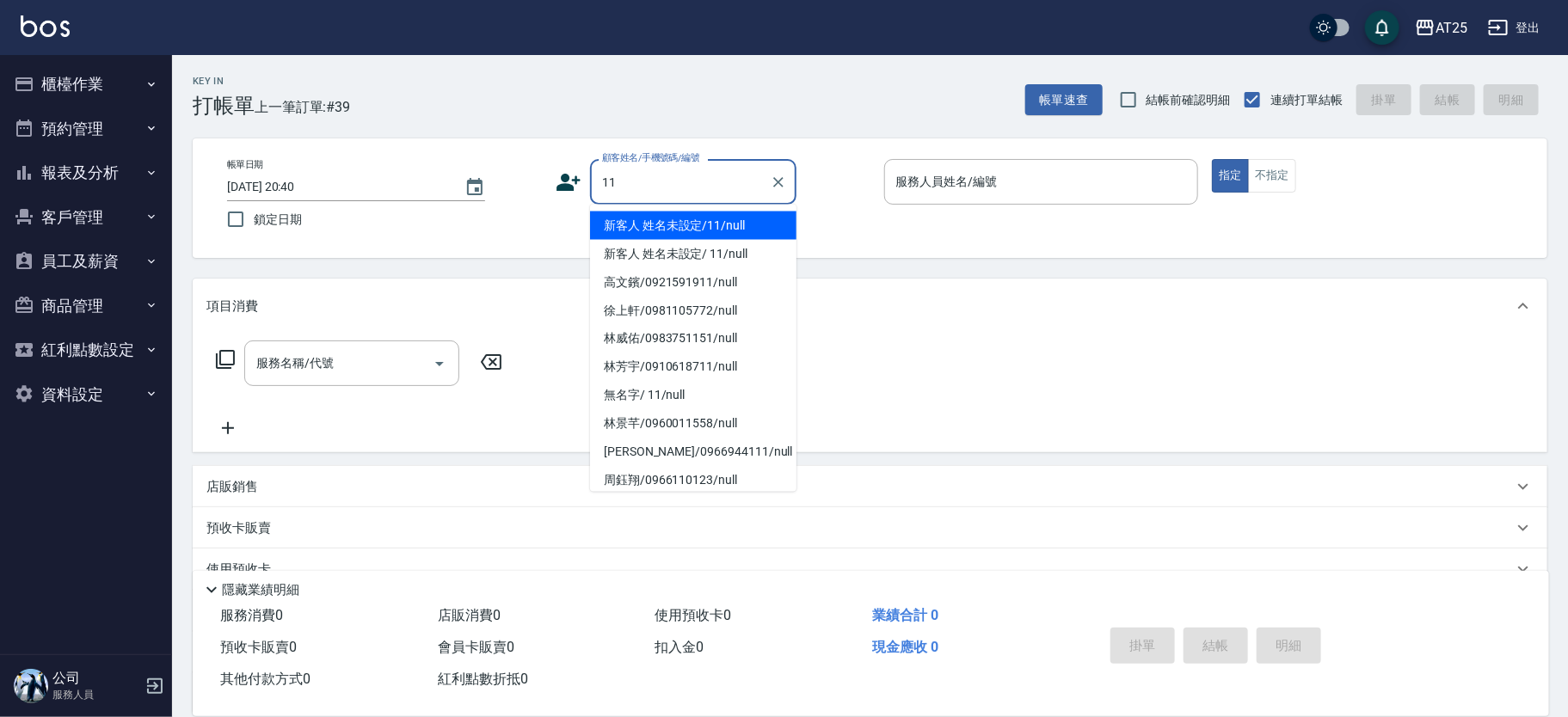
type input "新客人 姓名未設定/11/null"
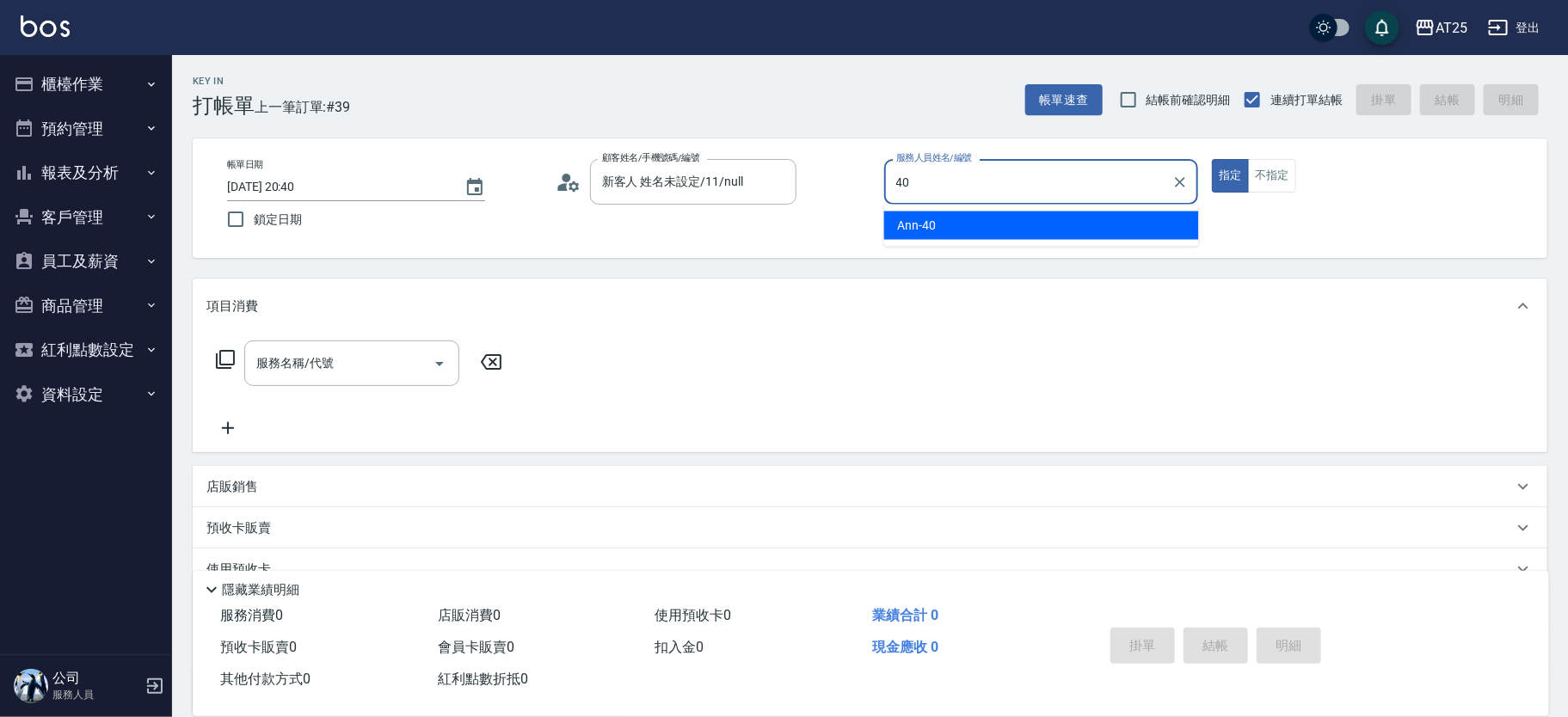
type input "Ann-40"
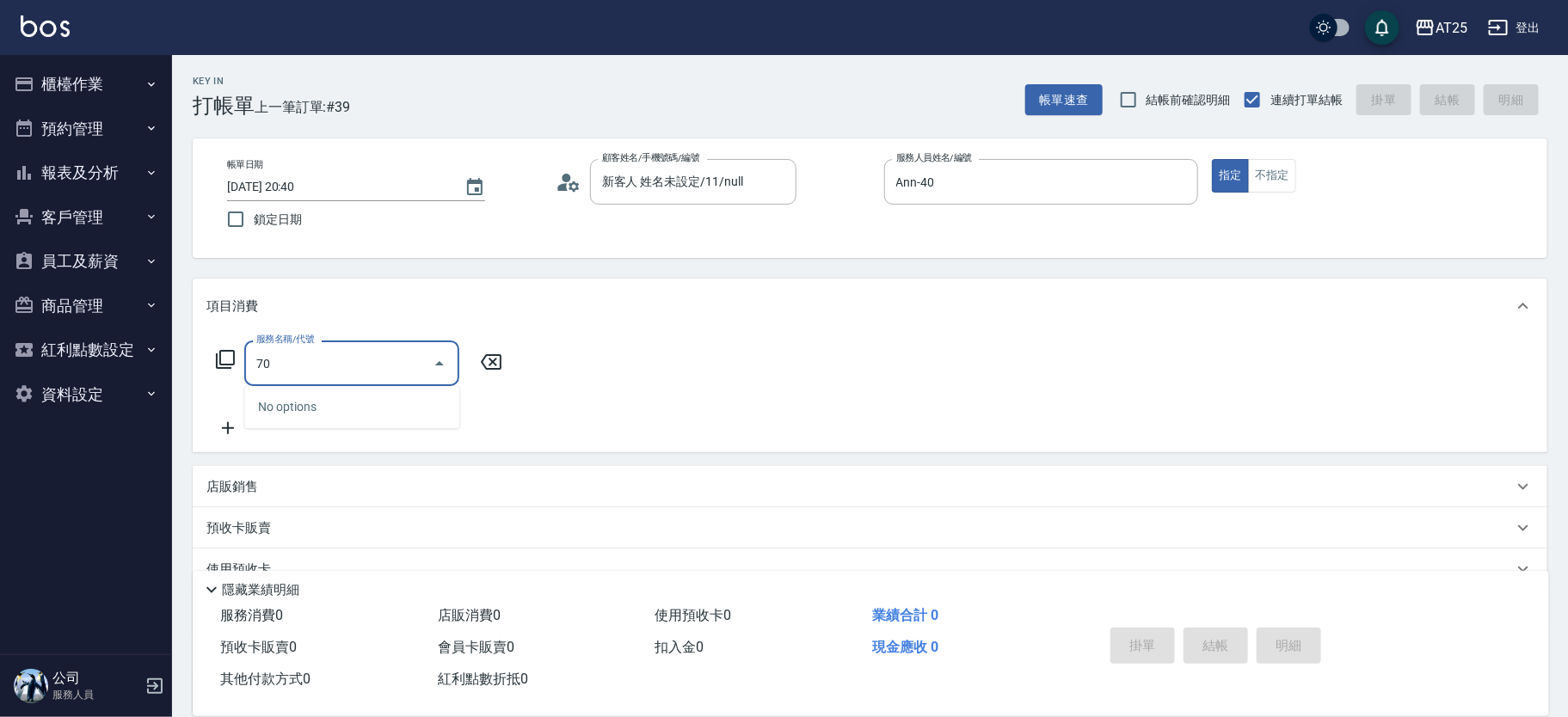
type input "705"
type input "500"
type input "新羽毛鉑金接髮調整(705)"
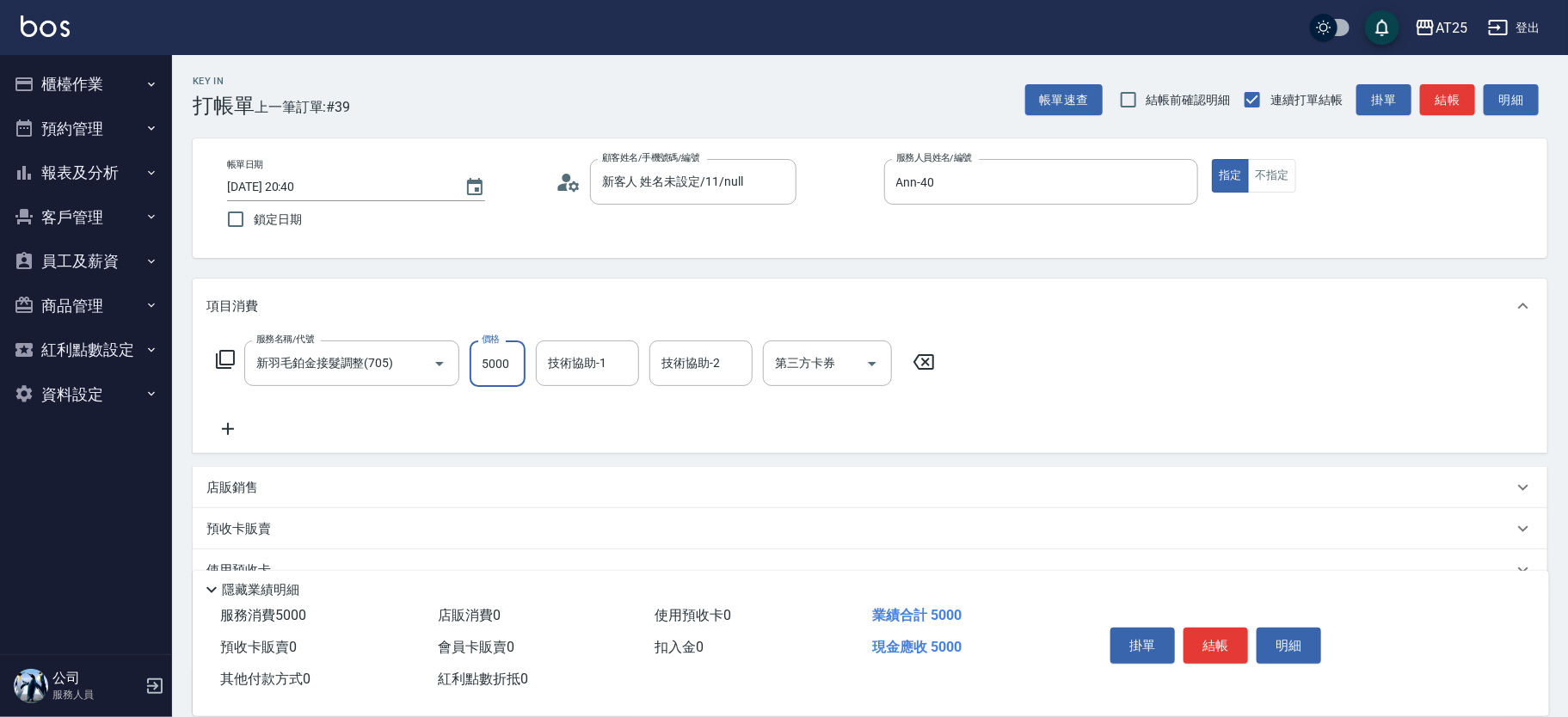
type input "0"
type input "惠均-70"
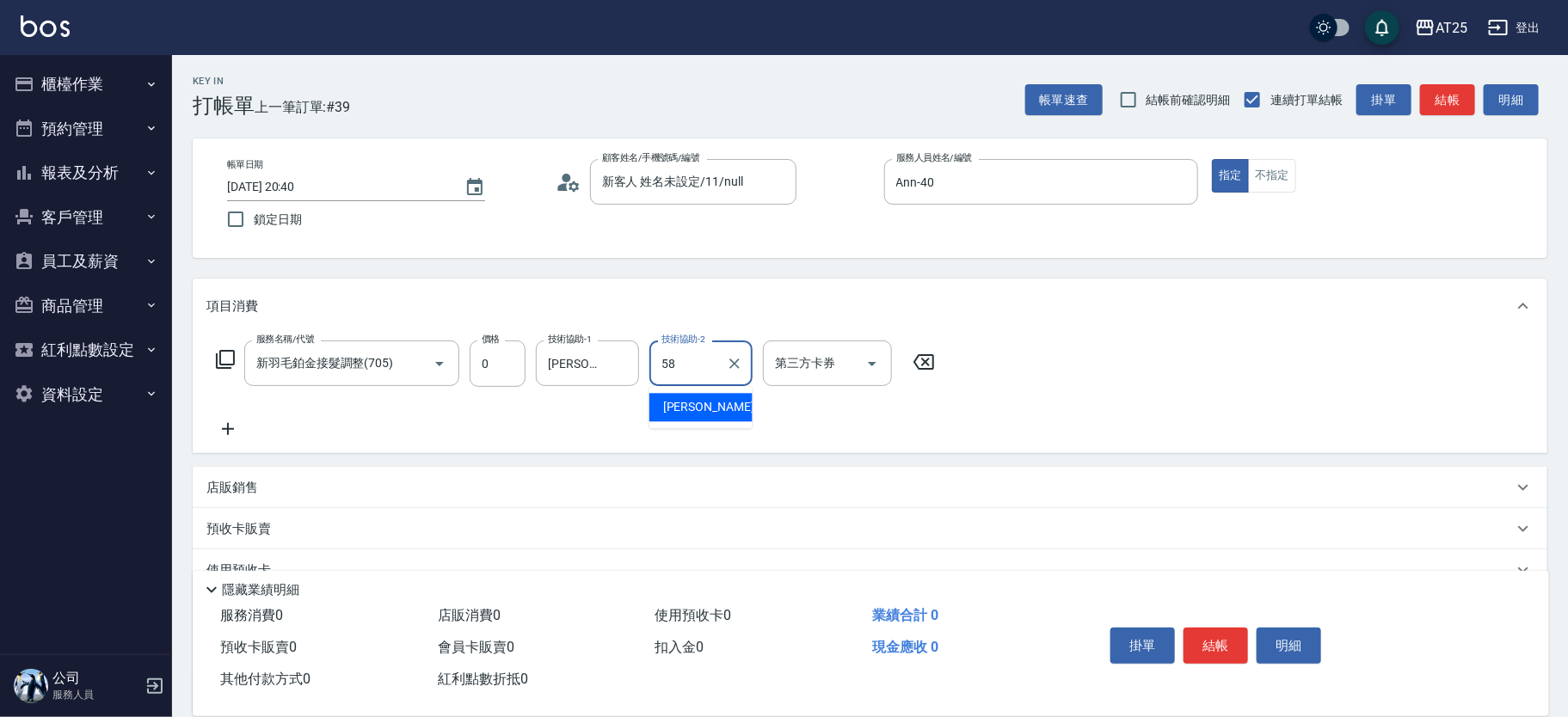
type input "小宇-58"
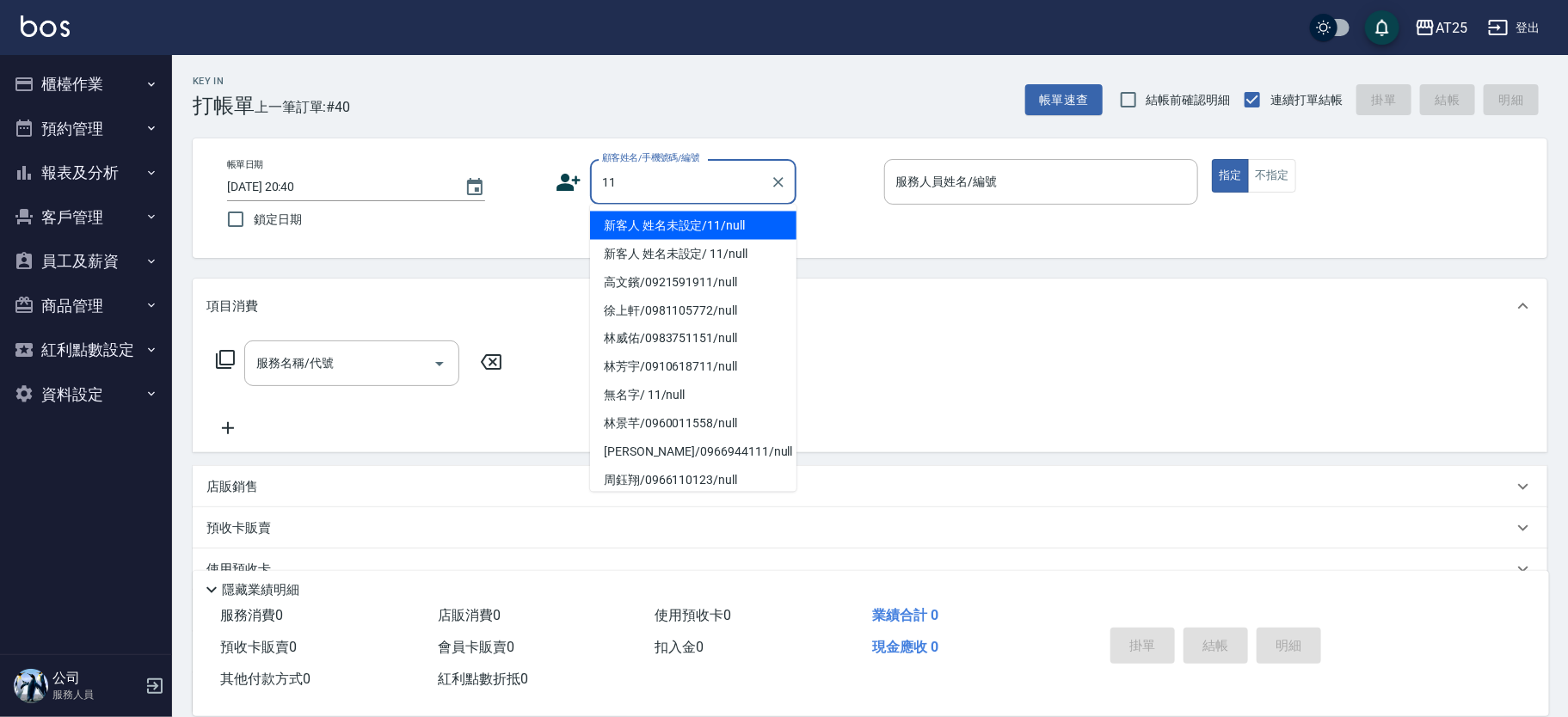
type input "新客人 姓名未設定/11/null"
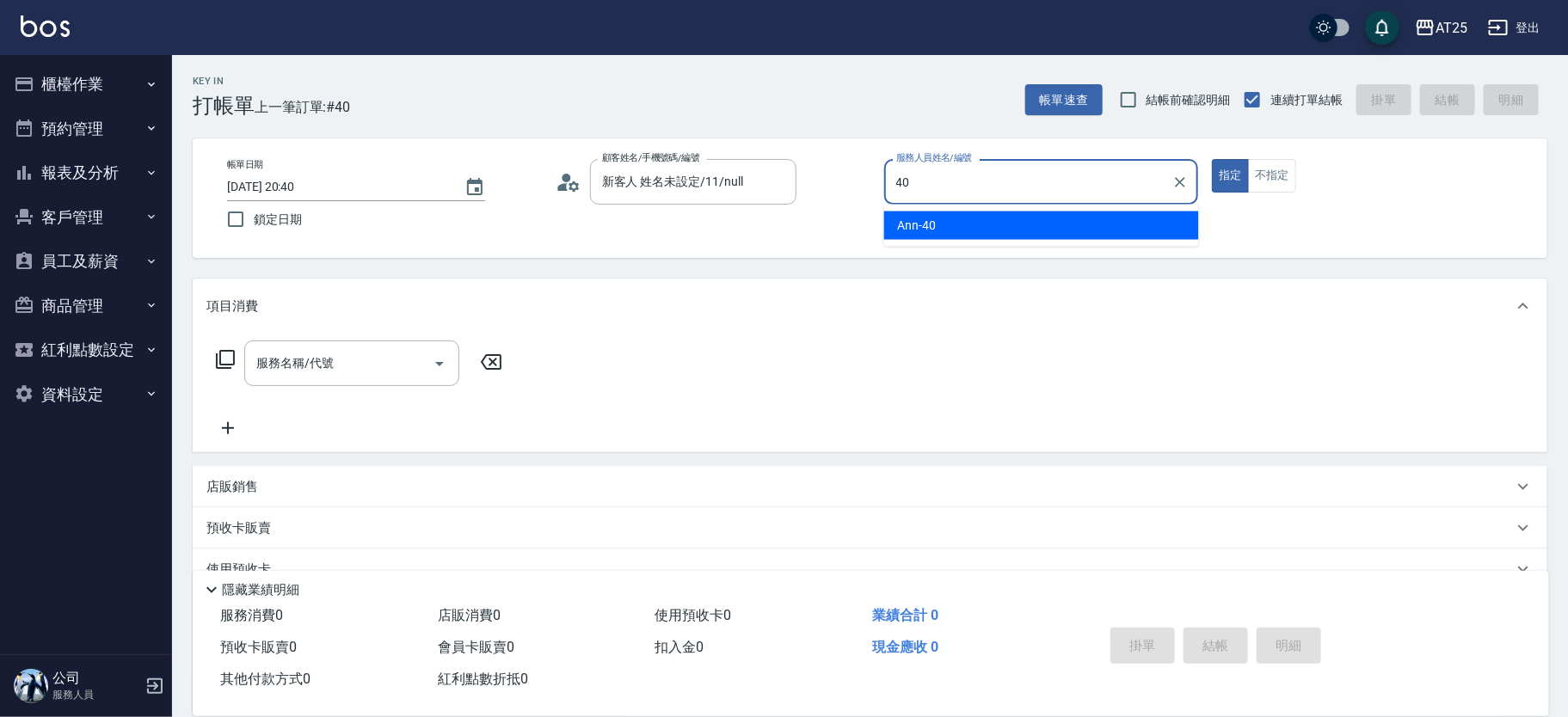
type input "Ann-40"
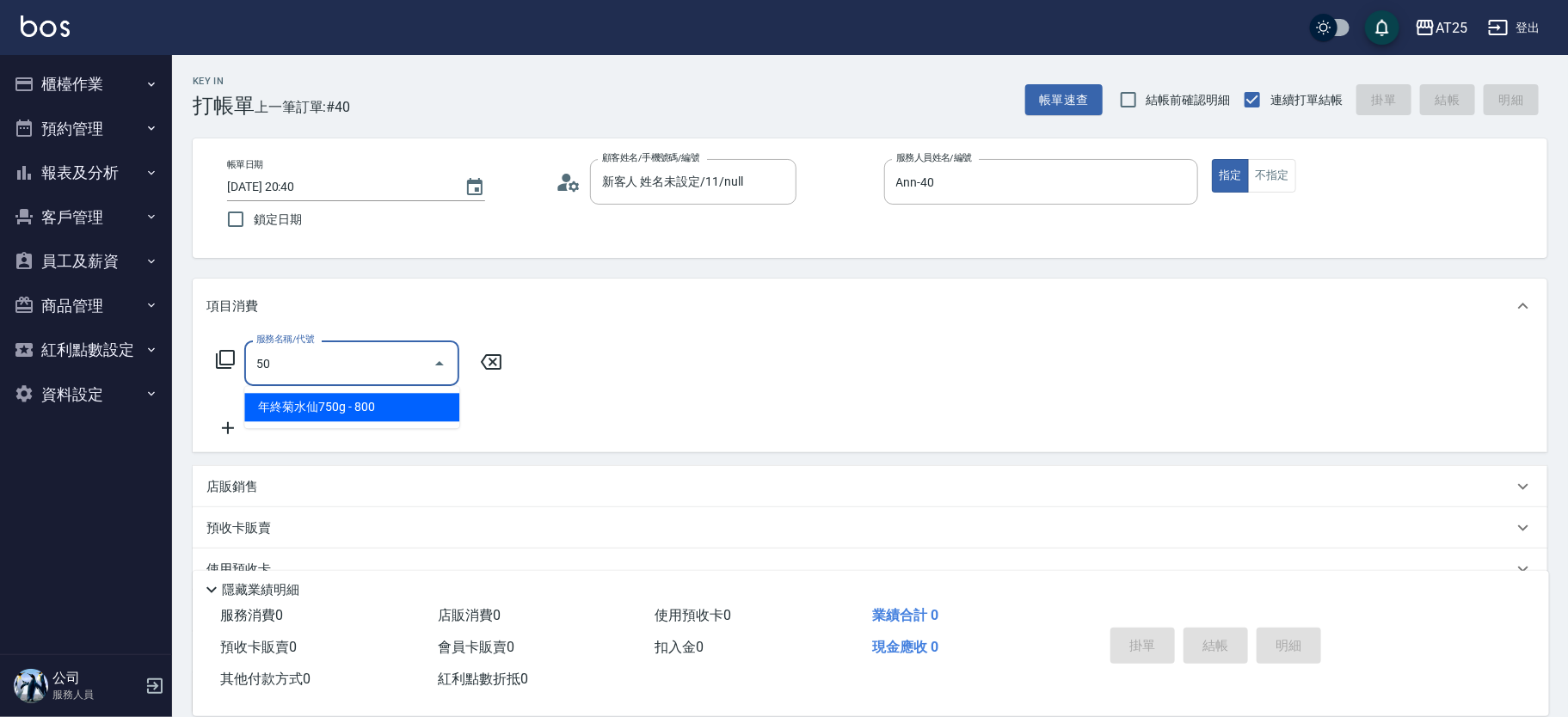
type input "501"
type input "100"
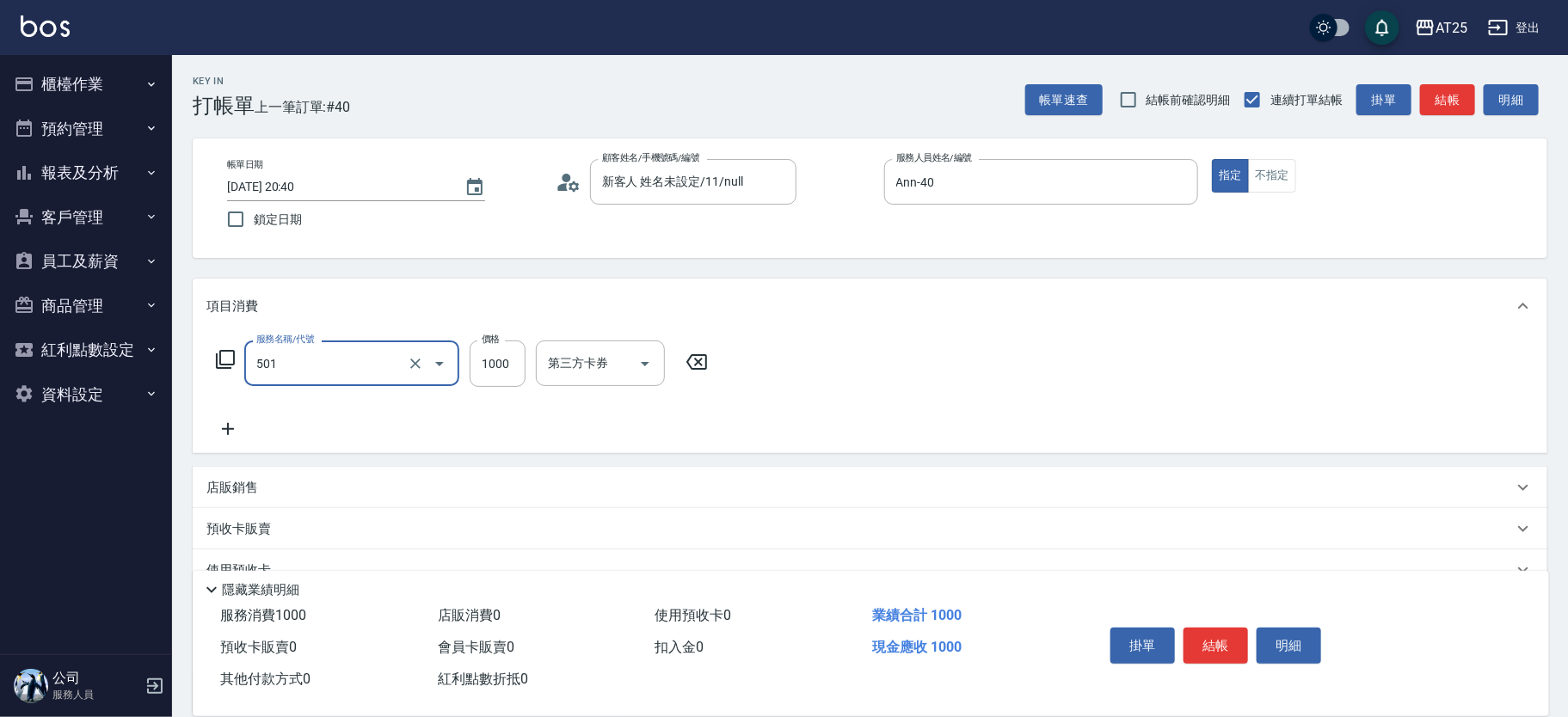
type input "染髮(501)"
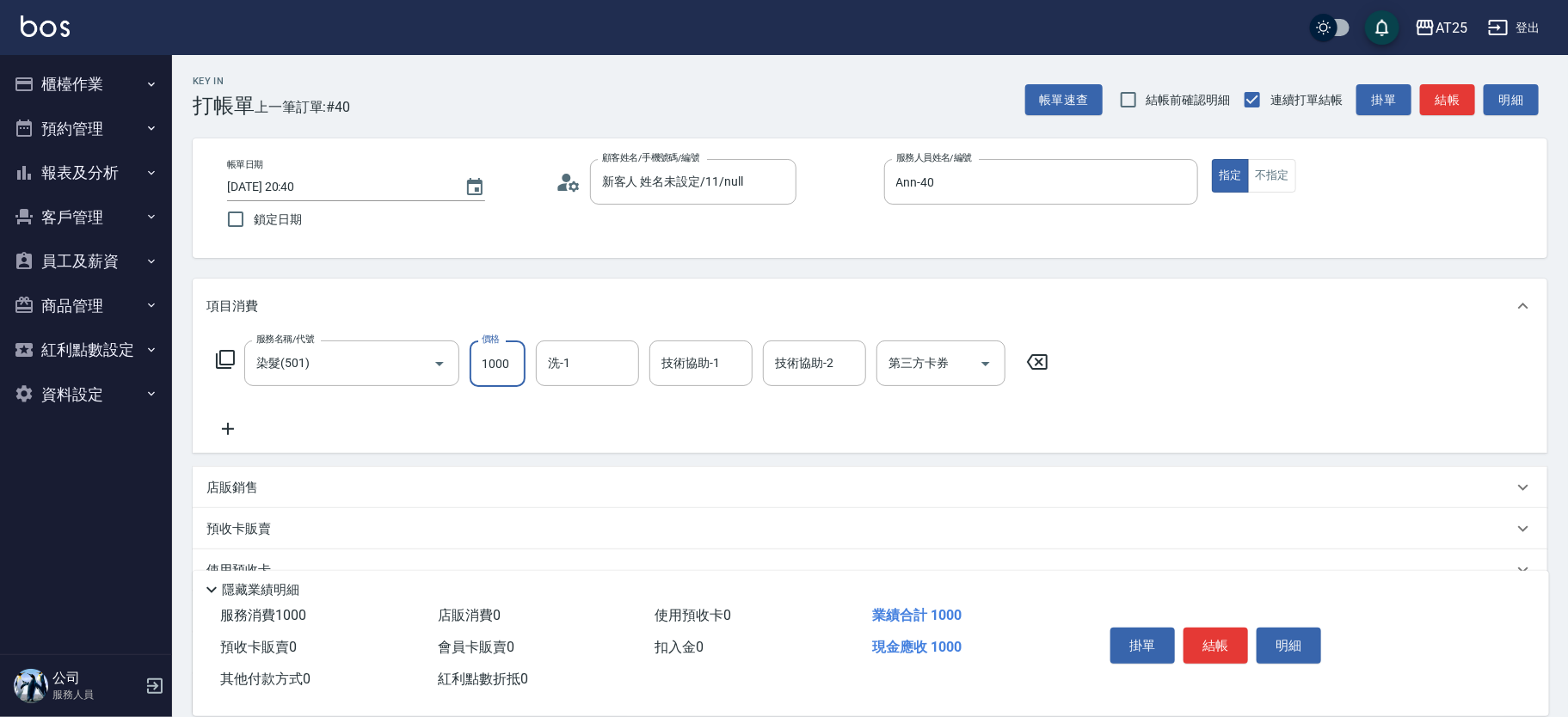
type input "0"
type input "27"
type input "20"
type input "2780"
type input "270"
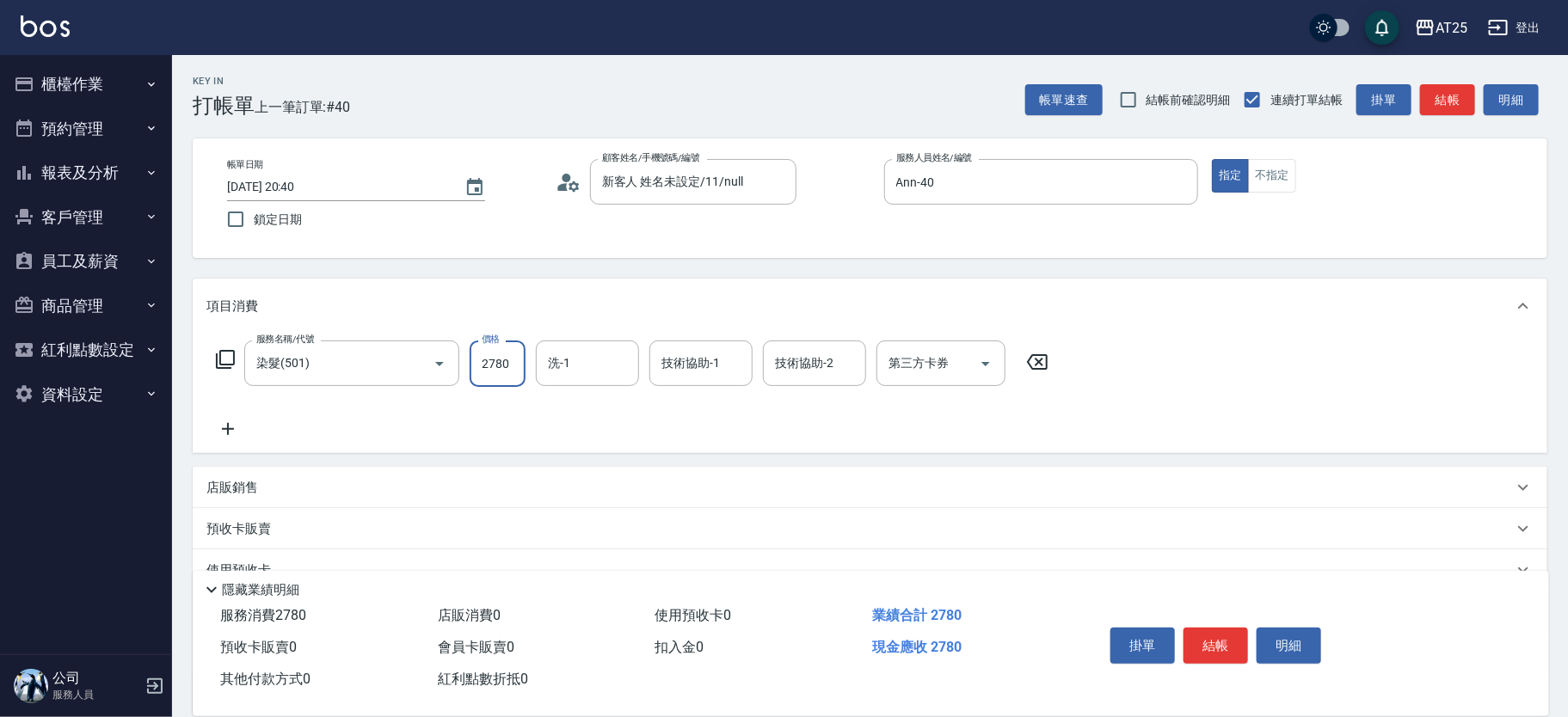
type input "2780"
type input "小恩-69"
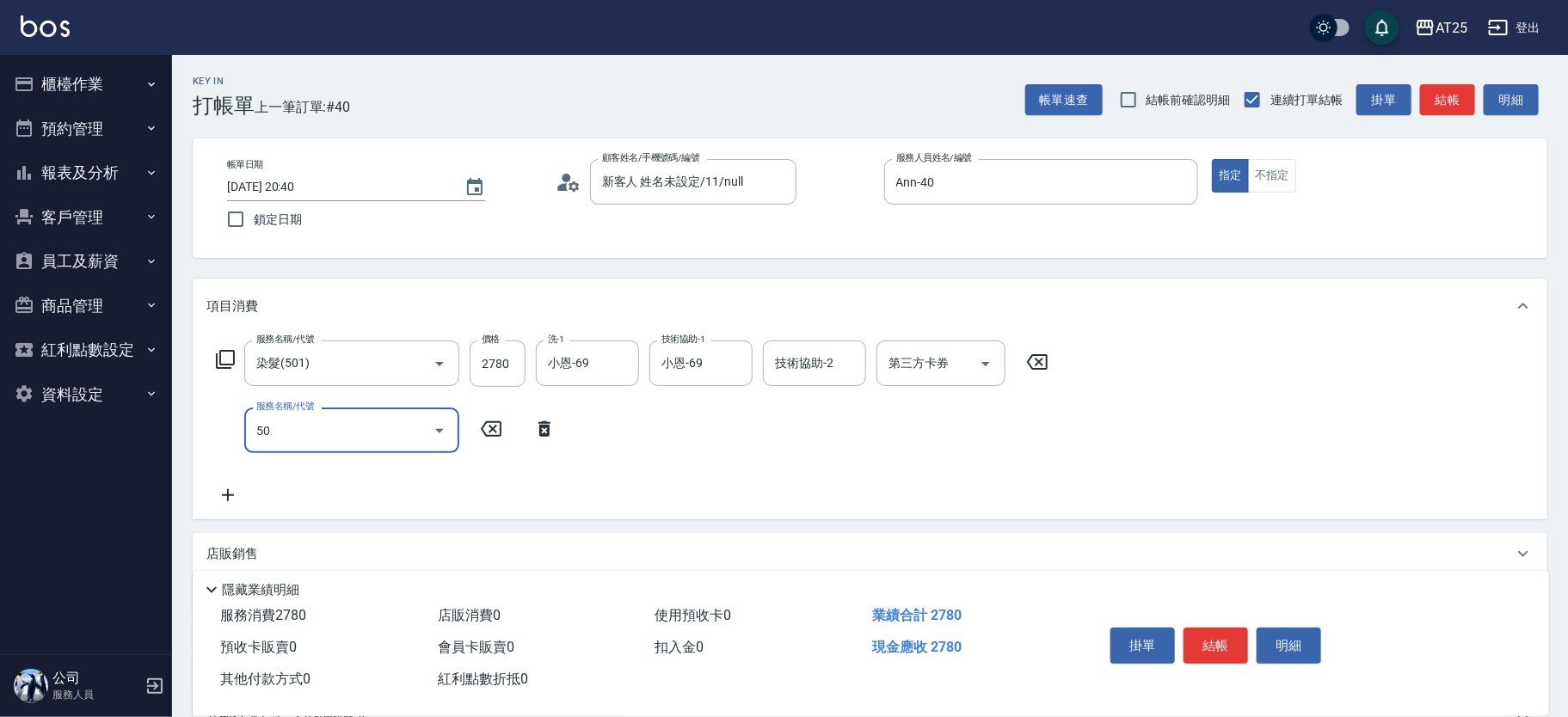
type input "502"
type input "320"
type input "漂髮(502)"
type input "270"
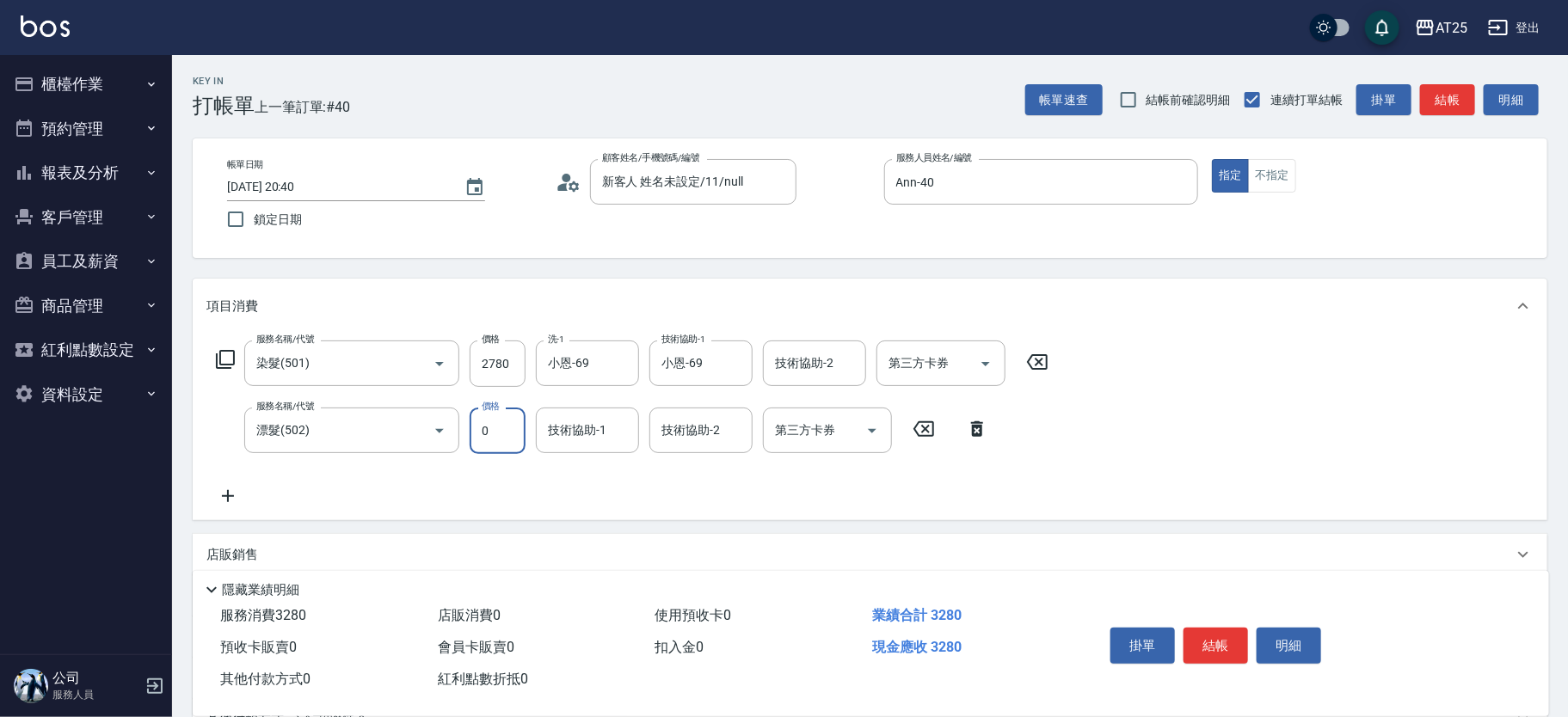
type input "0"
type input "小恩-69"
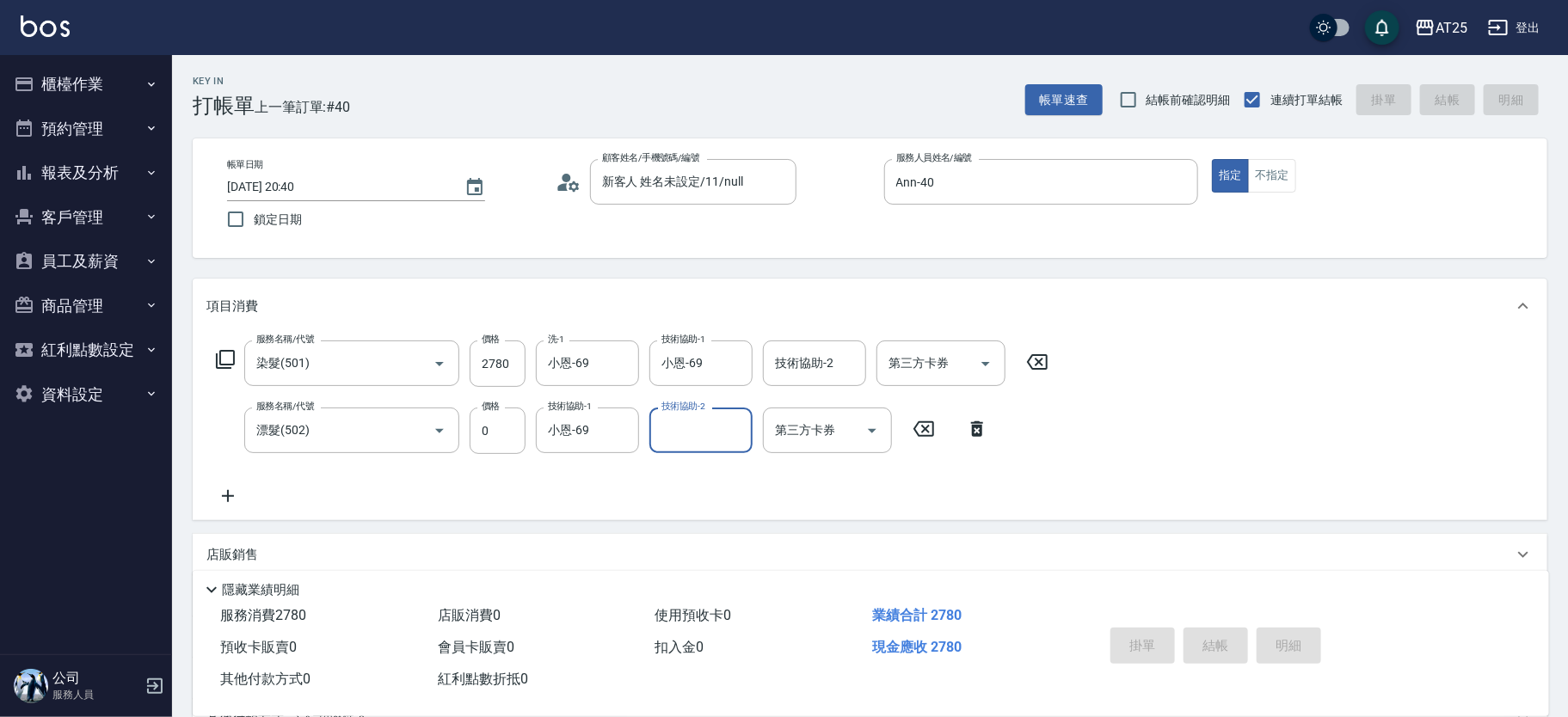
type input "0"
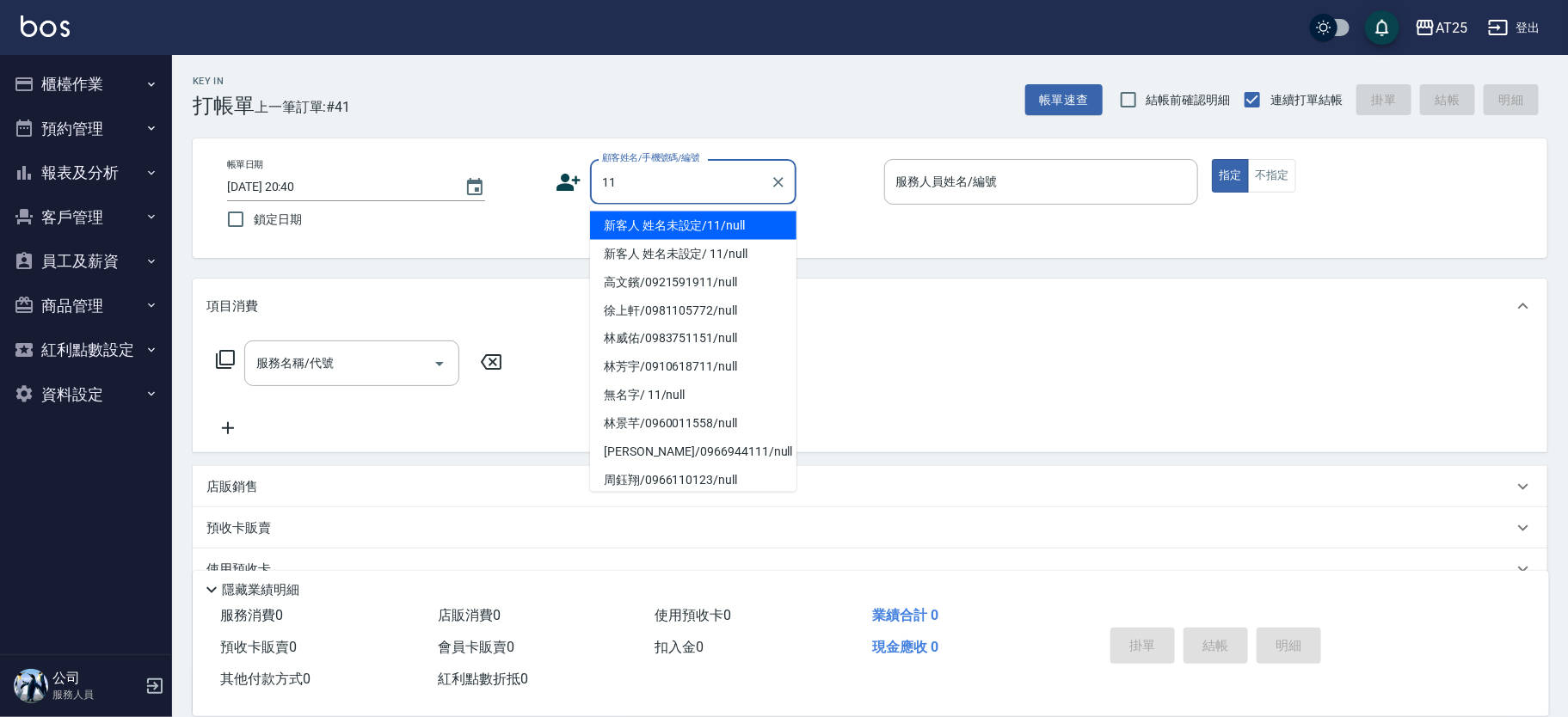
type input "新客人 姓名未設定/11/null"
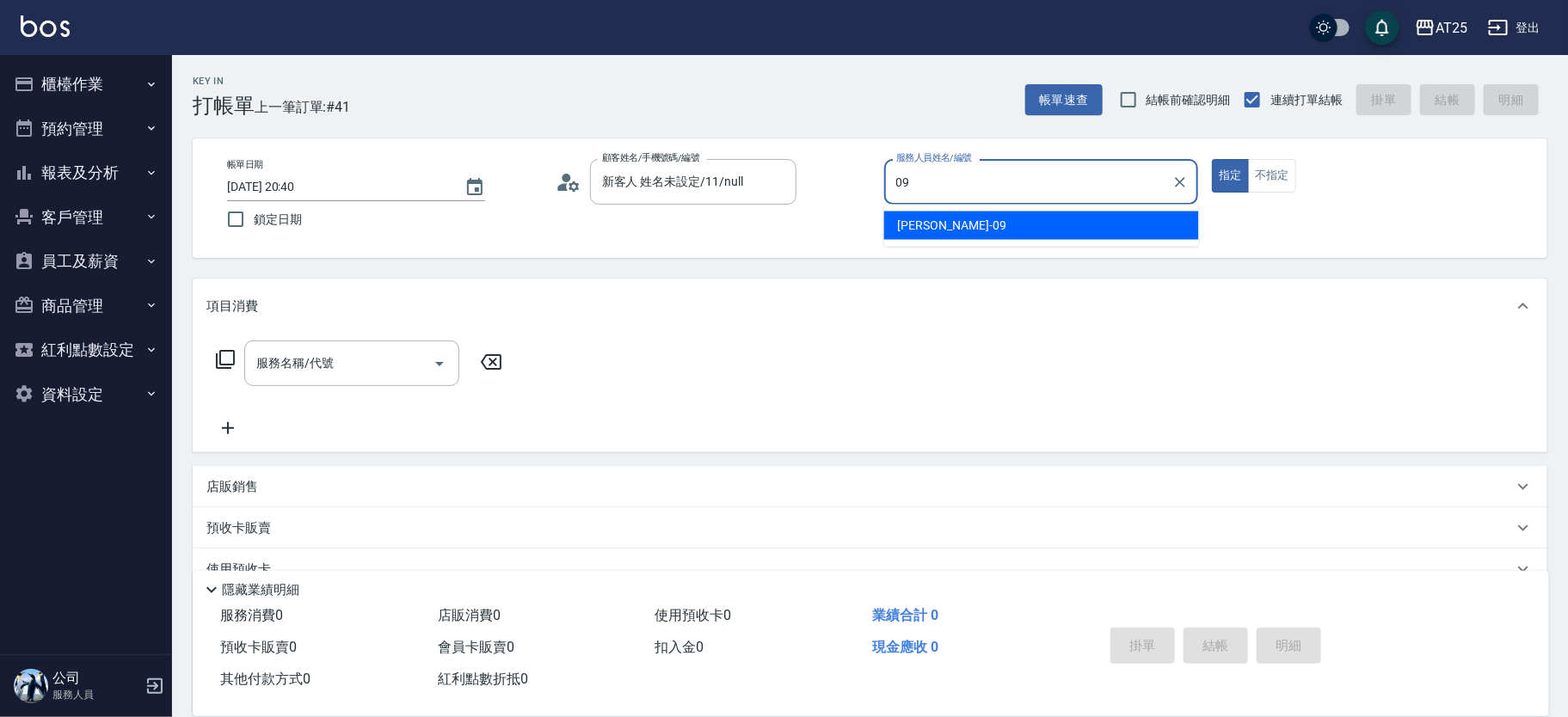
type input "Kevin-09"
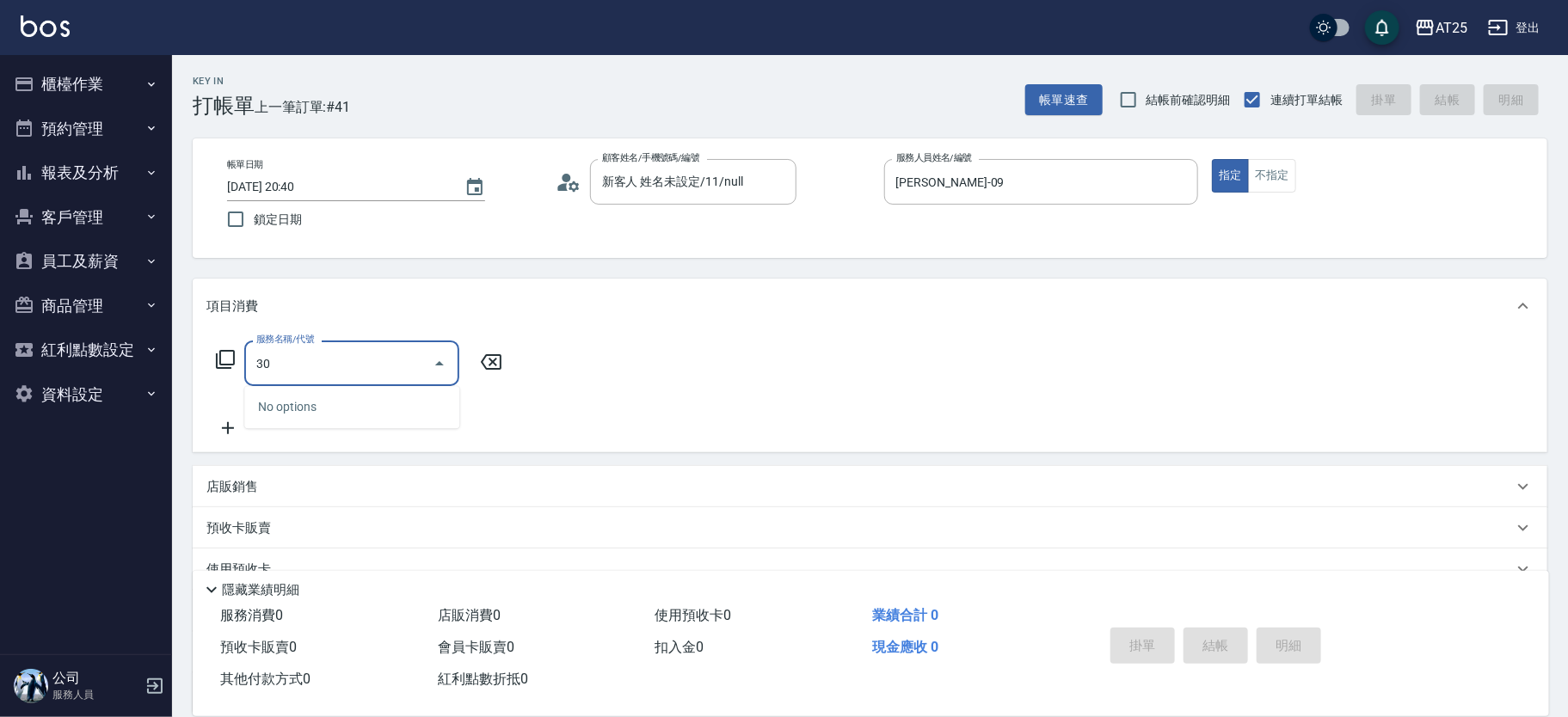
type input "301"
type input "150"
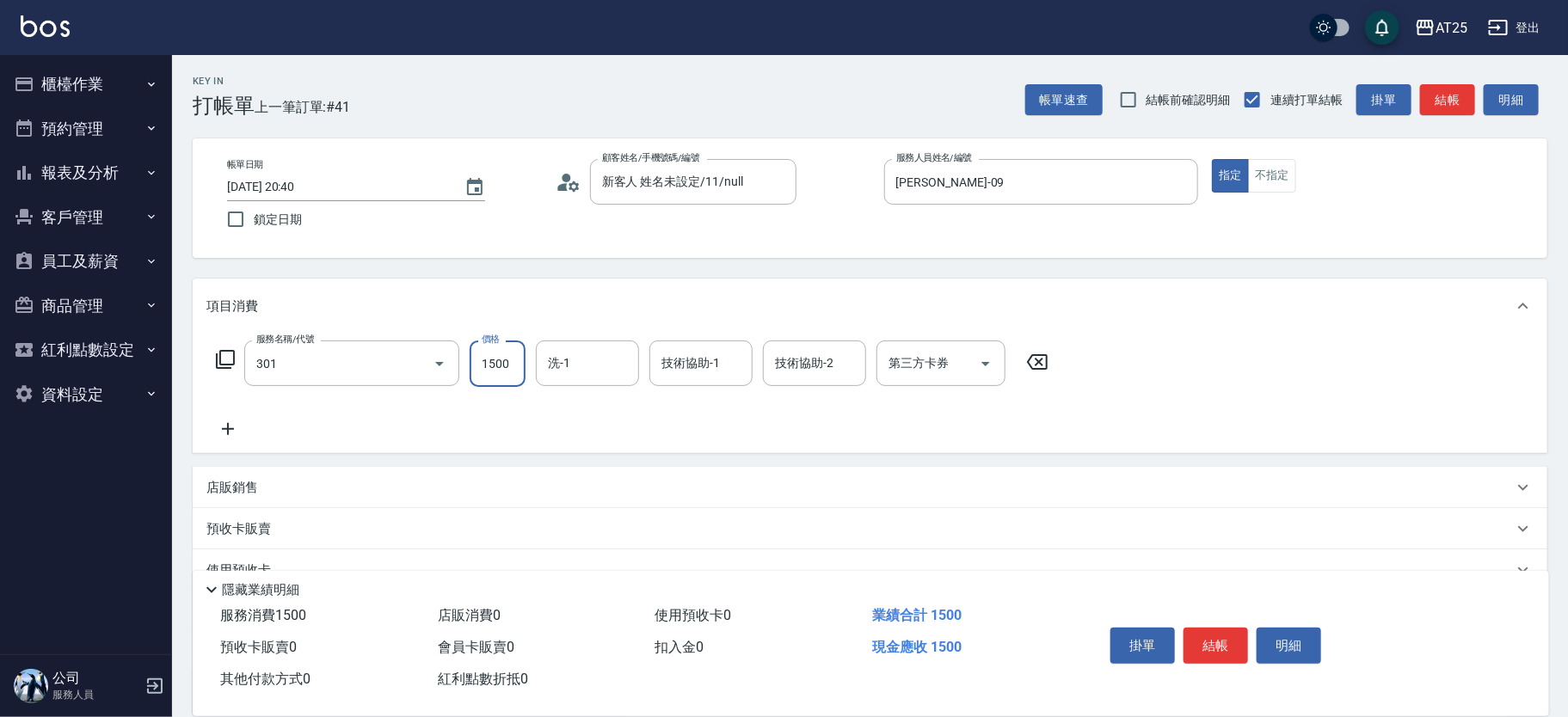
type input "燙髮(301)"
type input "0"
type input "11"
type input "10"
type input "119"
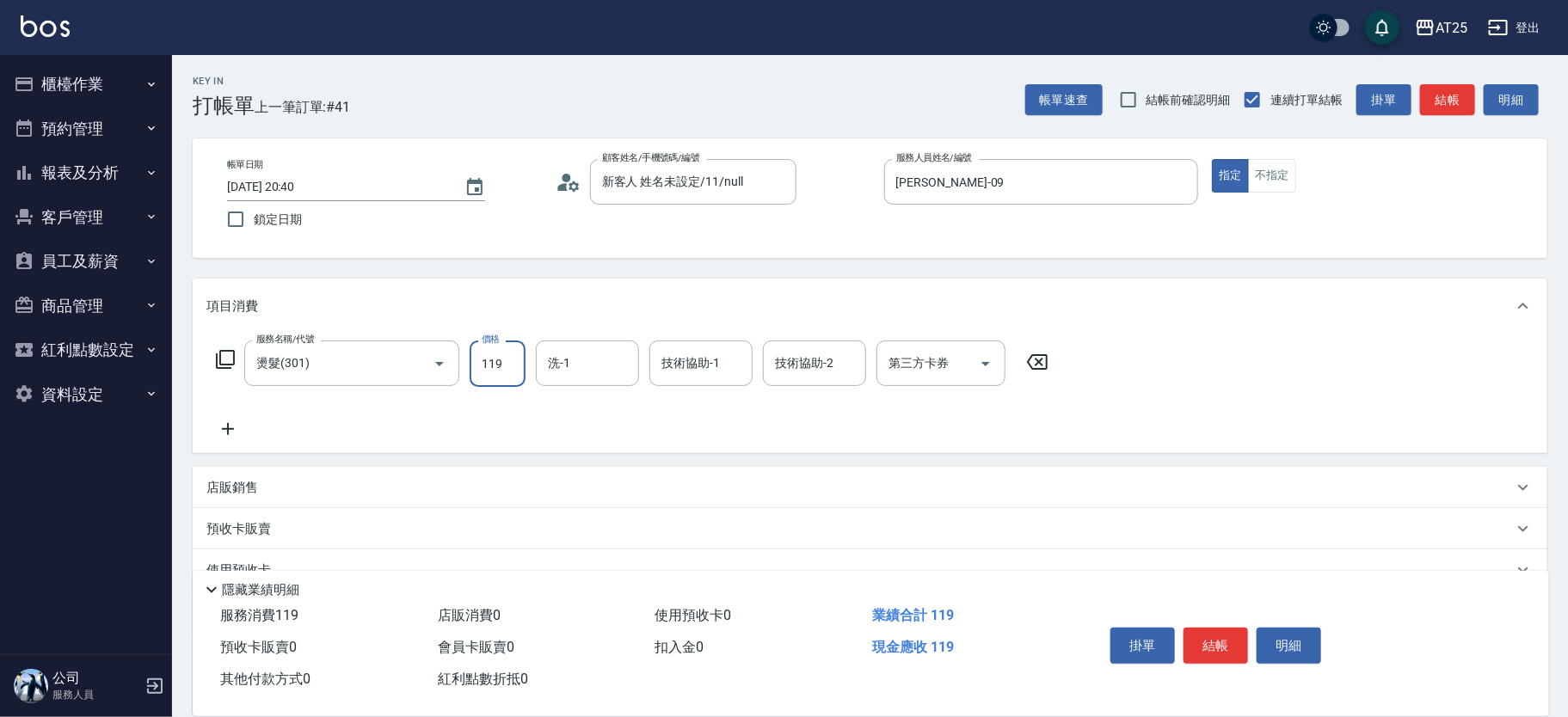
type input "110"
type input "1199"
type input "AT25小伶-81"
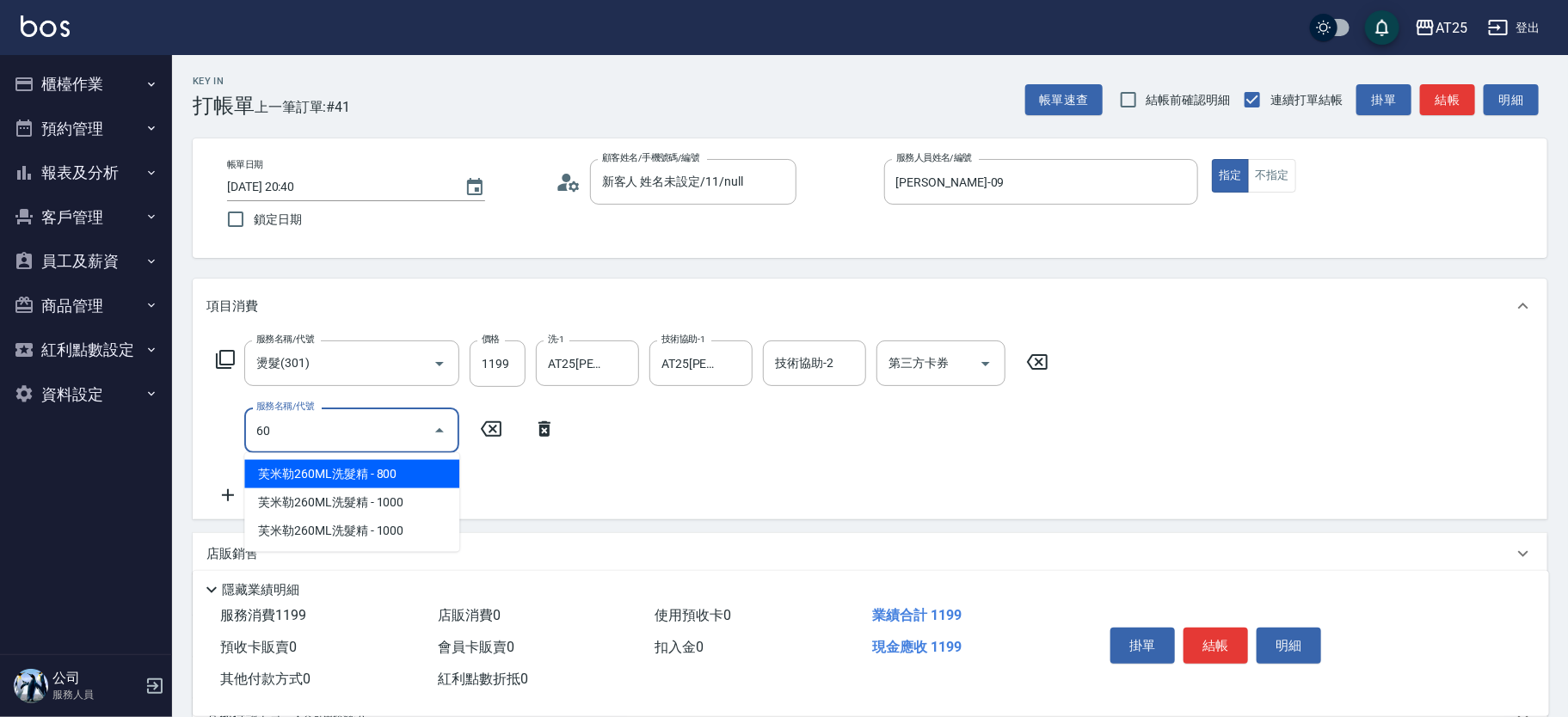
type input "601"
type input "210"
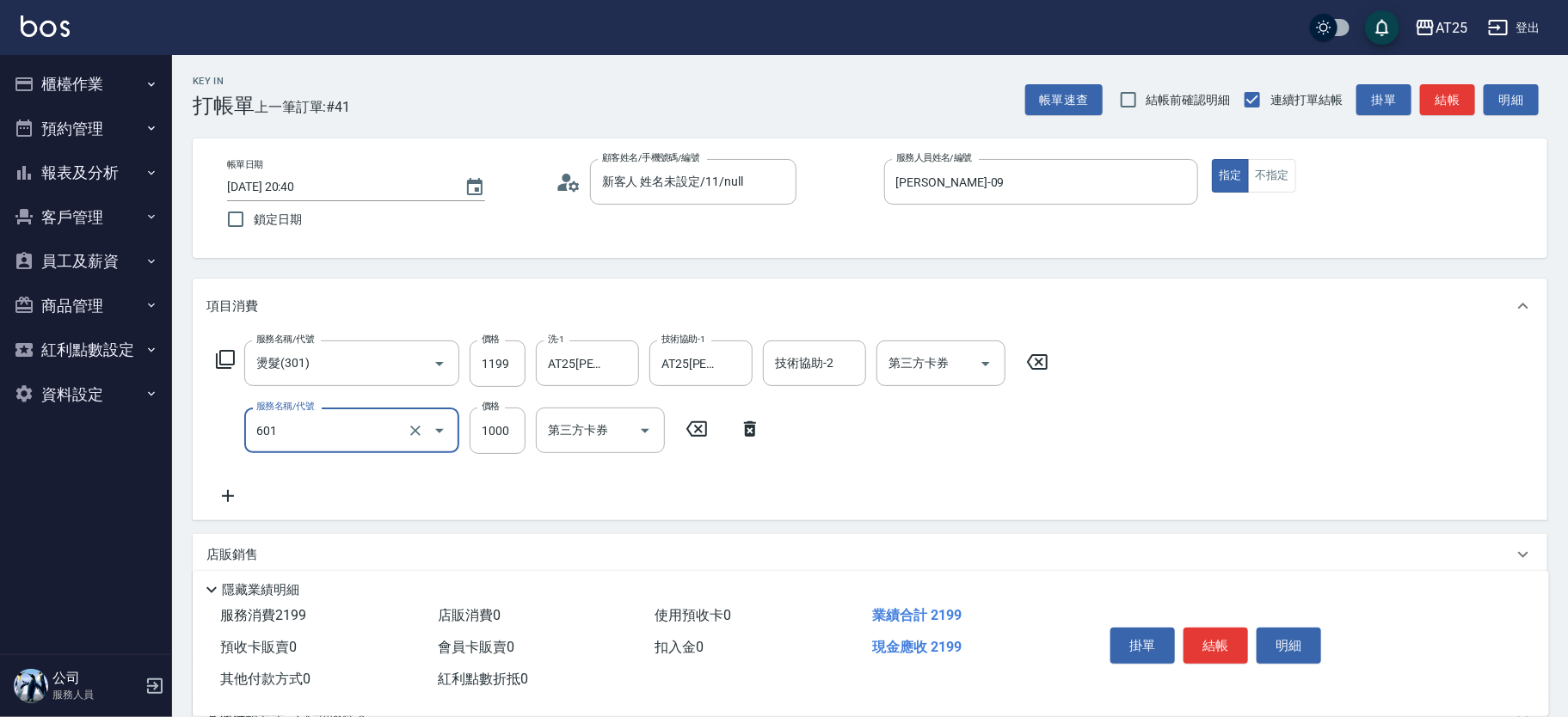
type input "自備護髮(1000上)(601)"
type input "120"
type input "25"
type input "140"
type input "250"
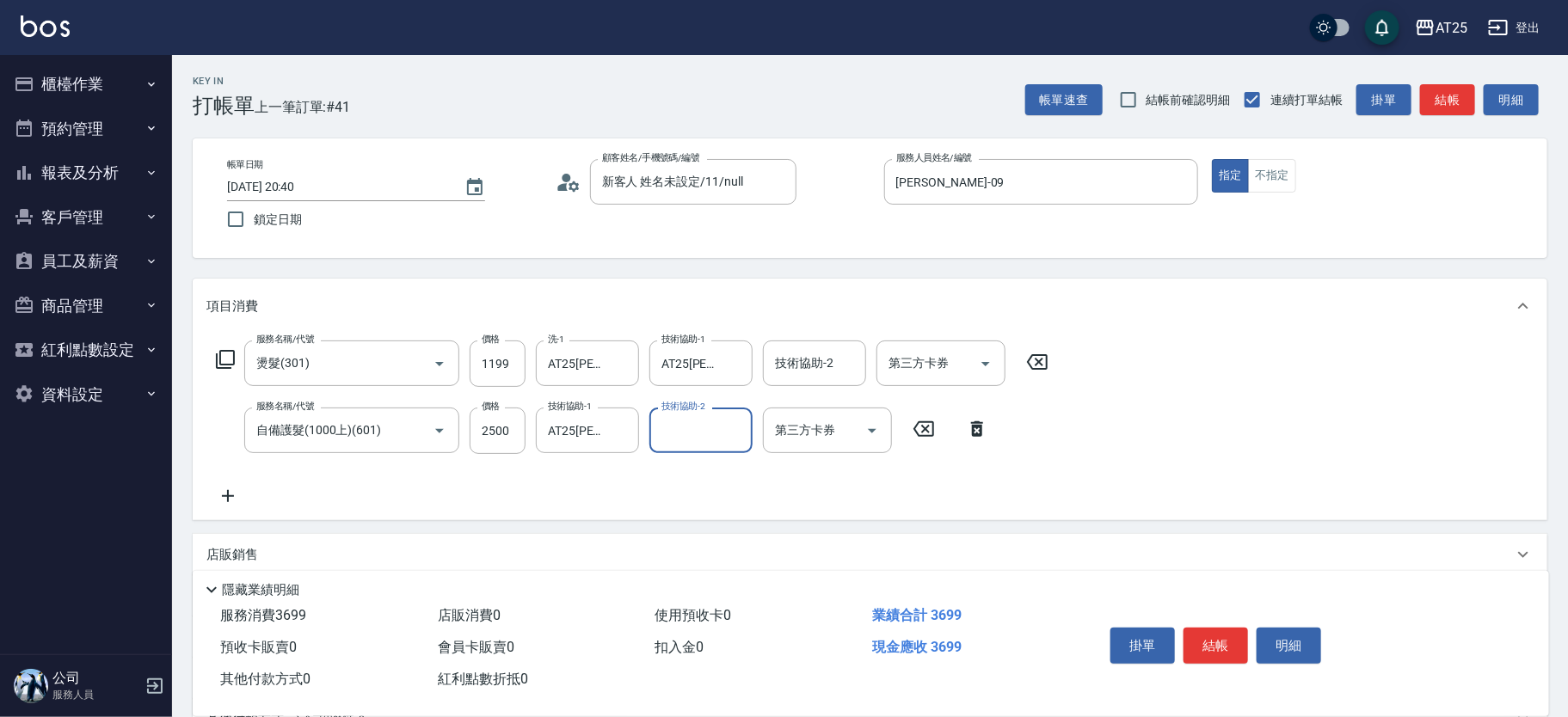
scroll to position [227, 0]
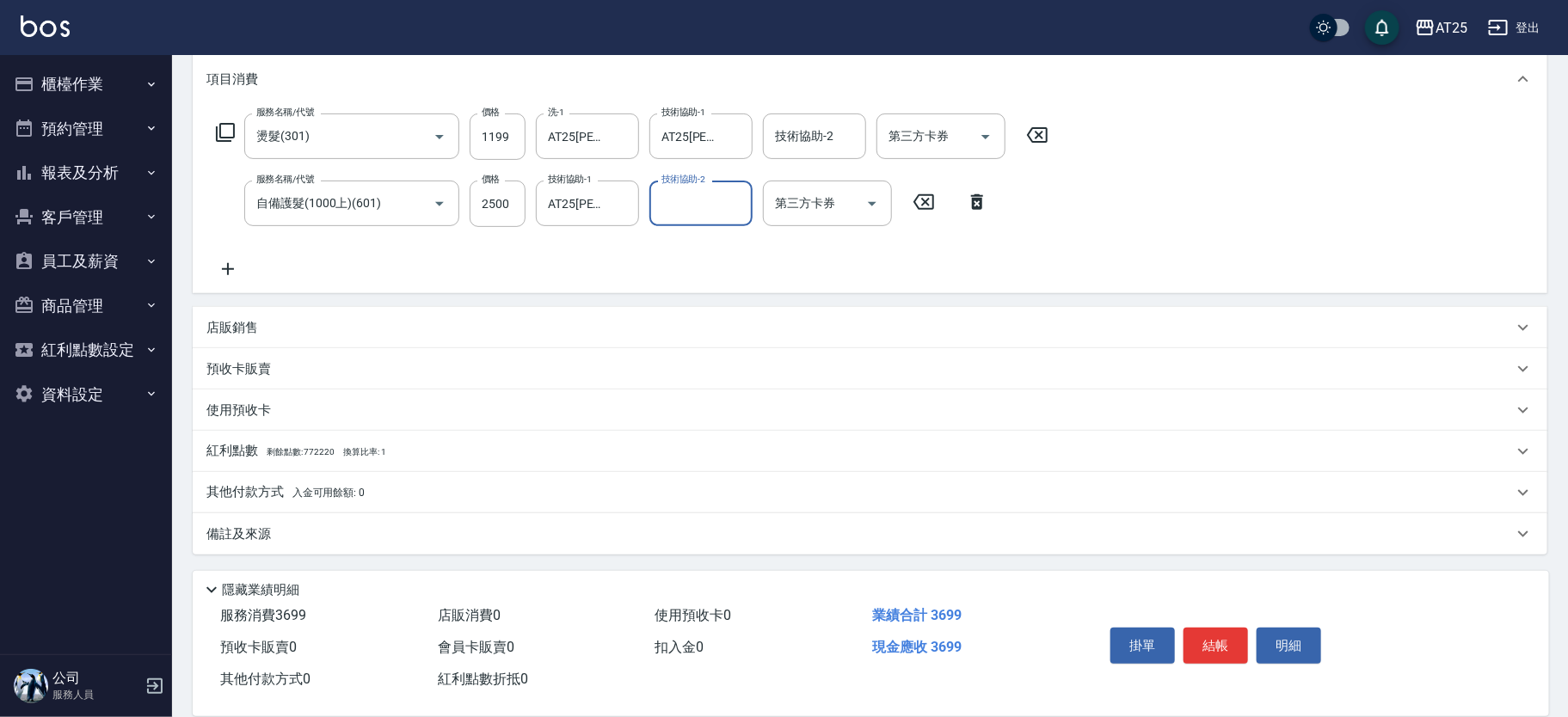
click at [271, 489] on p "其他付款方式 入金可用餘額: 0" at bounding box center [285, 492] width 159 height 19
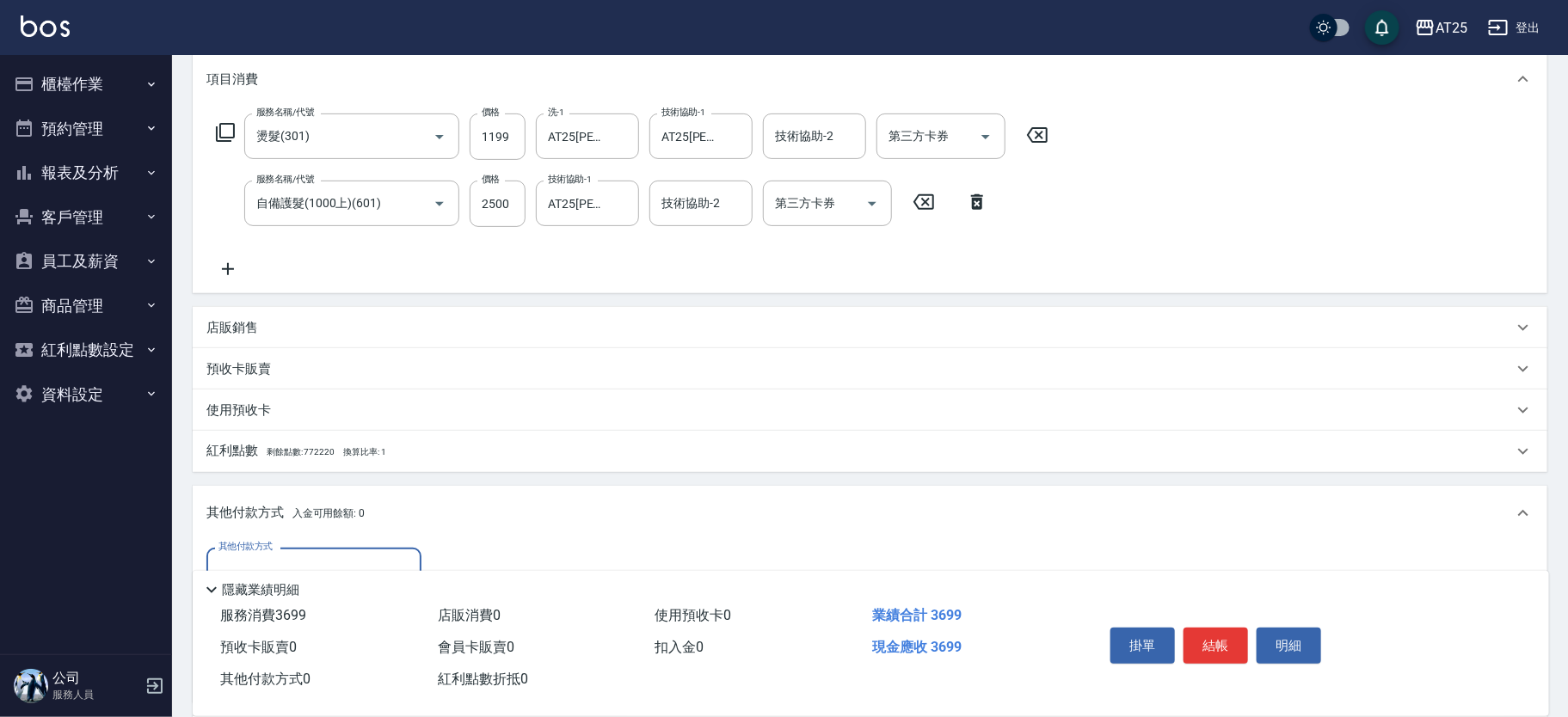
scroll to position [373, 0]
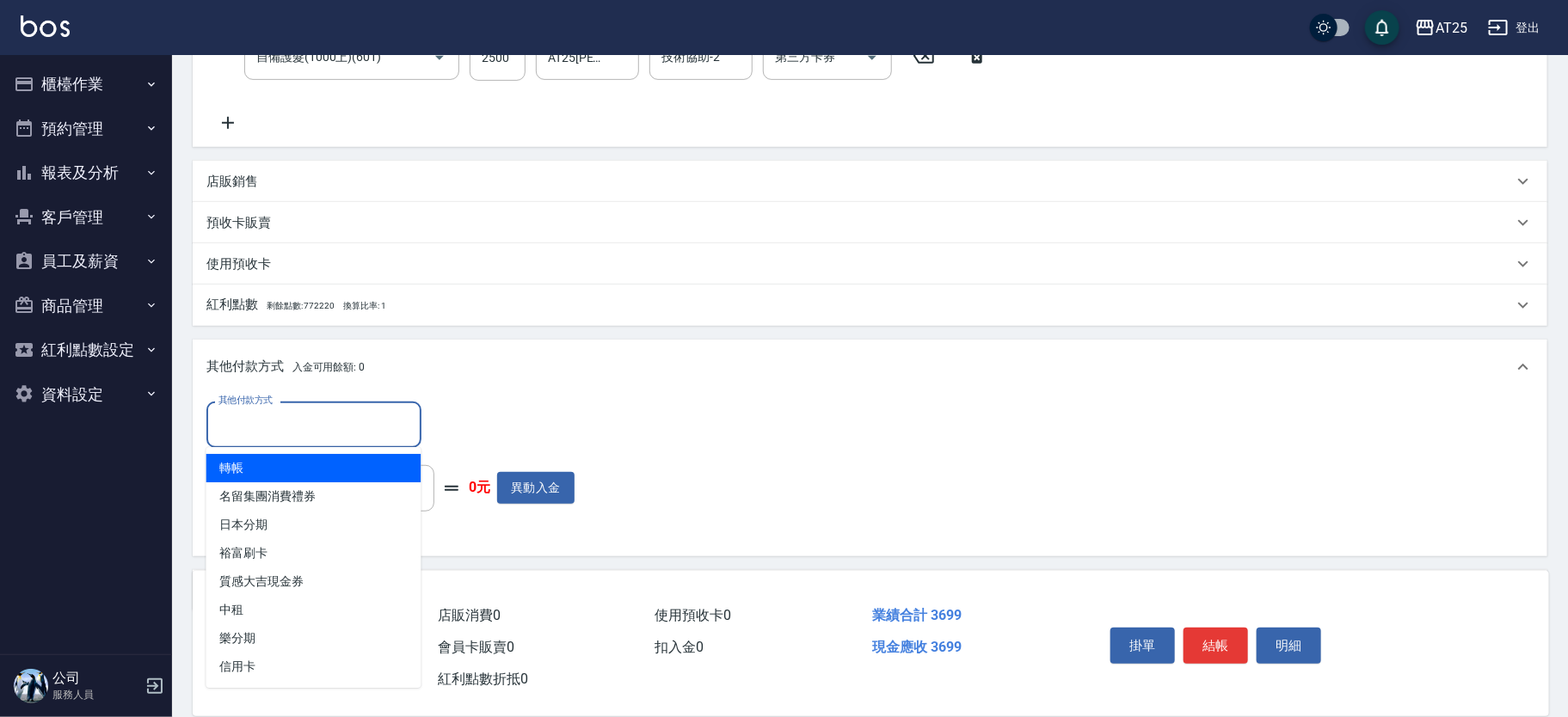
click at [359, 412] on input "其他付款方式" at bounding box center [313, 424] width 200 height 30
click at [302, 465] on span "轉帳" at bounding box center [313, 468] width 215 height 29
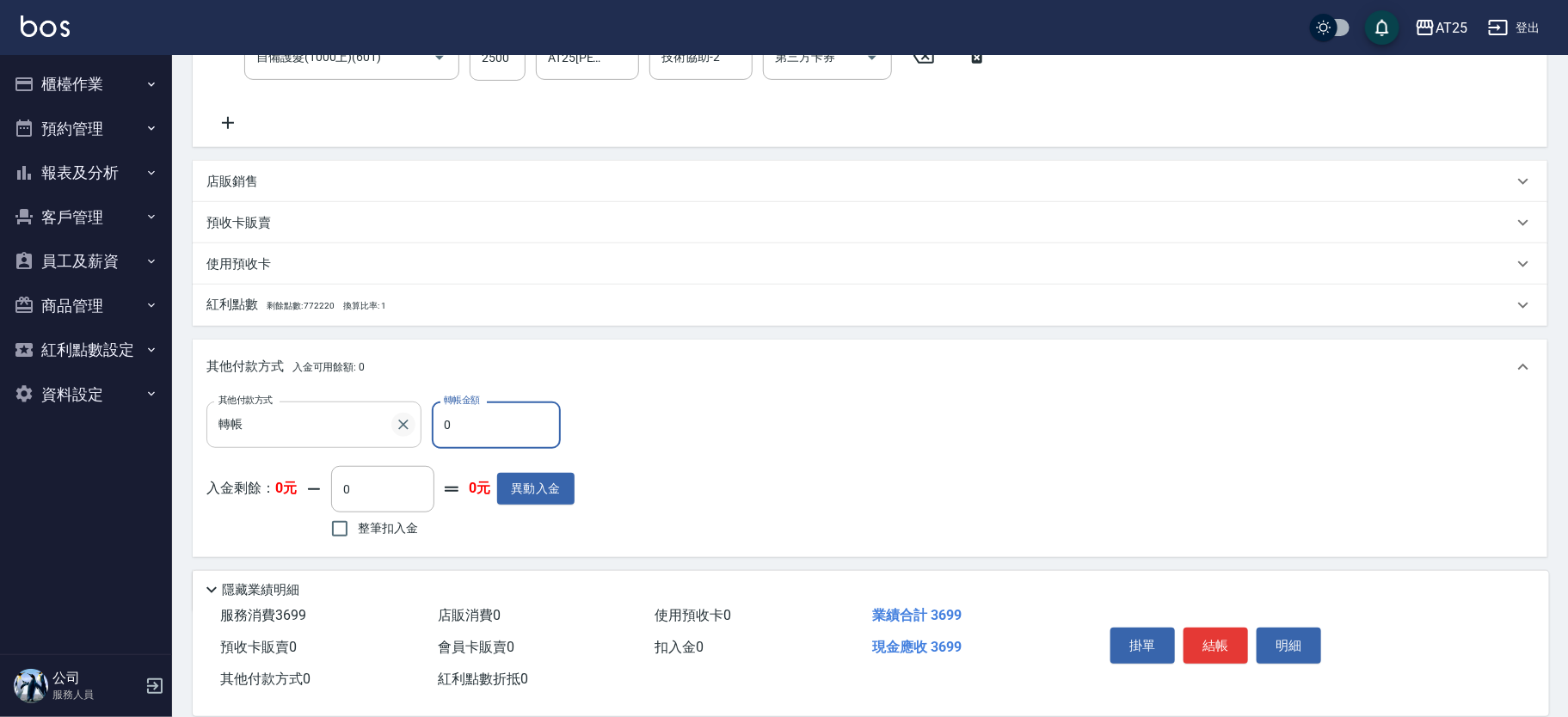
drag, startPoint x: 510, startPoint y: 424, endPoint x: 393, endPoint y: 422, distance: 117.0
click at [393, 422] on div "其他付款方式 轉帳 其他付款方式 轉帳金額 0 轉帳金額" at bounding box center [390, 424] width 368 height 47
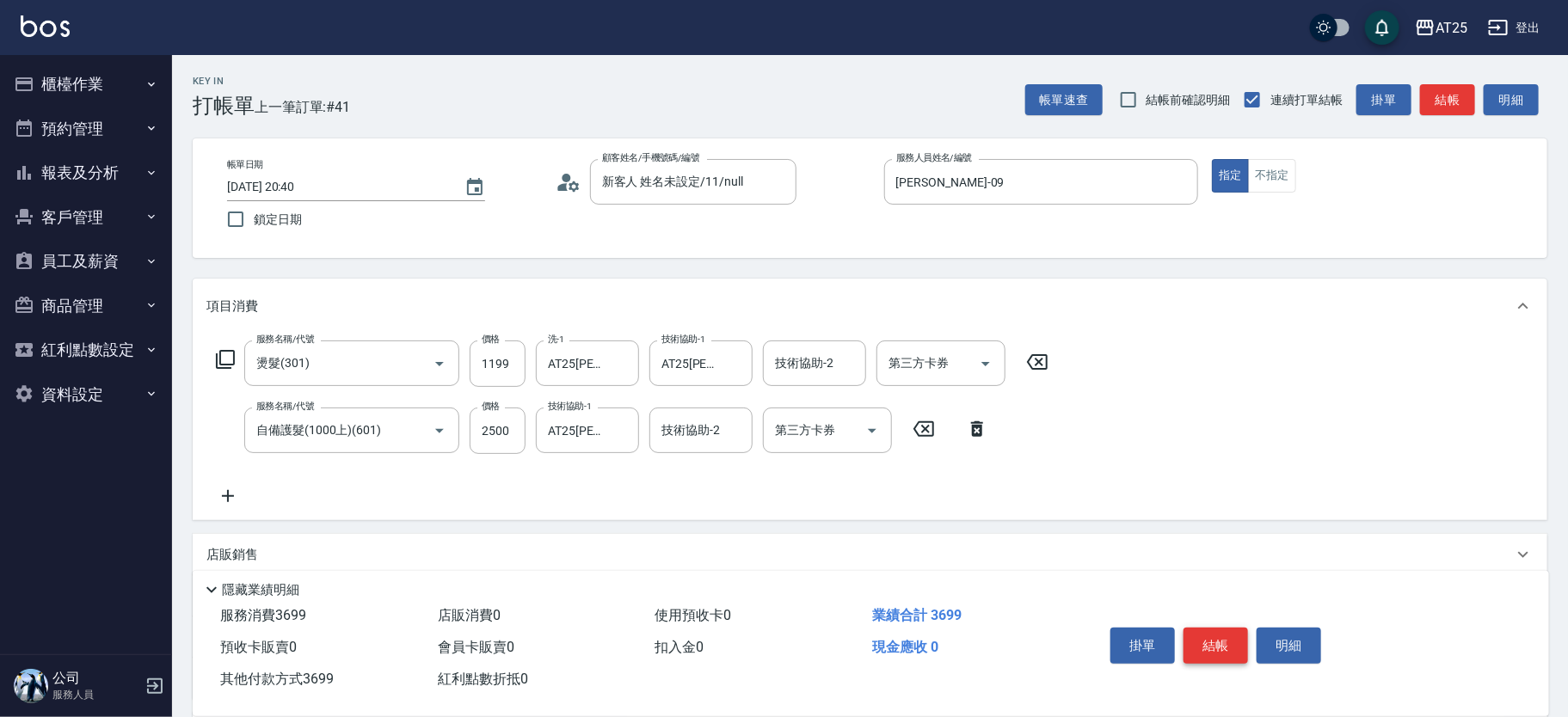
click at [1221, 631] on button "結帳" at bounding box center [1215, 645] width 64 height 36
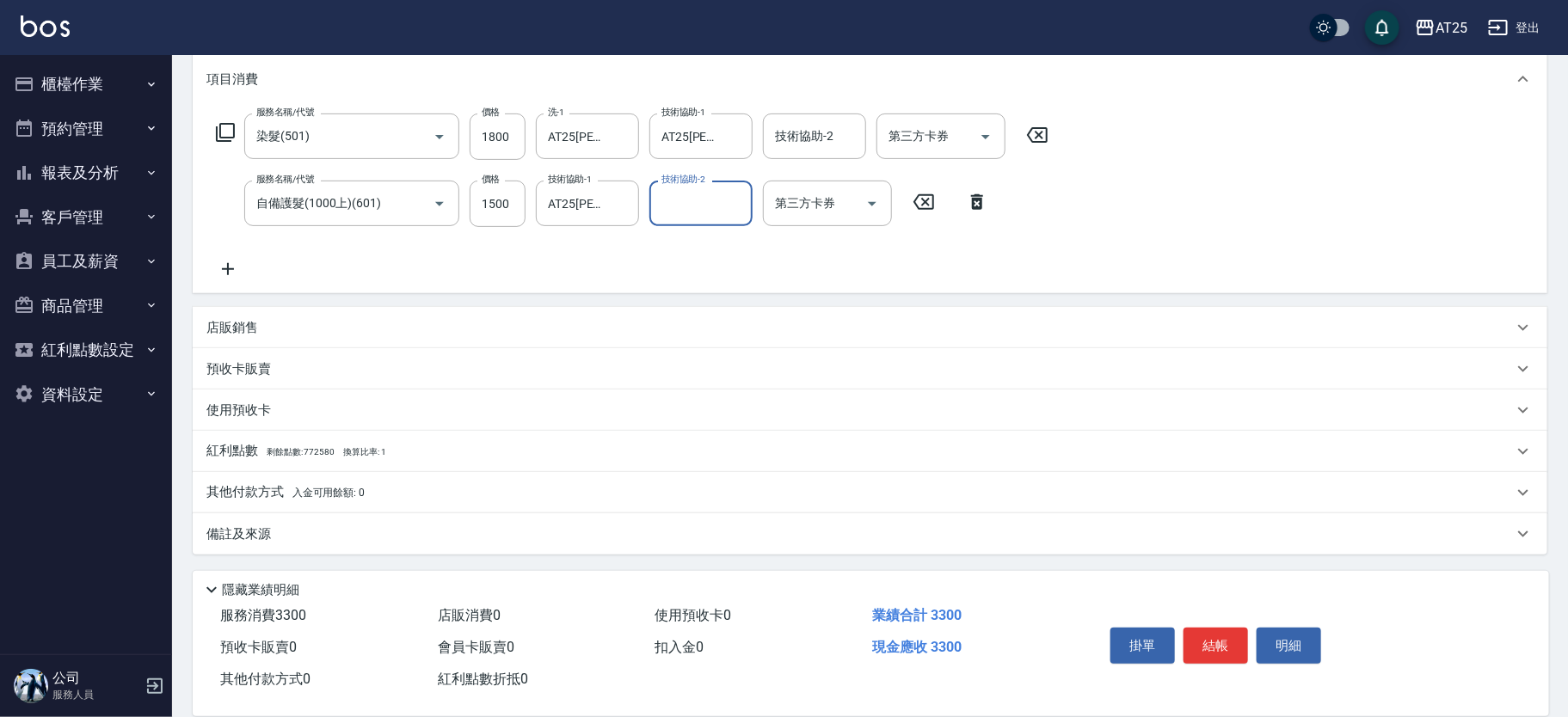
click at [441, 489] on div "其他付款方式 入金可用餘額: 0" at bounding box center [859, 492] width 1307 height 19
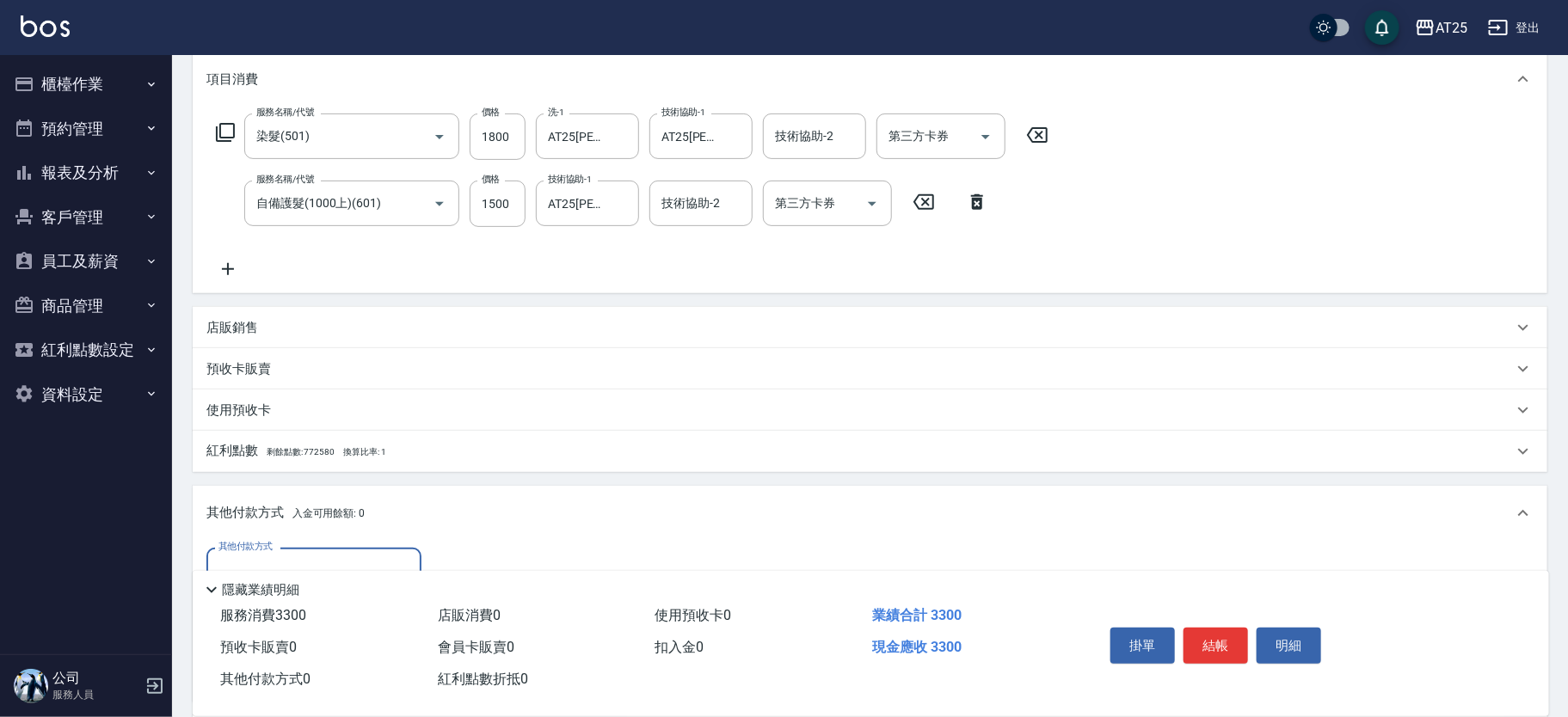
scroll to position [0, 0]
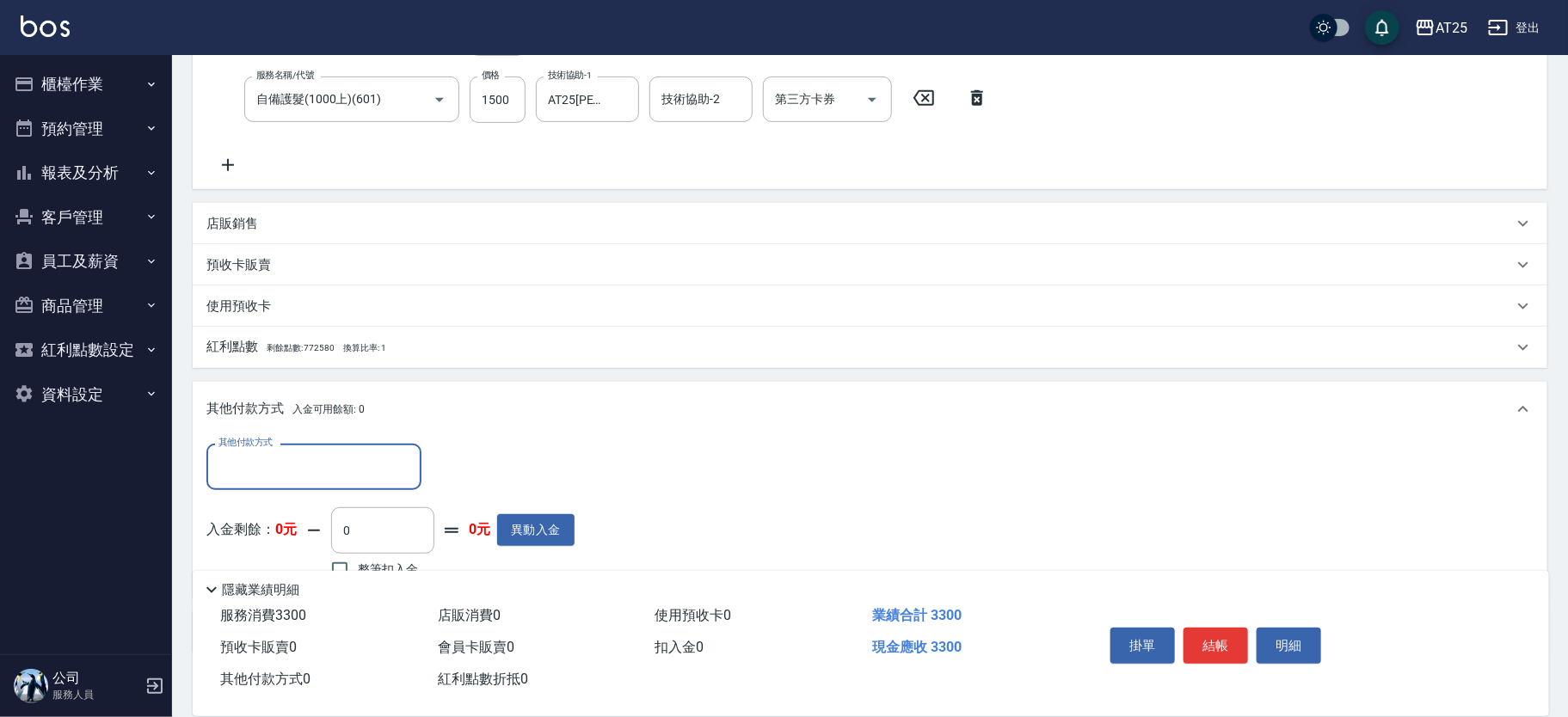
click at [304, 452] on input "其他付款方式" at bounding box center [313, 466] width 200 height 30
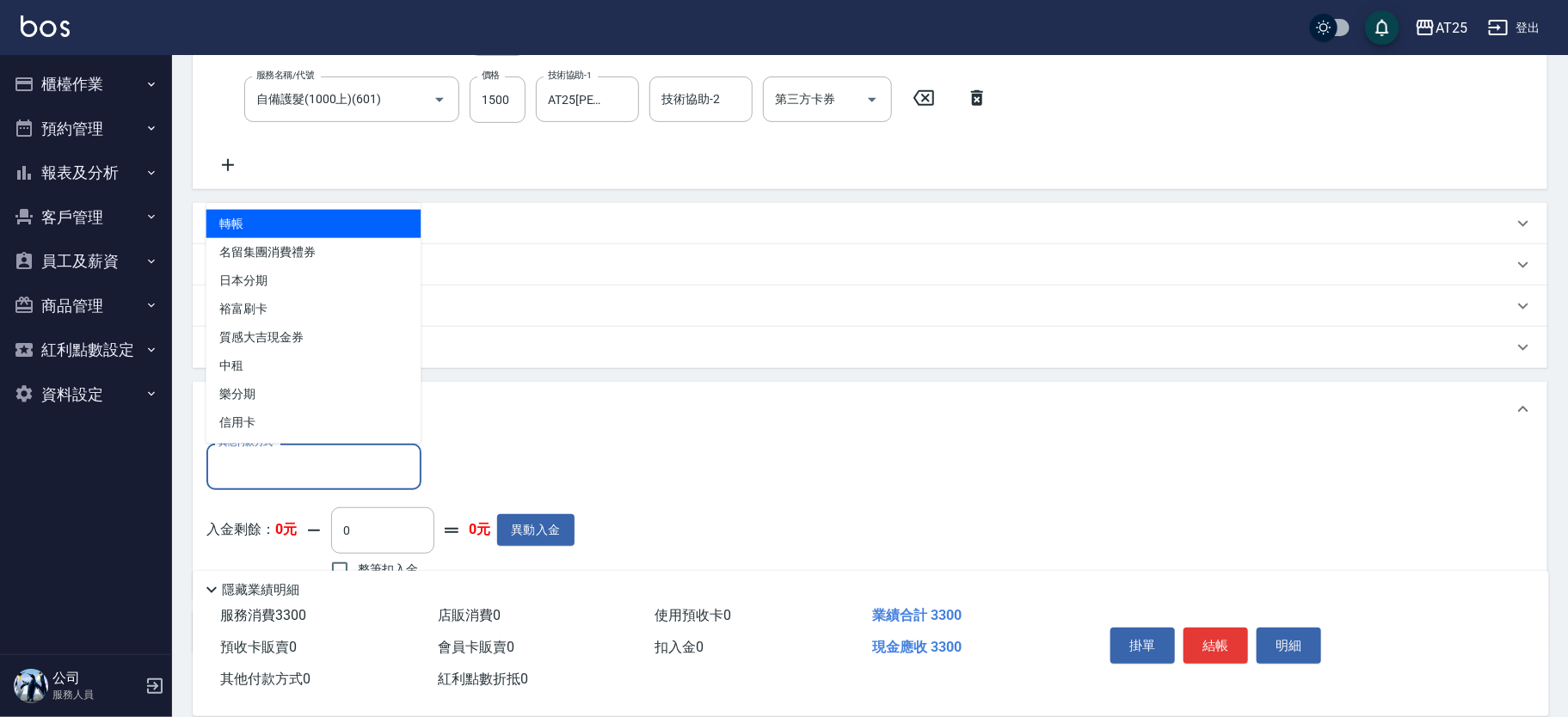
click at [309, 232] on span "轉帳" at bounding box center [313, 224] width 215 height 29
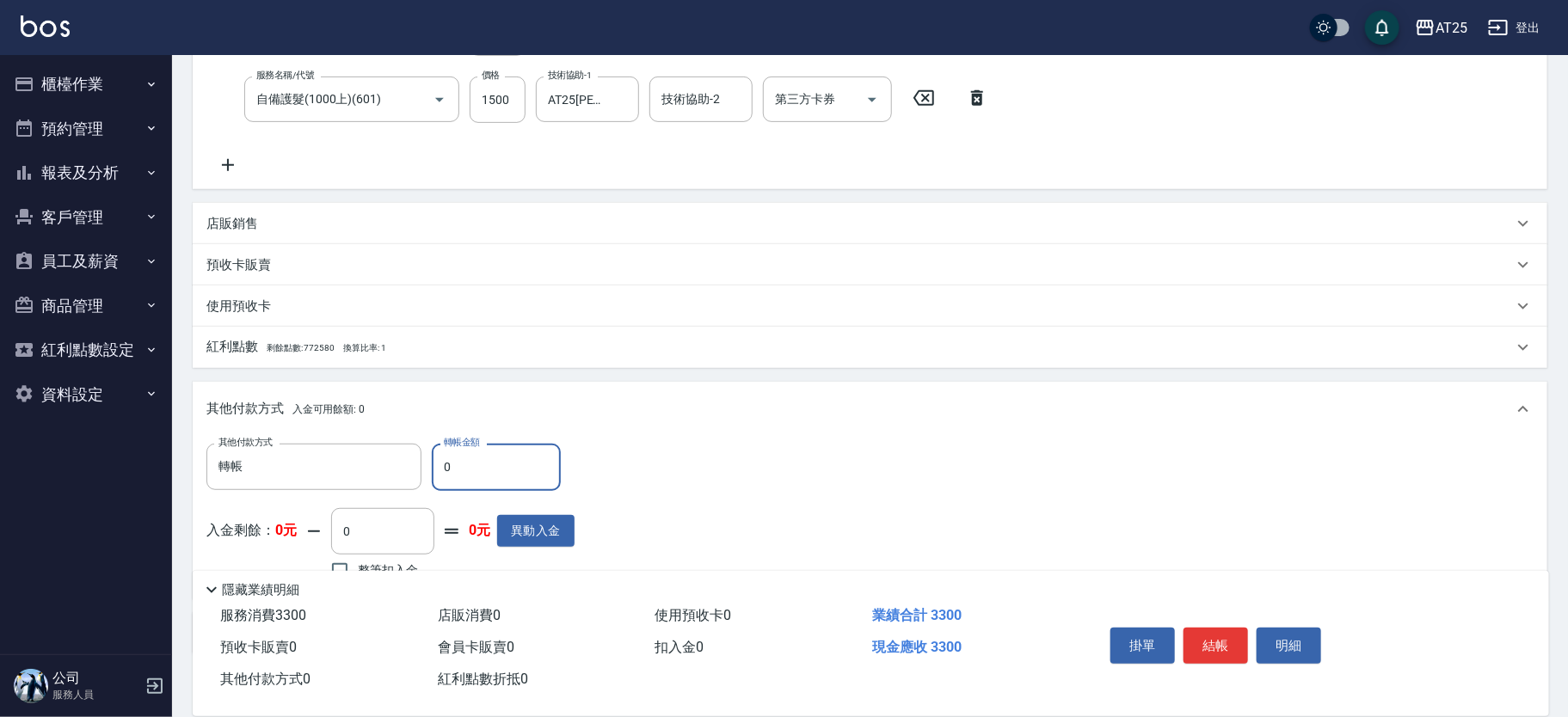
drag, startPoint x: 486, startPoint y: 472, endPoint x: 430, endPoint y: 440, distance: 64.5
click at [430, 440] on div "其他付款方式 轉帳 其他付款方式 轉帳金額 0 轉帳金額 入金剩餘： 0元 0 ​ 整筆扣入金 0元 異動入金" at bounding box center [870, 517] width 1355 height 162
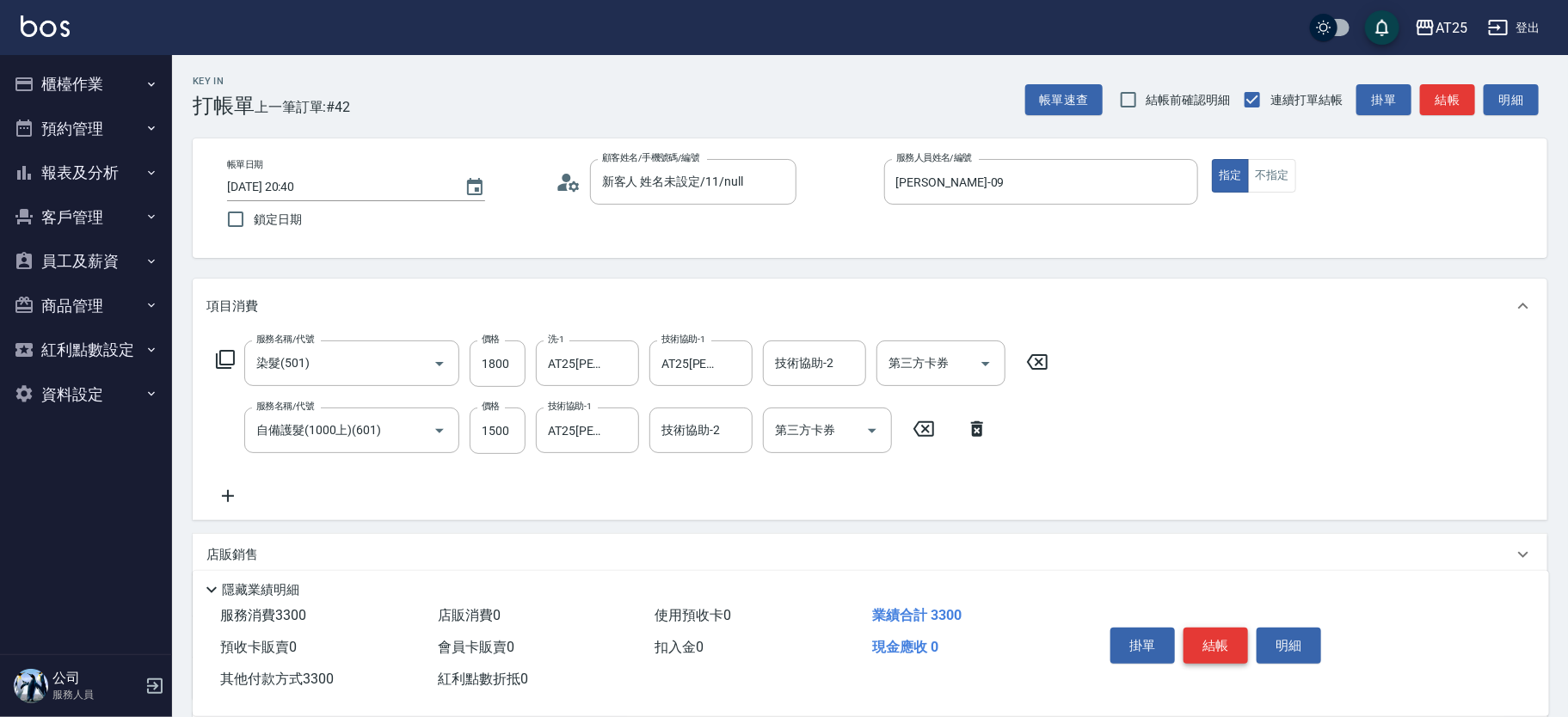
click at [1208, 644] on button "結帳" at bounding box center [1215, 645] width 64 height 36
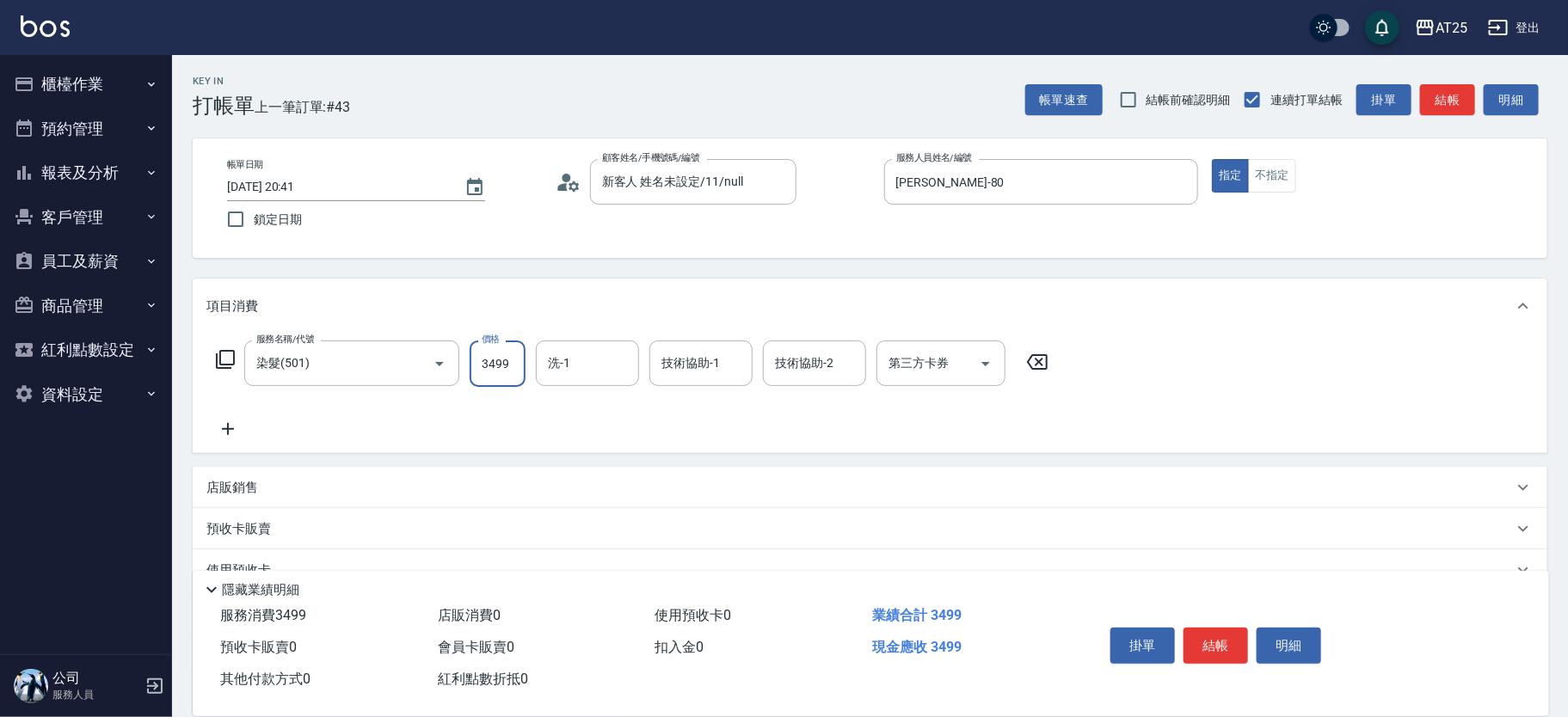
scroll to position [160, 0]
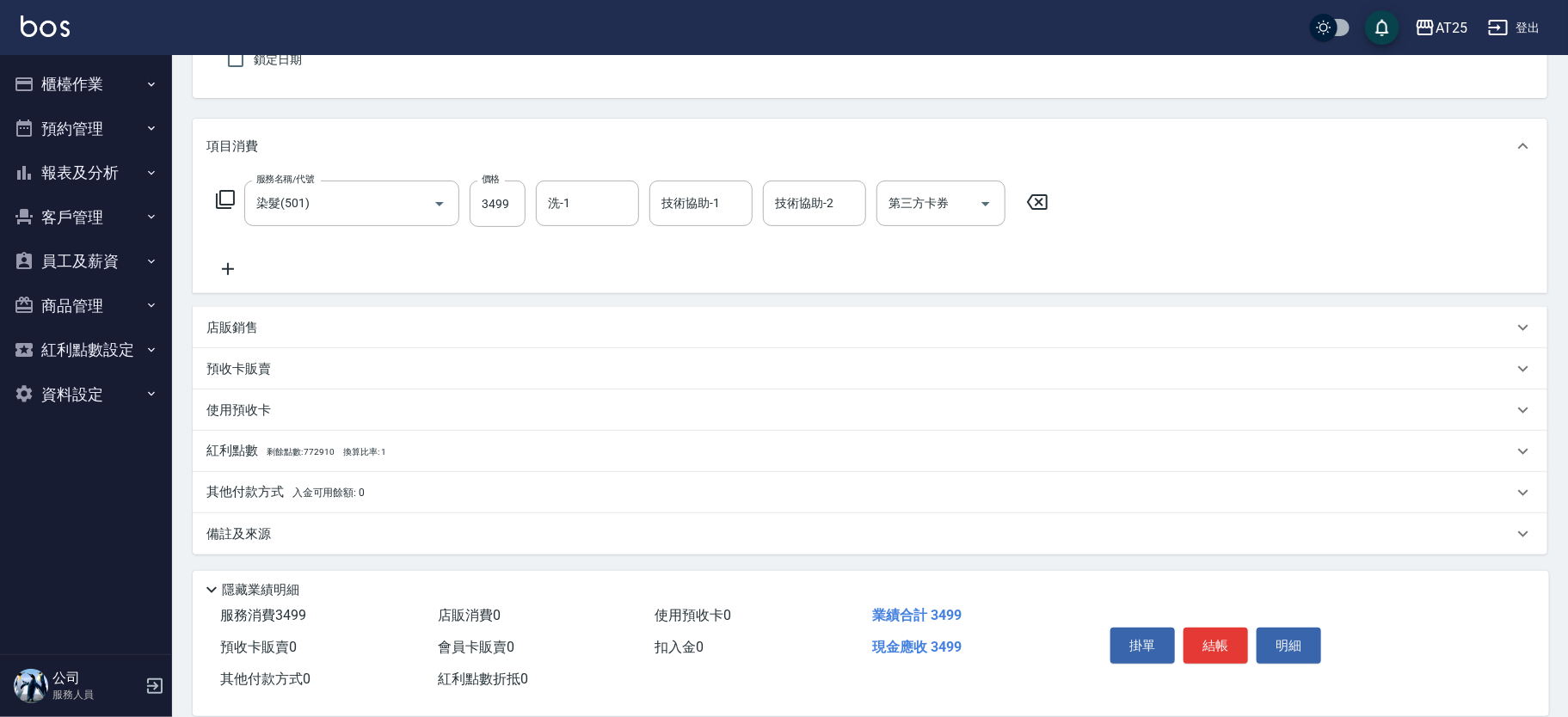
click at [376, 496] on div "其他付款方式 入金可用餘額: 0" at bounding box center [859, 492] width 1307 height 19
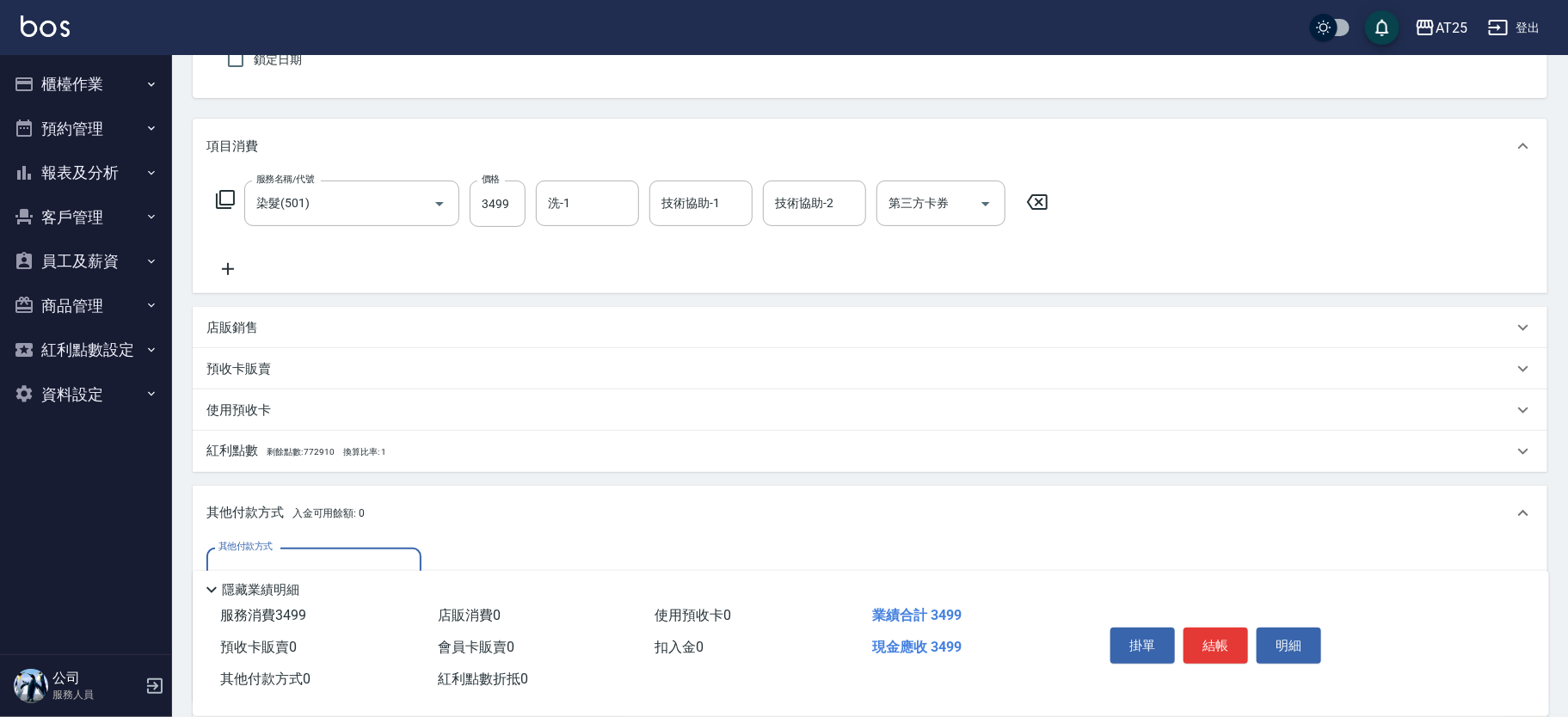
scroll to position [361, 0]
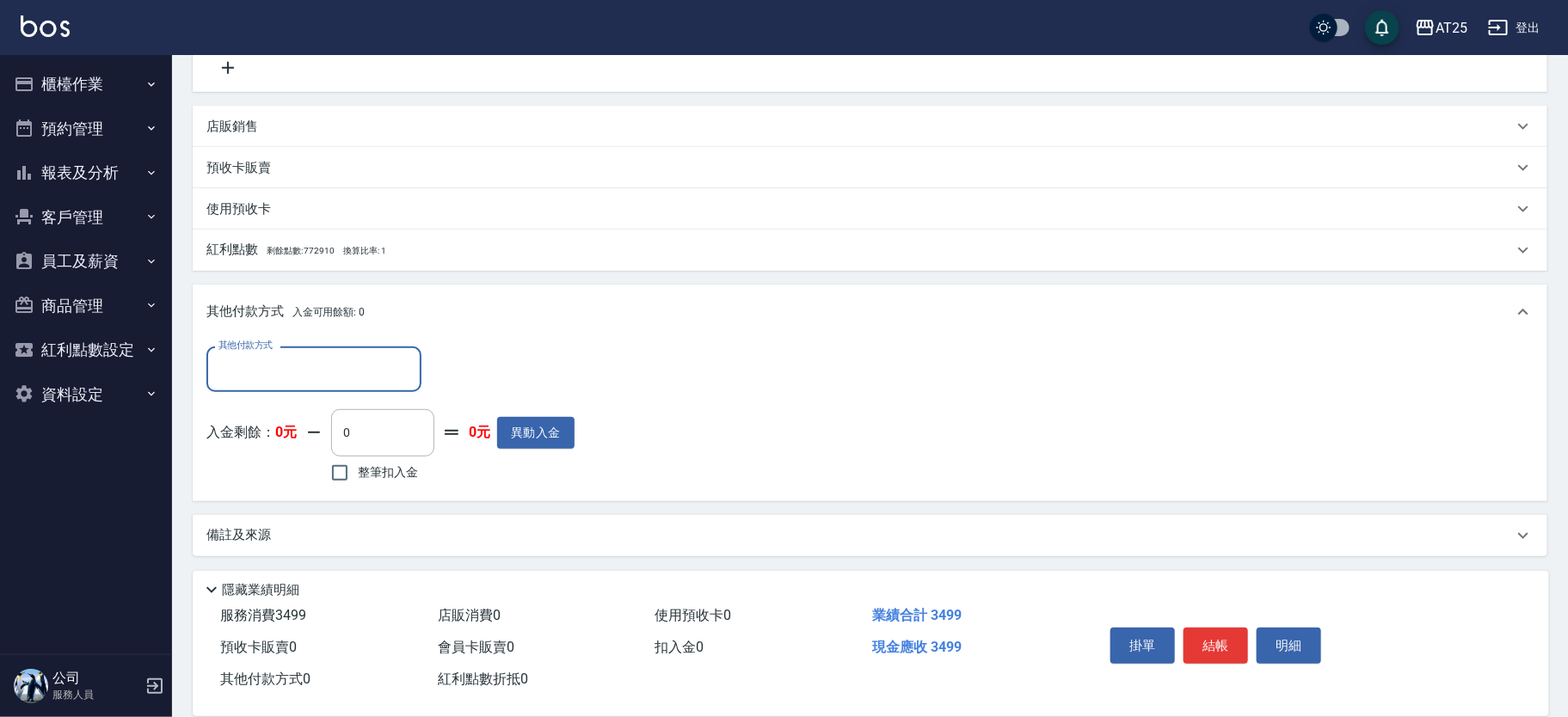
click at [399, 363] on input "其他付款方式" at bounding box center [313, 370] width 200 height 30
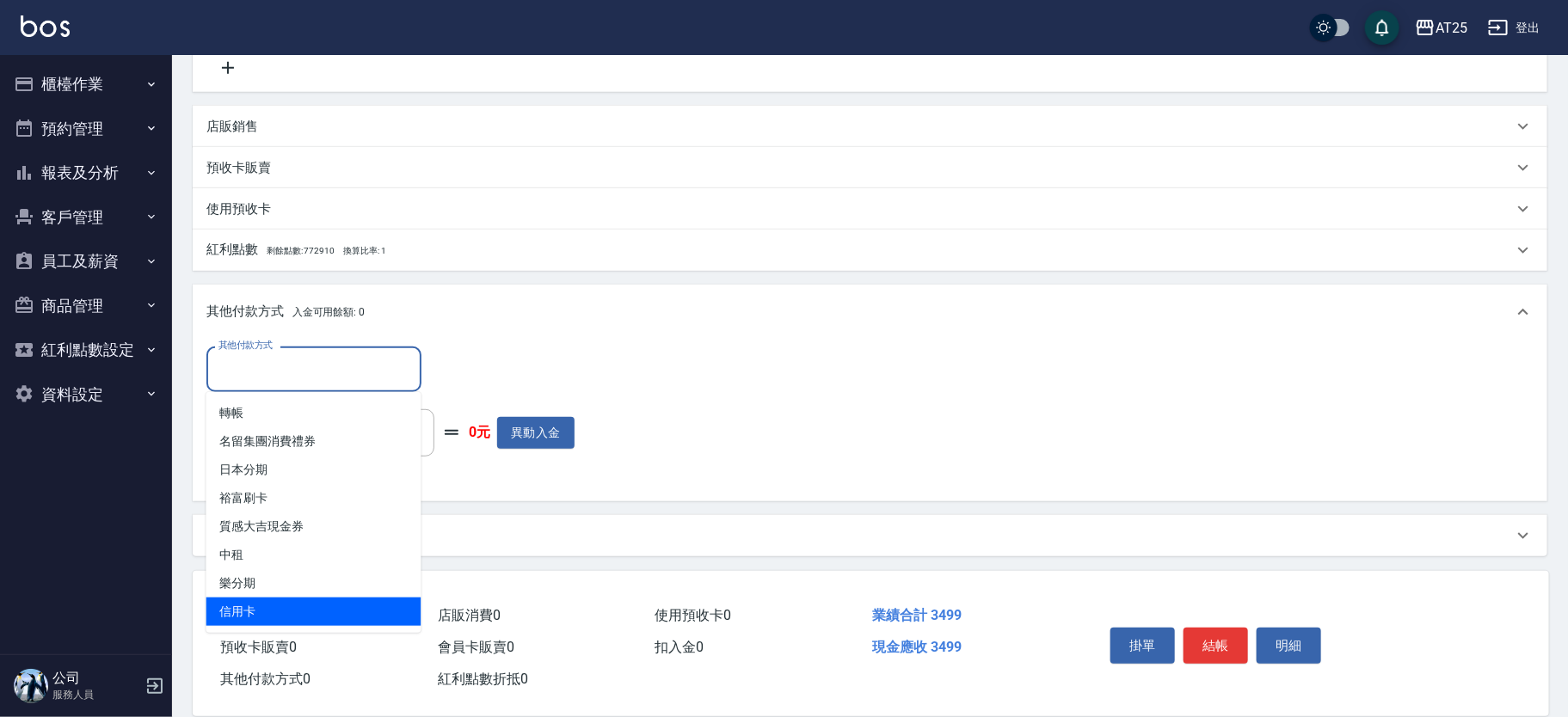
click at [333, 599] on span "信用卡" at bounding box center [313, 611] width 215 height 29
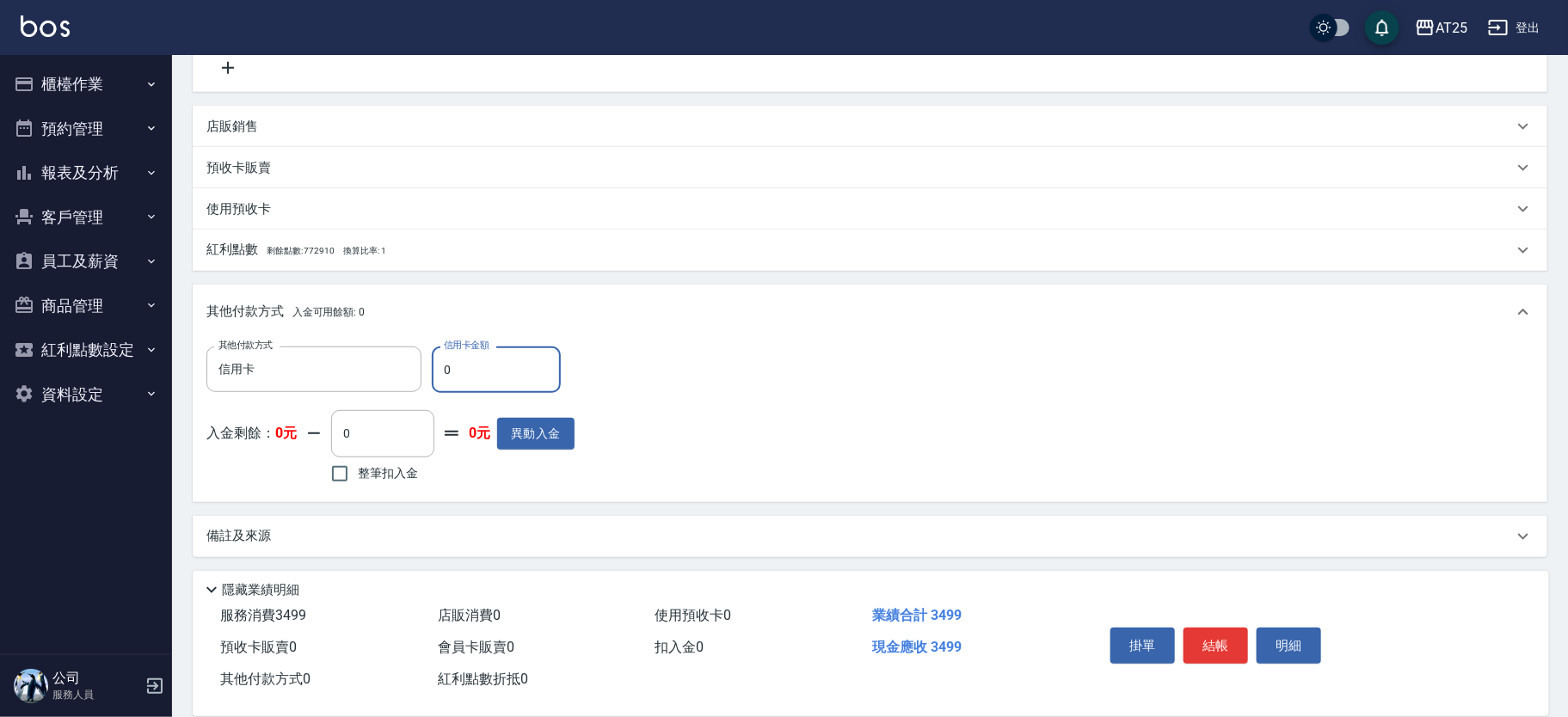
drag, startPoint x: 489, startPoint y: 350, endPoint x: 434, endPoint y: 362, distance: 56.3
click at [434, 362] on input "0" at bounding box center [496, 370] width 129 height 47
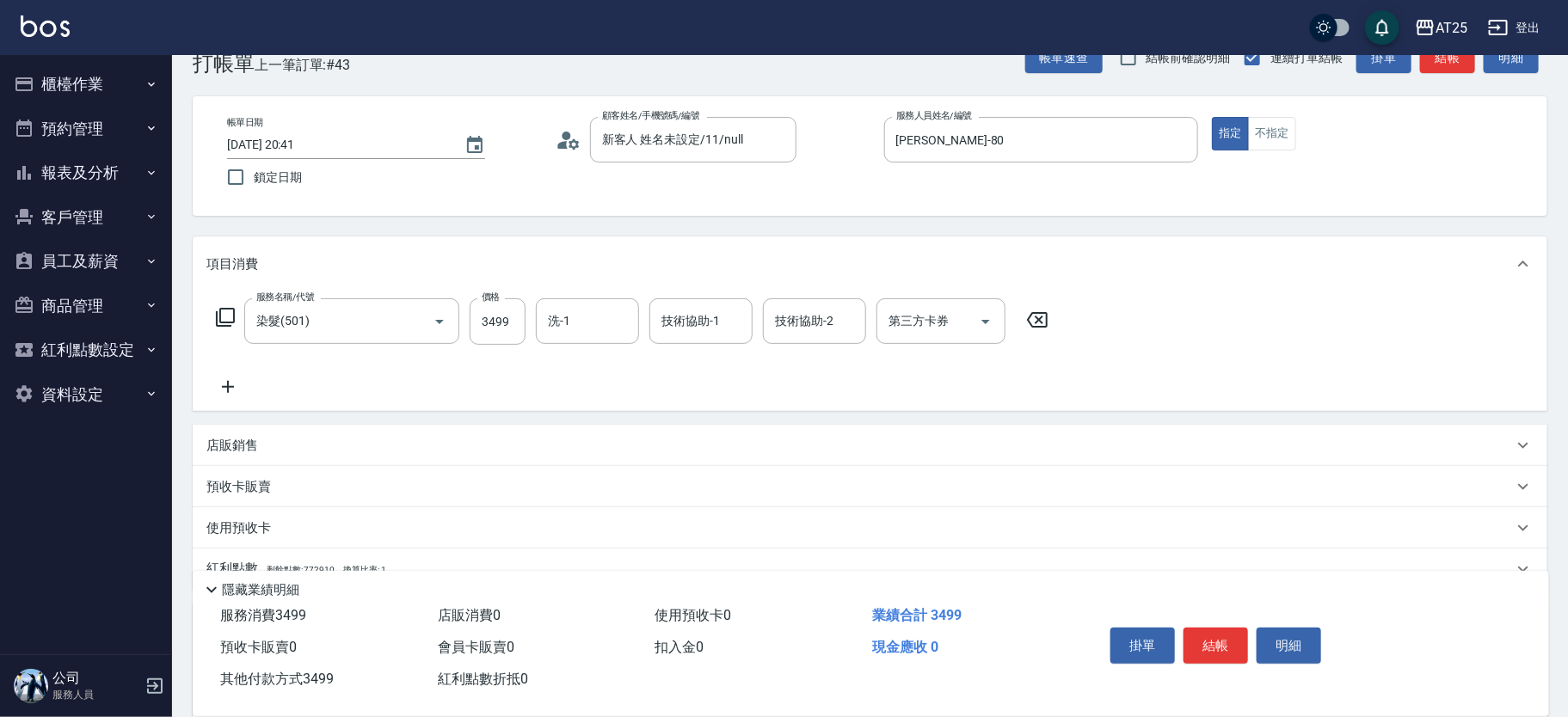
scroll to position [0, 0]
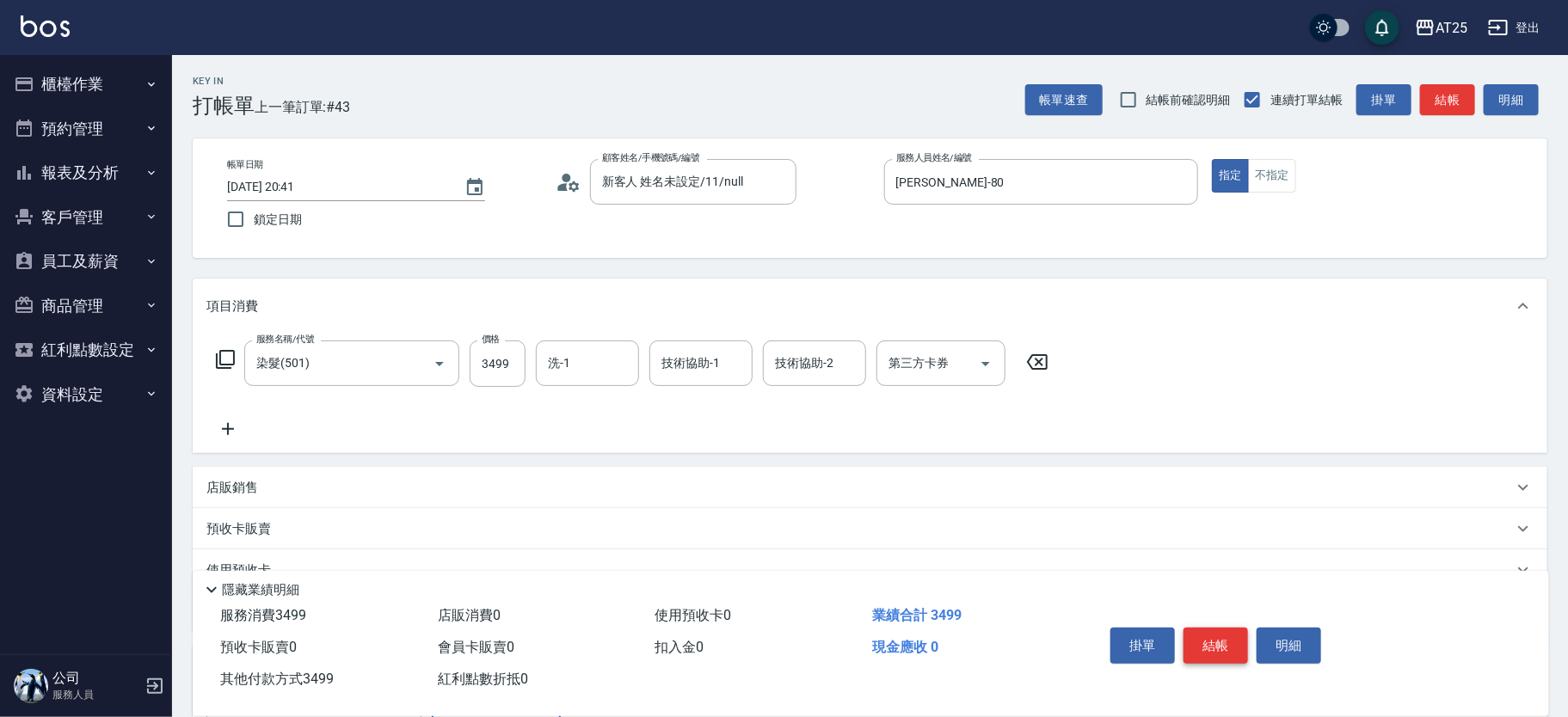
click at [1215, 627] on button "結帳" at bounding box center [1215, 645] width 64 height 36
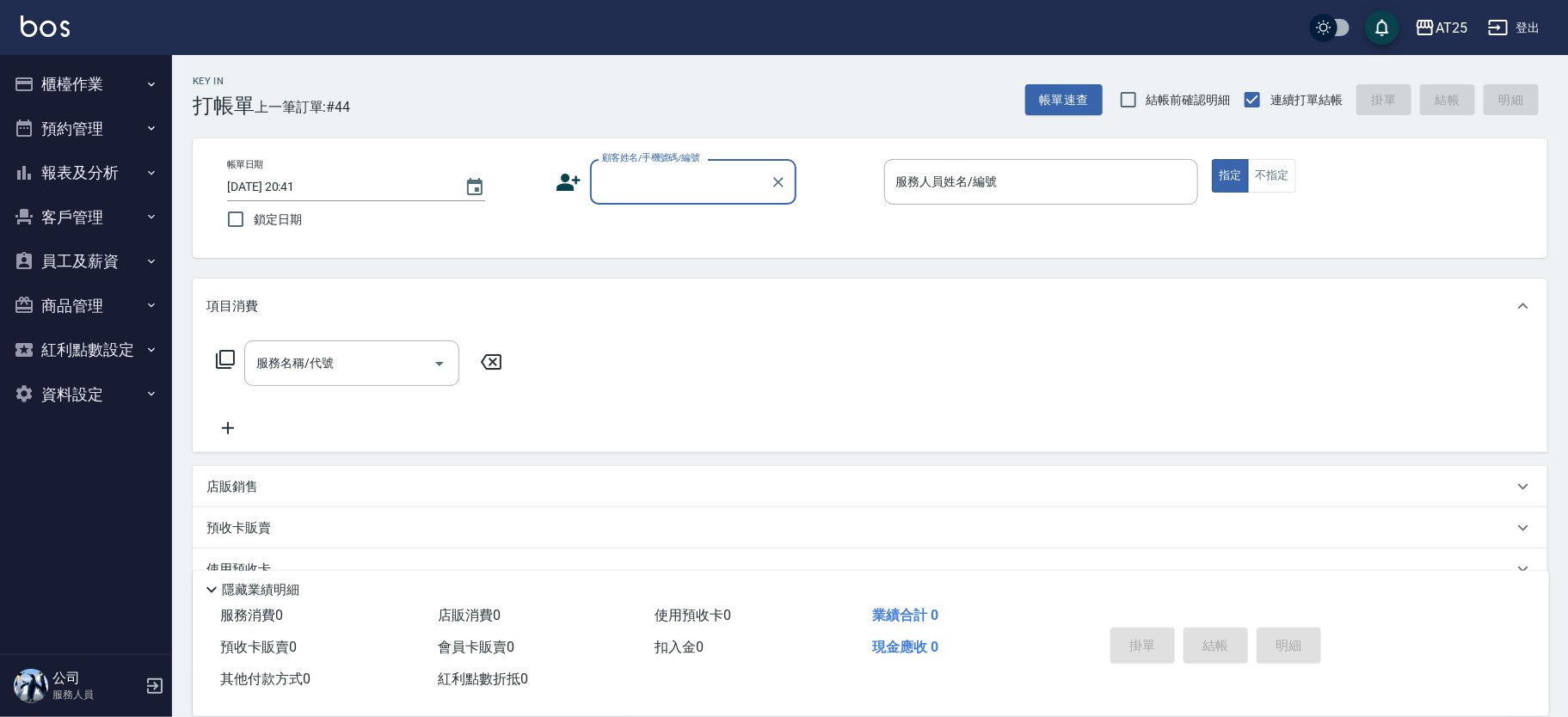
click at [99, 169] on button "報表及分析" at bounding box center [86, 173] width 159 height 45
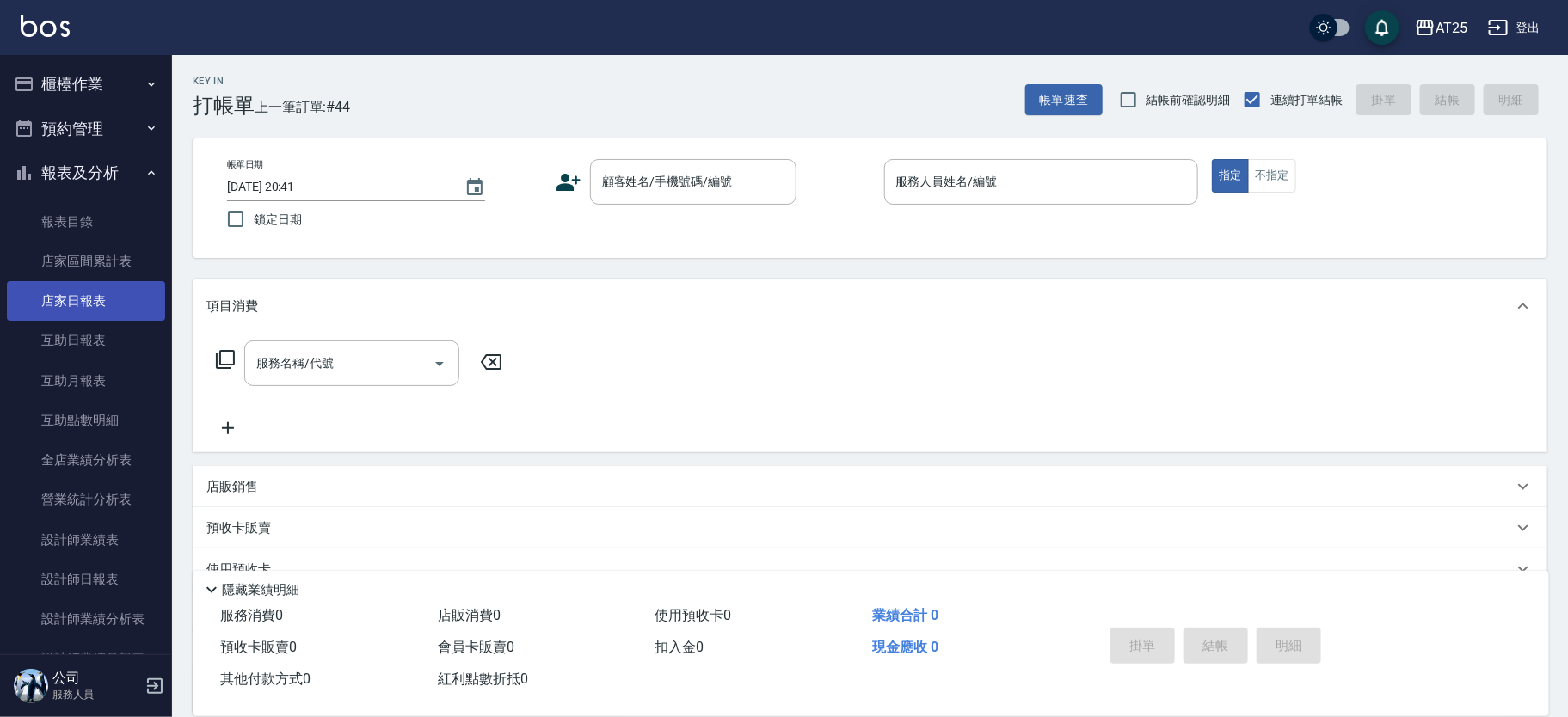
drag, startPoint x: 98, startPoint y: 342, endPoint x: 100, endPoint y: 301, distance: 41.0
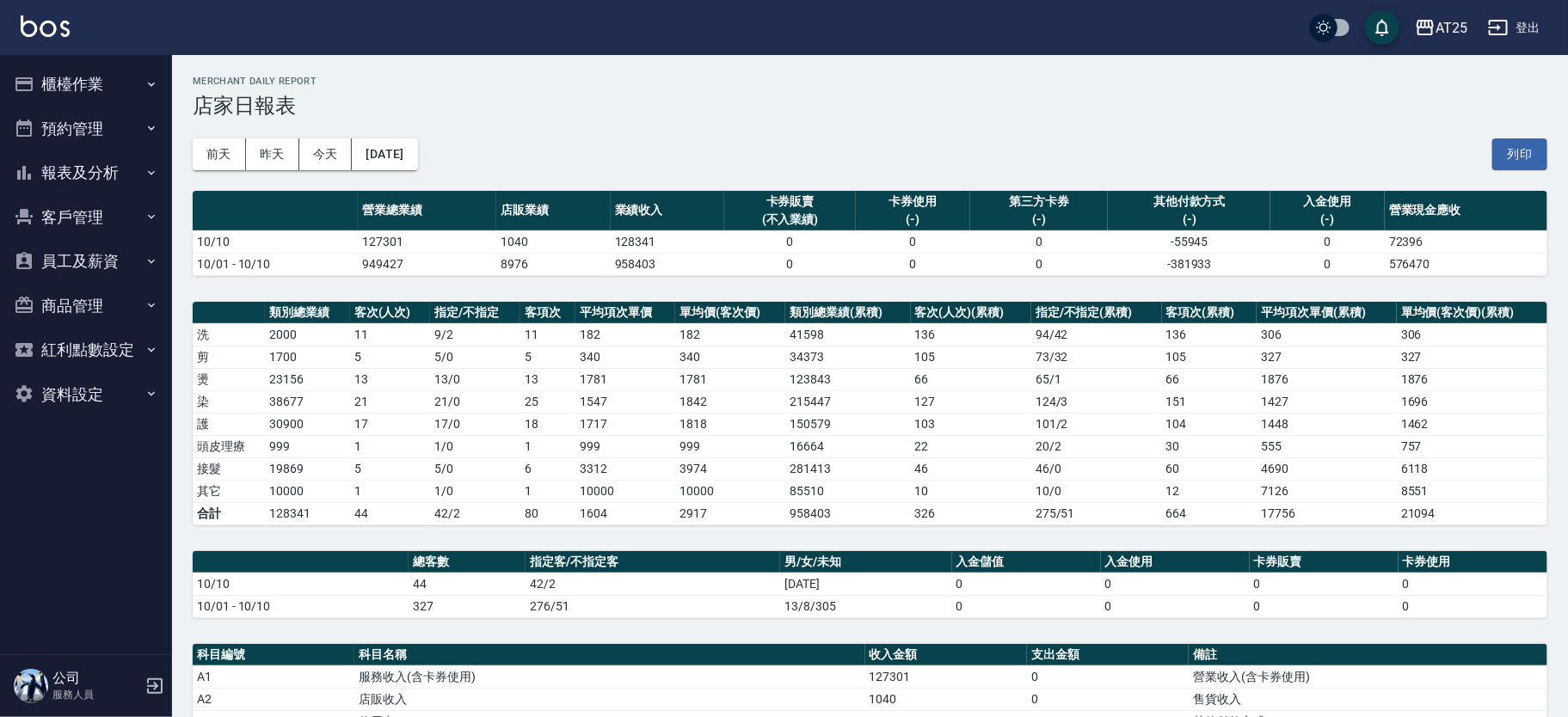
click at [104, 174] on button "報表及分析" at bounding box center [86, 173] width 159 height 45
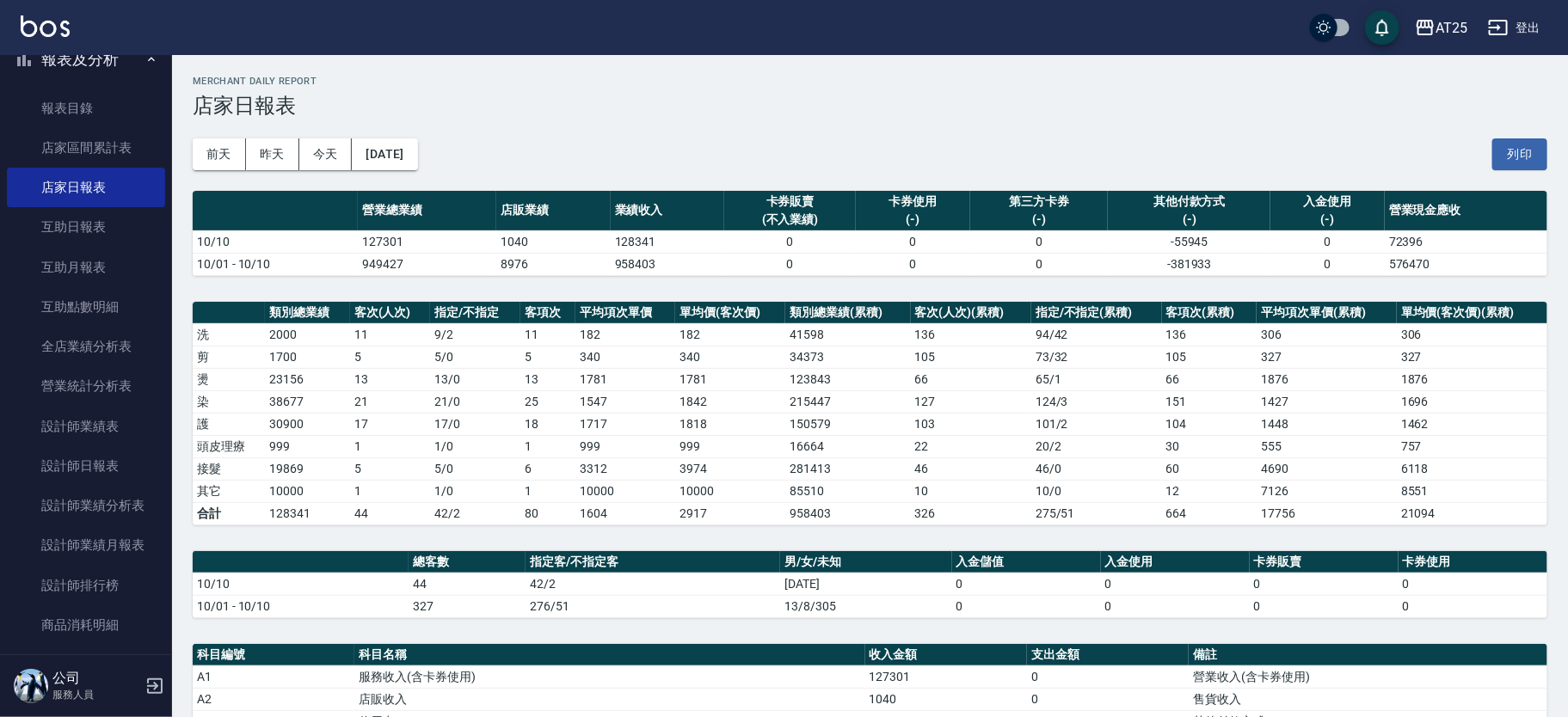
scroll to position [179, 0]
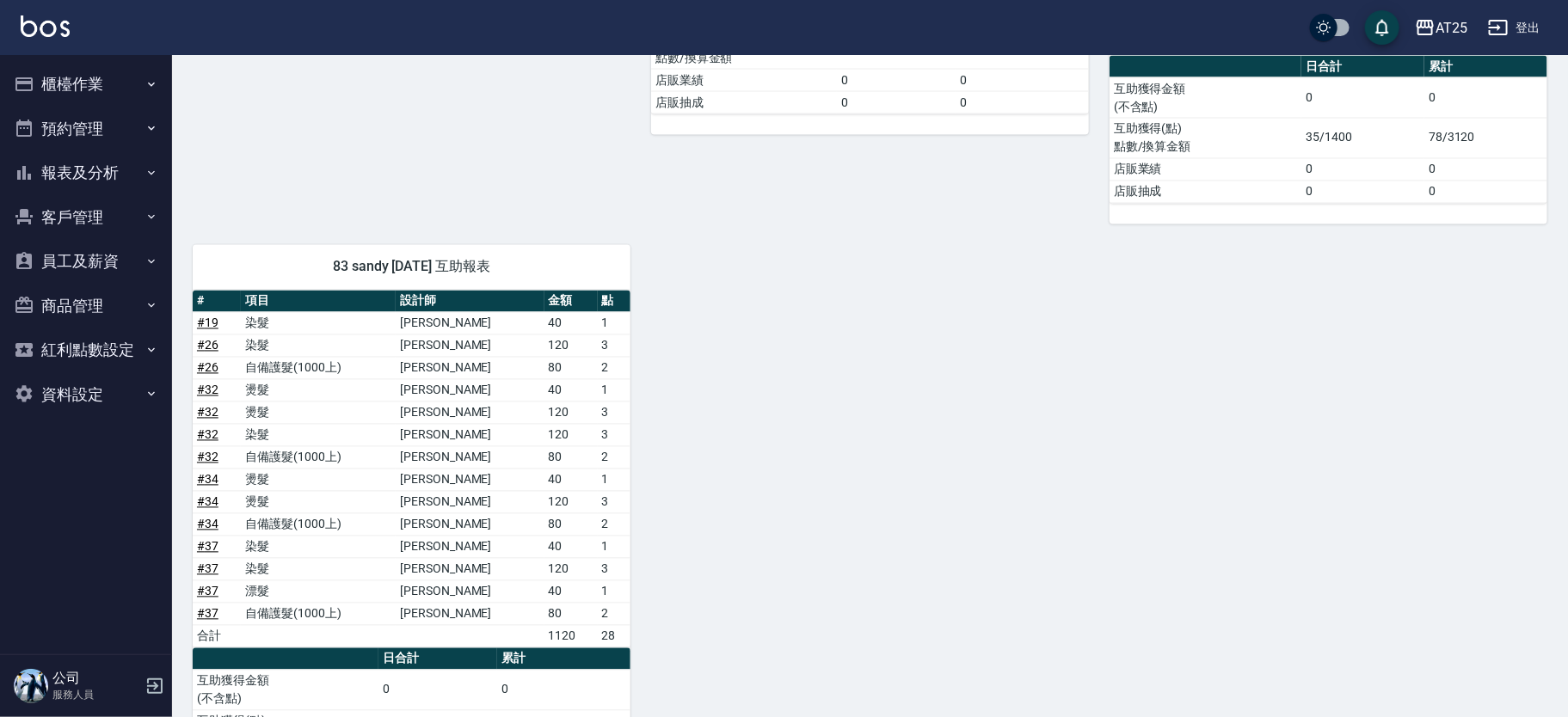
scroll to position [1657, 0]
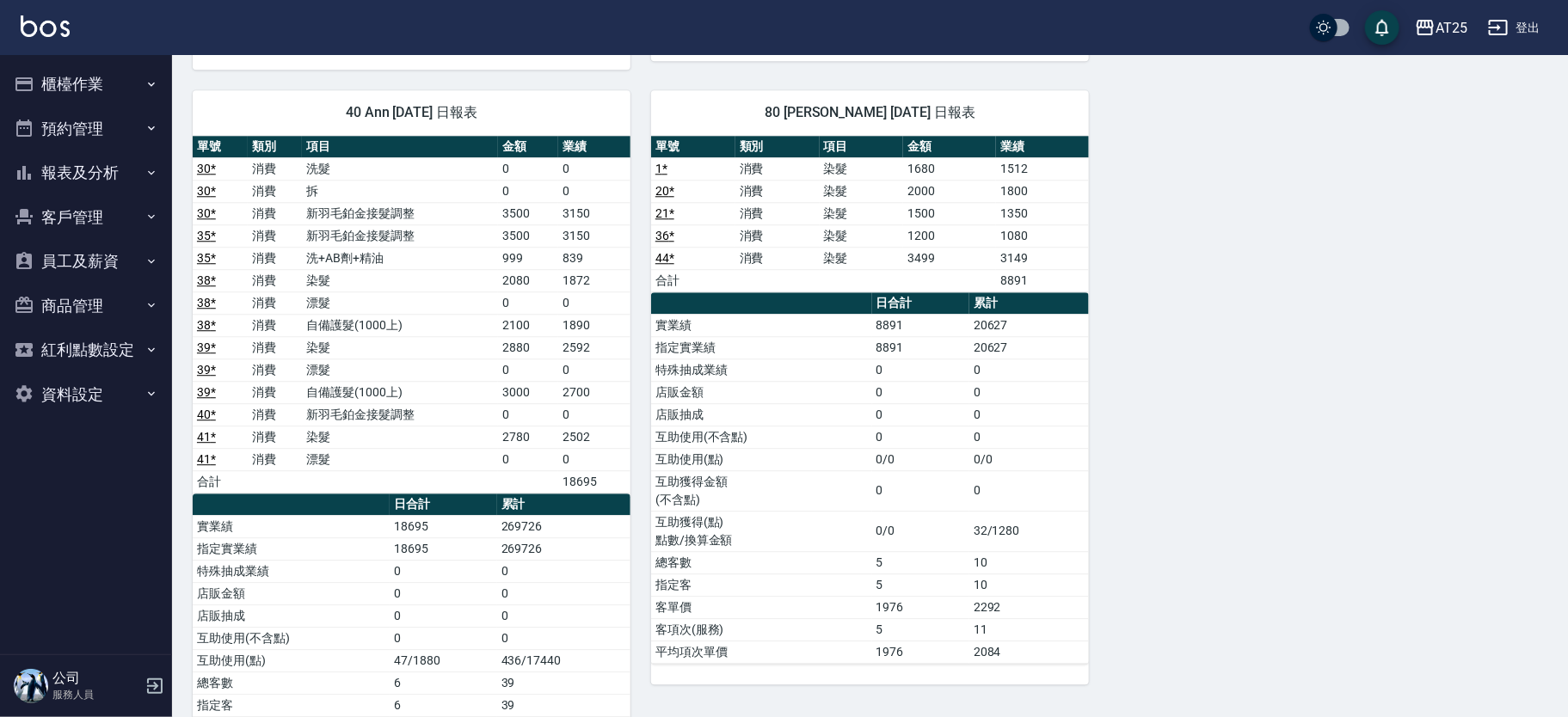
scroll to position [2219, 0]
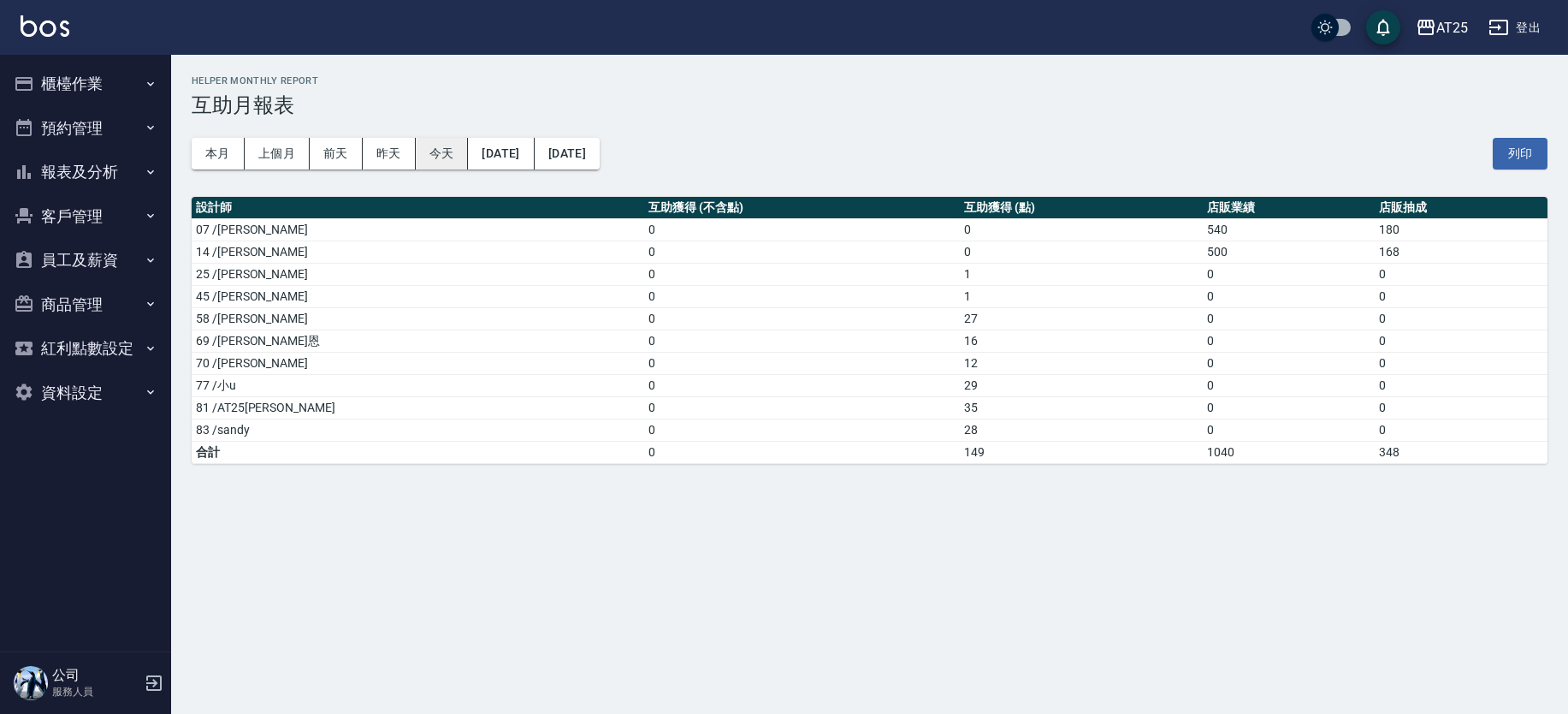
click at [439, 150] on button "今天" at bounding box center [443, 154] width 53 height 32
drag, startPoint x: 913, startPoint y: 406, endPoint x: 291, endPoint y: 410, distance: 622.0
click at [291, 410] on tr "81 /AT25小伶 0 35 0 0" at bounding box center [870, 407] width 1356 height 22
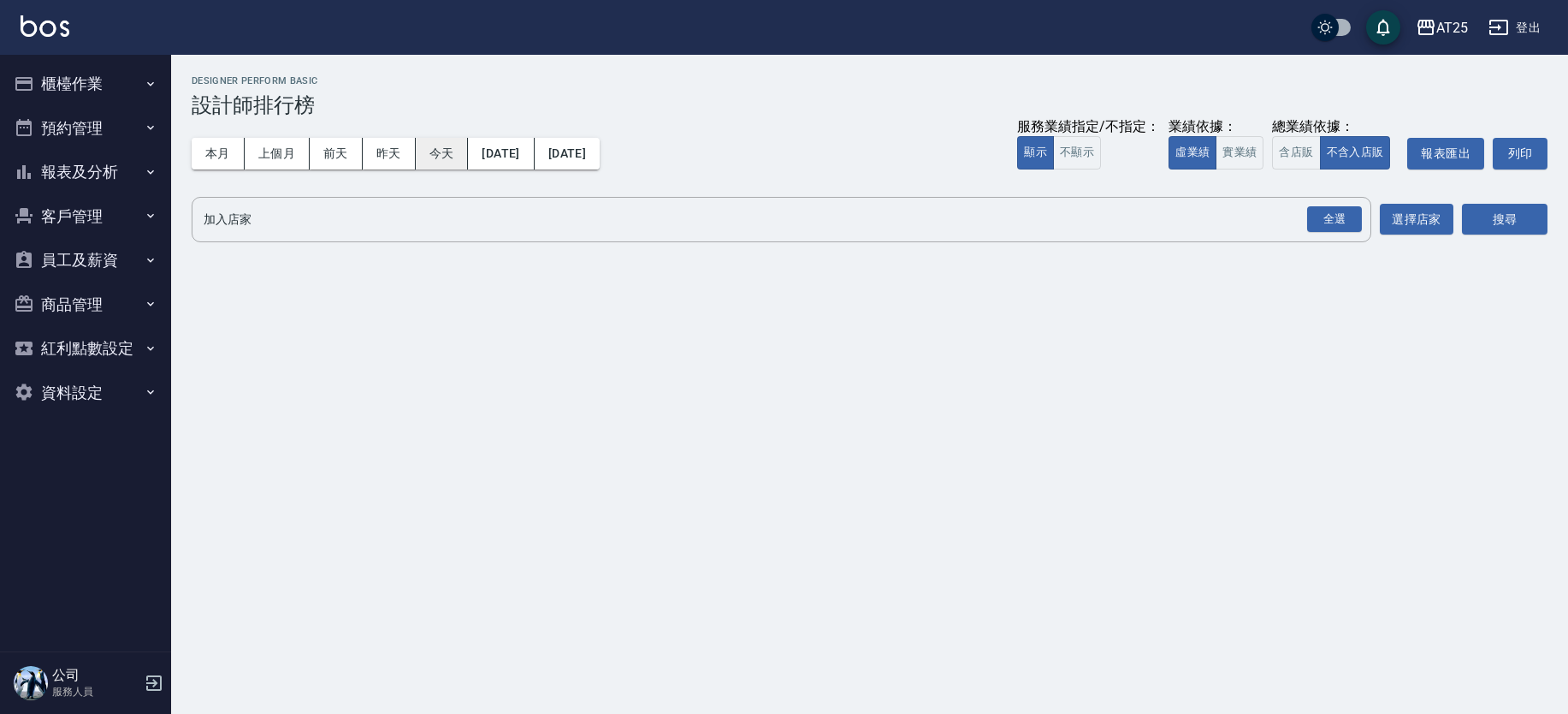
click at [437, 167] on button "今天" at bounding box center [443, 154] width 53 height 32
click at [1235, 158] on button "實業績" at bounding box center [1240, 152] width 48 height 33
click at [1310, 217] on div "全選" at bounding box center [1334, 219] width 54 height 27
click at [1442, 222] on button "選擇店家" at bounding box center [1417, 221] width 74 height 32
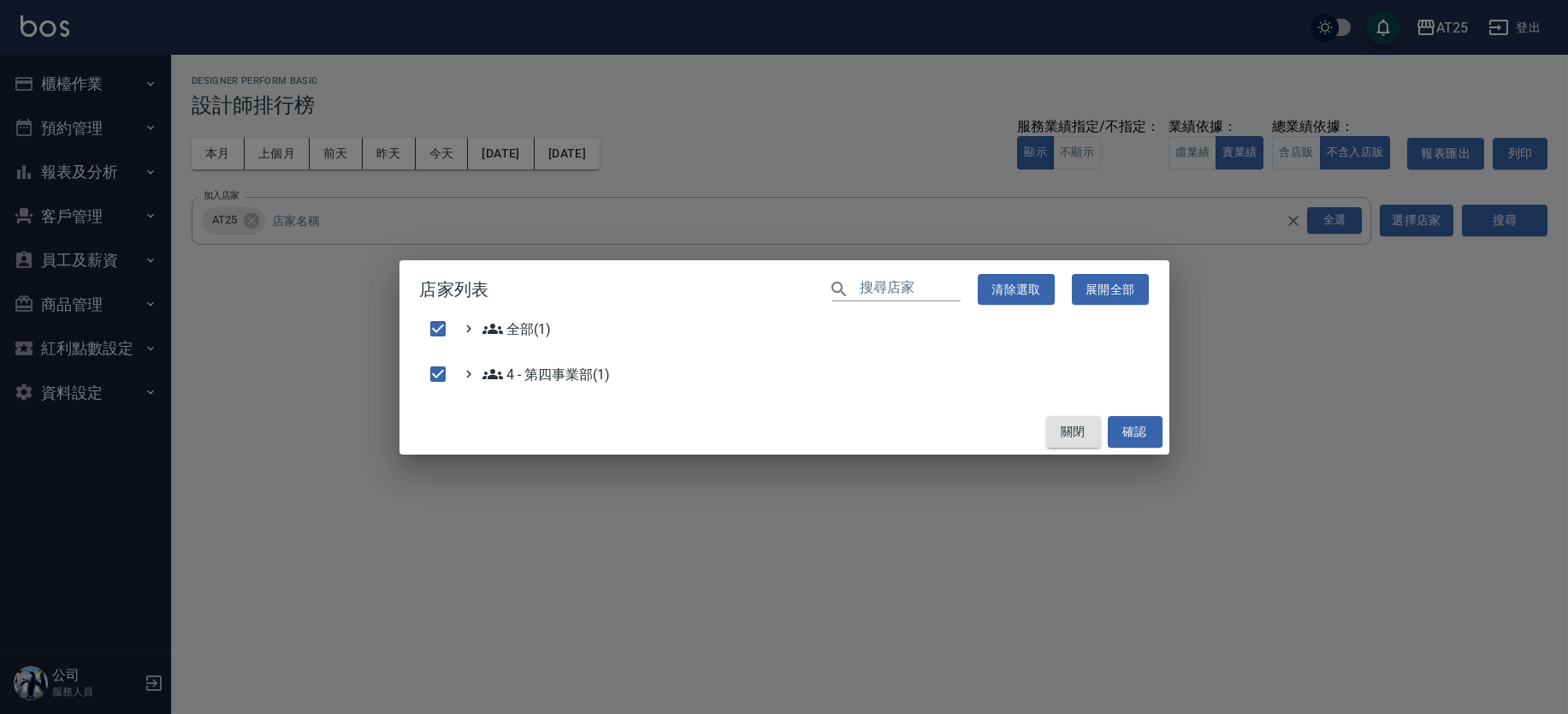
click at [1087, 432] on button "關閉" at bounding box center [1074, 432] width 54 height 32
checkbox input "false"
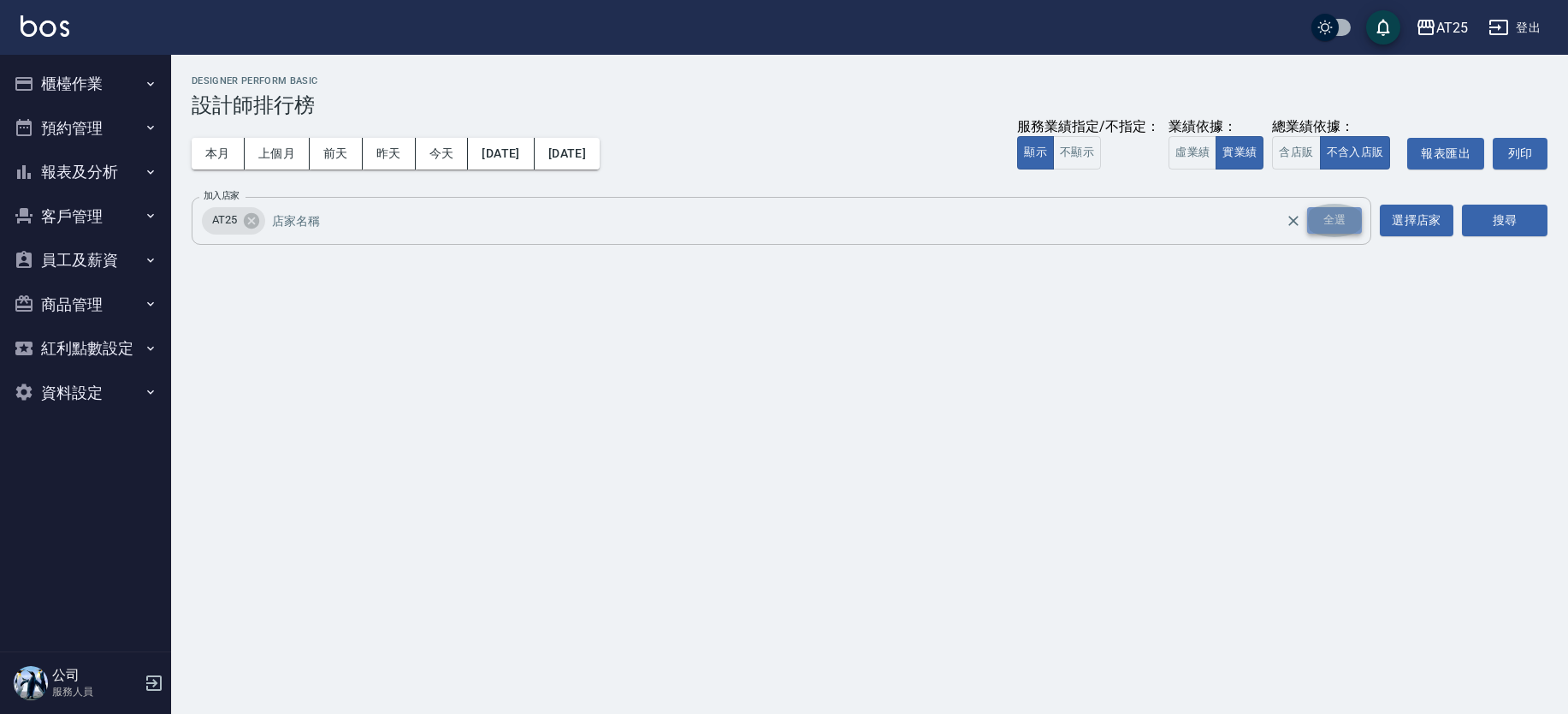
click at [1337, 217] on div "全選" at bounding box center [1334, 220] width 54 height 27
click at [1500, 221] on button "搜尋" at bounding box center [1505, 221] width 86 height 32
